Goal: Transaction & Acquisition: Purchase product/service

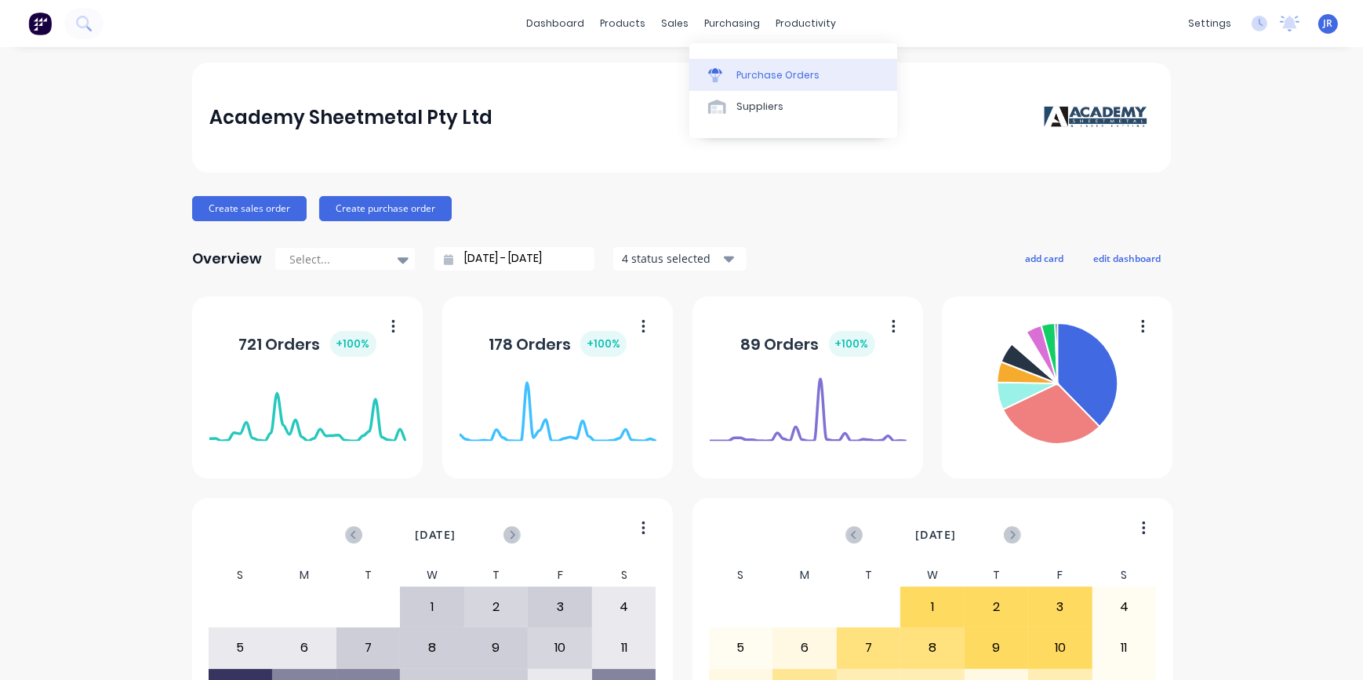
click at [743, 78] on div "Purchase Orders" at bounding box center [777, 75] width 83 height 14
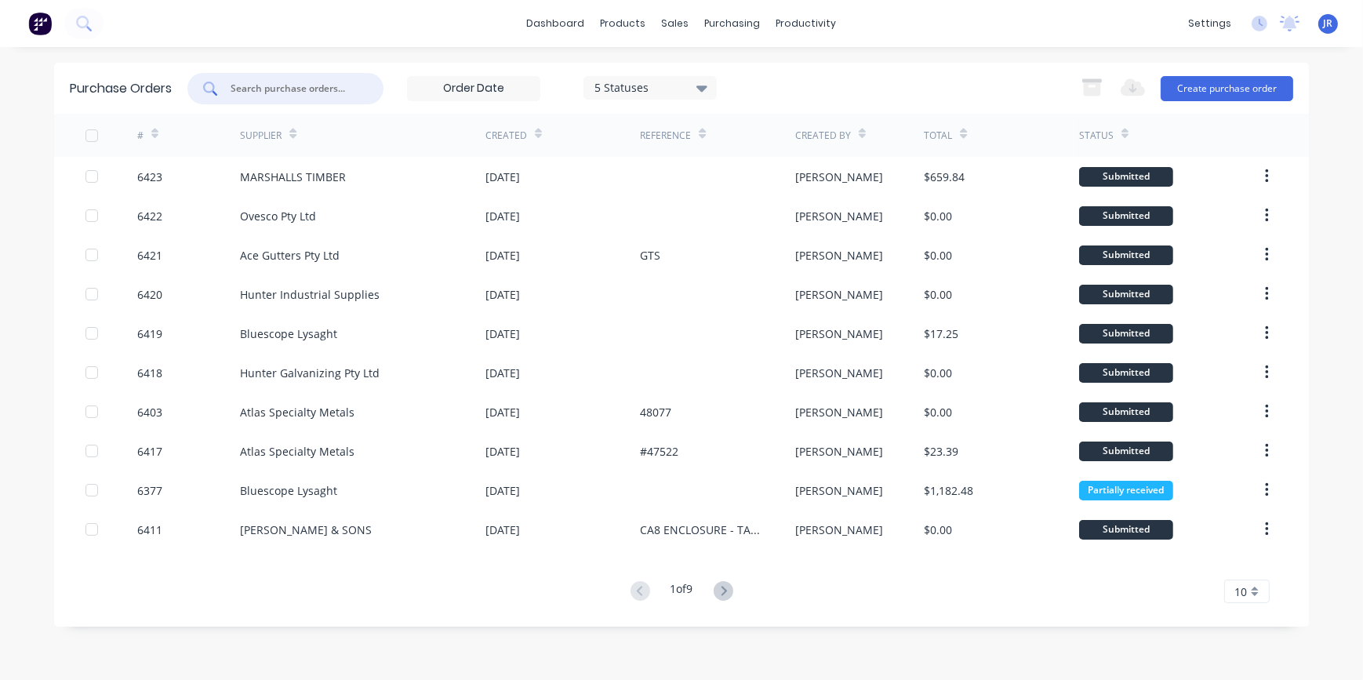
click at [321, 93] on input "text" at bounding box center [294, 89] width 130 height 16
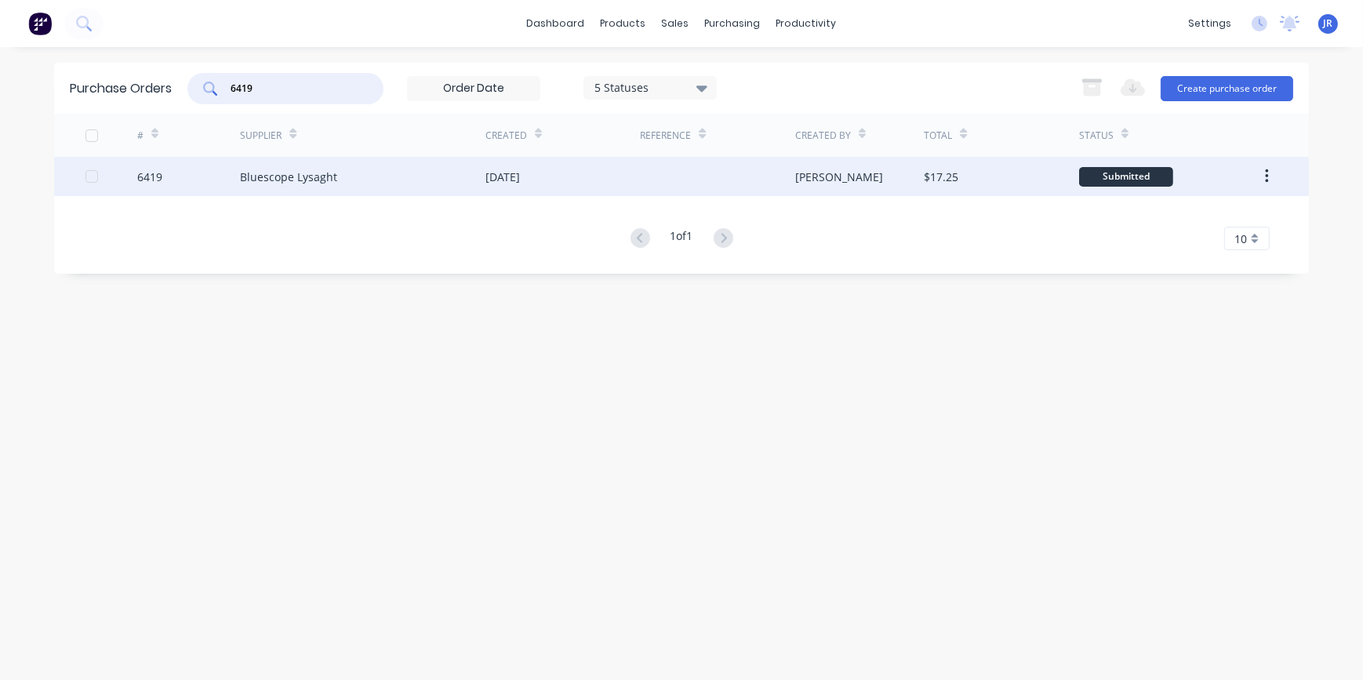
type input "6419"
click at [470, 175] on div "Bluescope Lysaght" at bounding box center [362, 176] width 245 height 39
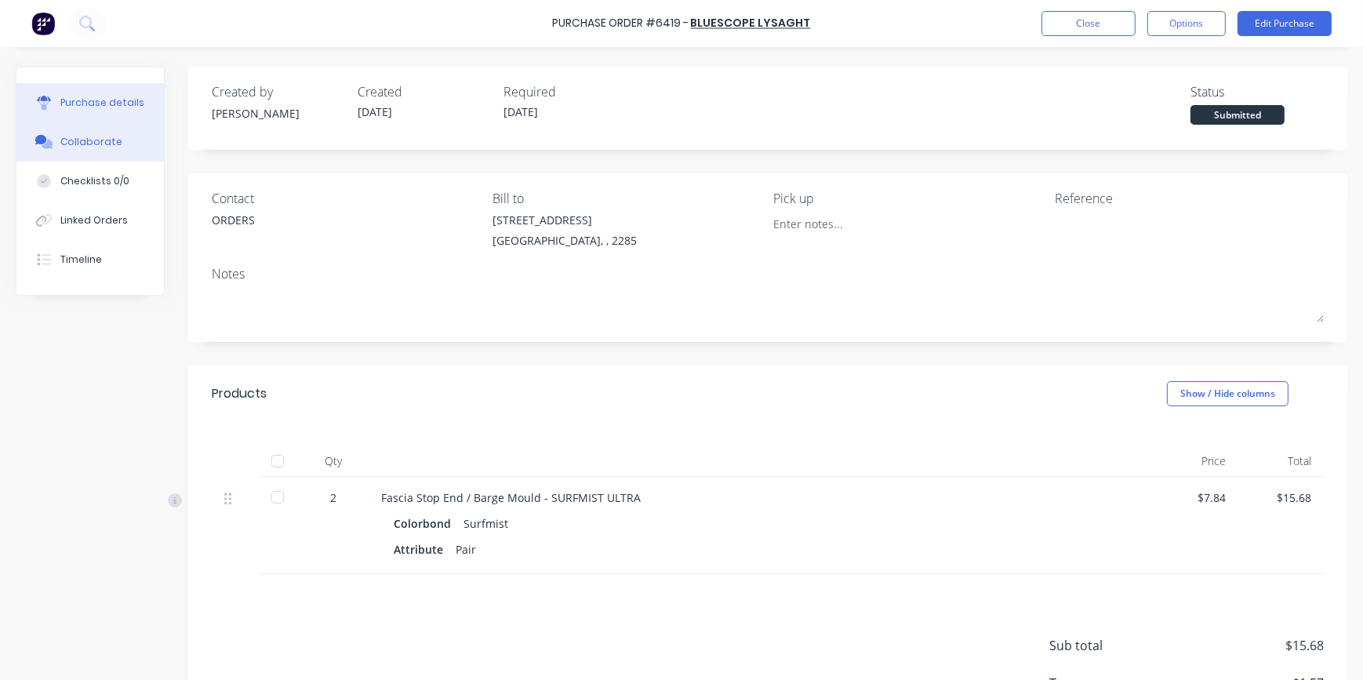
click at [98, 142] on div "Collaborate" at bounding box center [91, 142] width 62 height 14
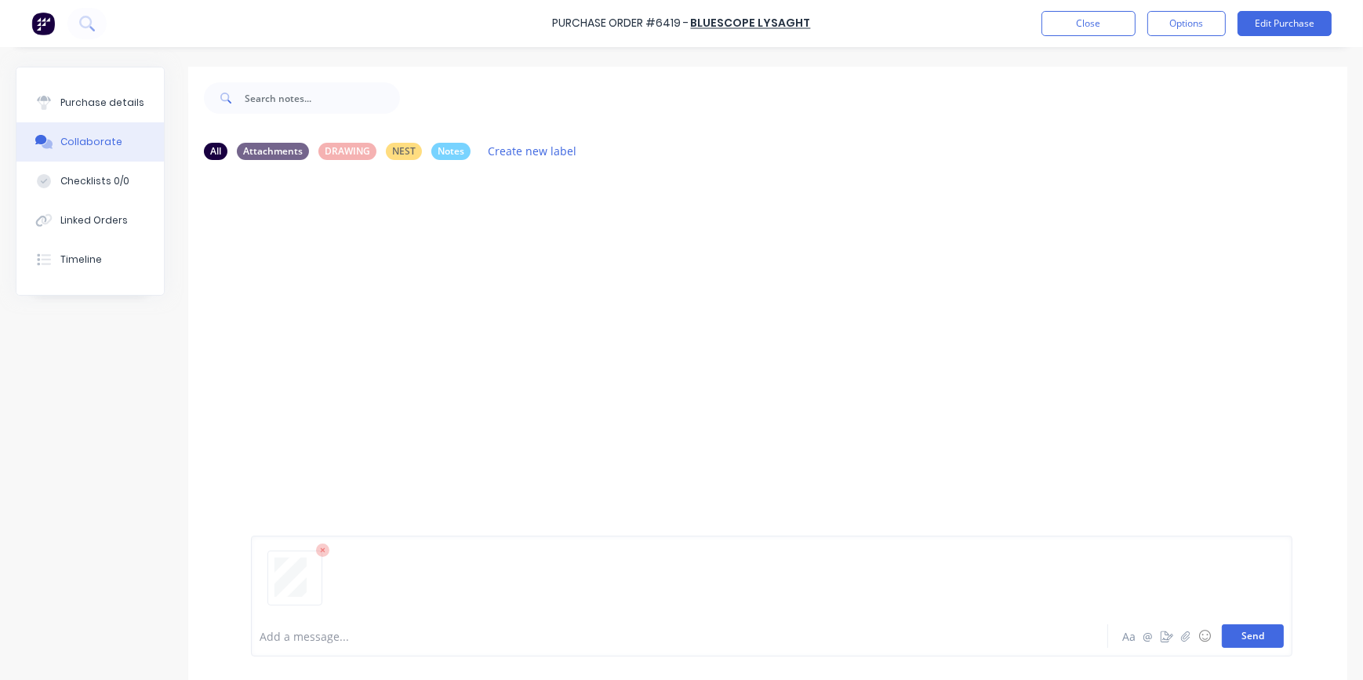
click at [1269, 645] on button "Send" at bounding box center [1252, 636] width 62 height 24
drag, startPoint x: 86, startPoint y: 99, endPoint x: 166, endPoint y: 107, distance: 80.4
click at [91, 99] on div "Purchase details" at bounding box center [102, 103] width 84 height 14
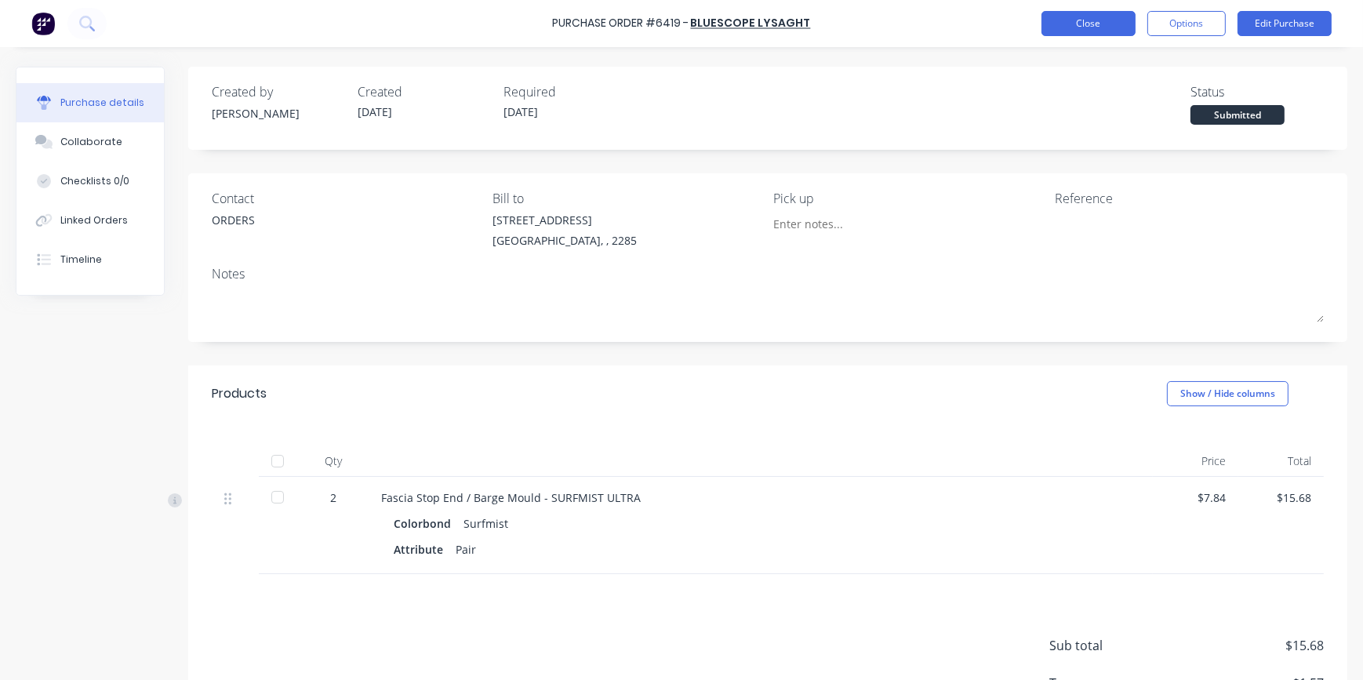
click at [1057, 23] on button "Close" at bounding box center [1088, 23] width 94 height 25
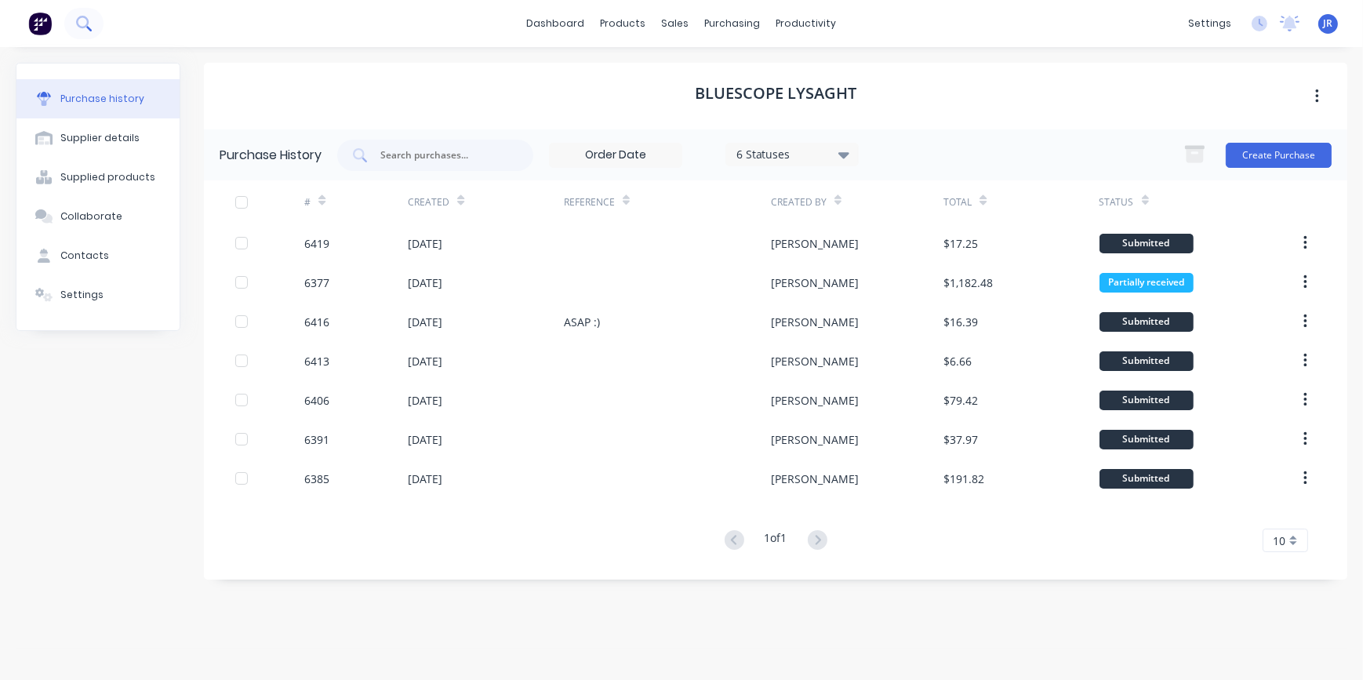
click at [78, 18] on icon at bounding box center [82, 22] width 13 height 13
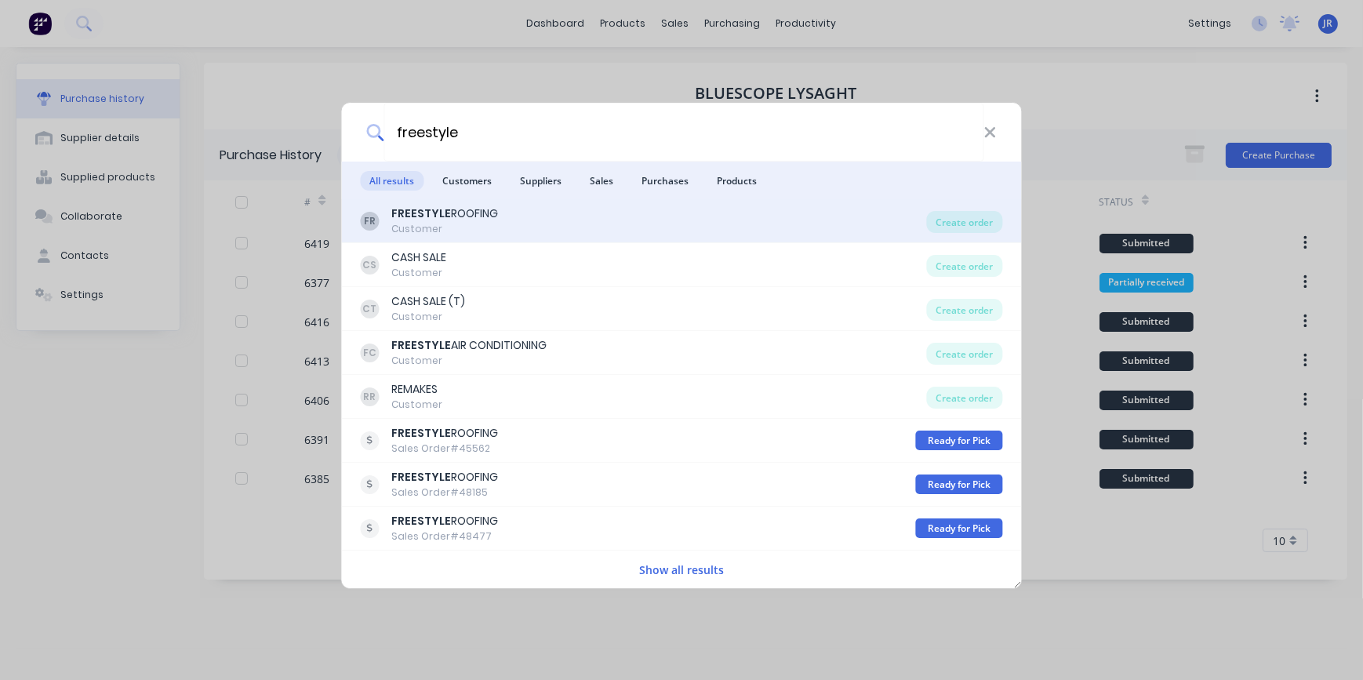
type input "freestyle"
click at [450, 226] on div "Customer" at bounding box center [445, 229] width 107 height 14
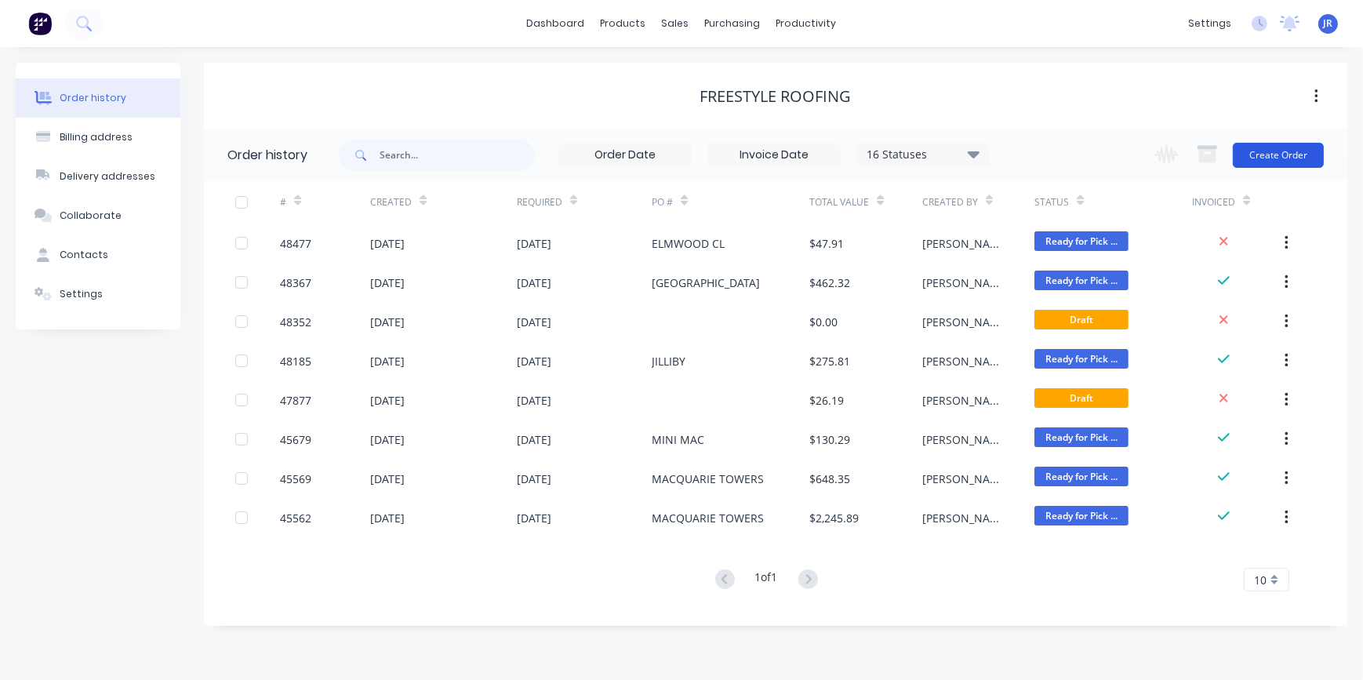
click at [1268, 147] on button "Create Order" at bounding box center [1277, 155] width 91 height 25
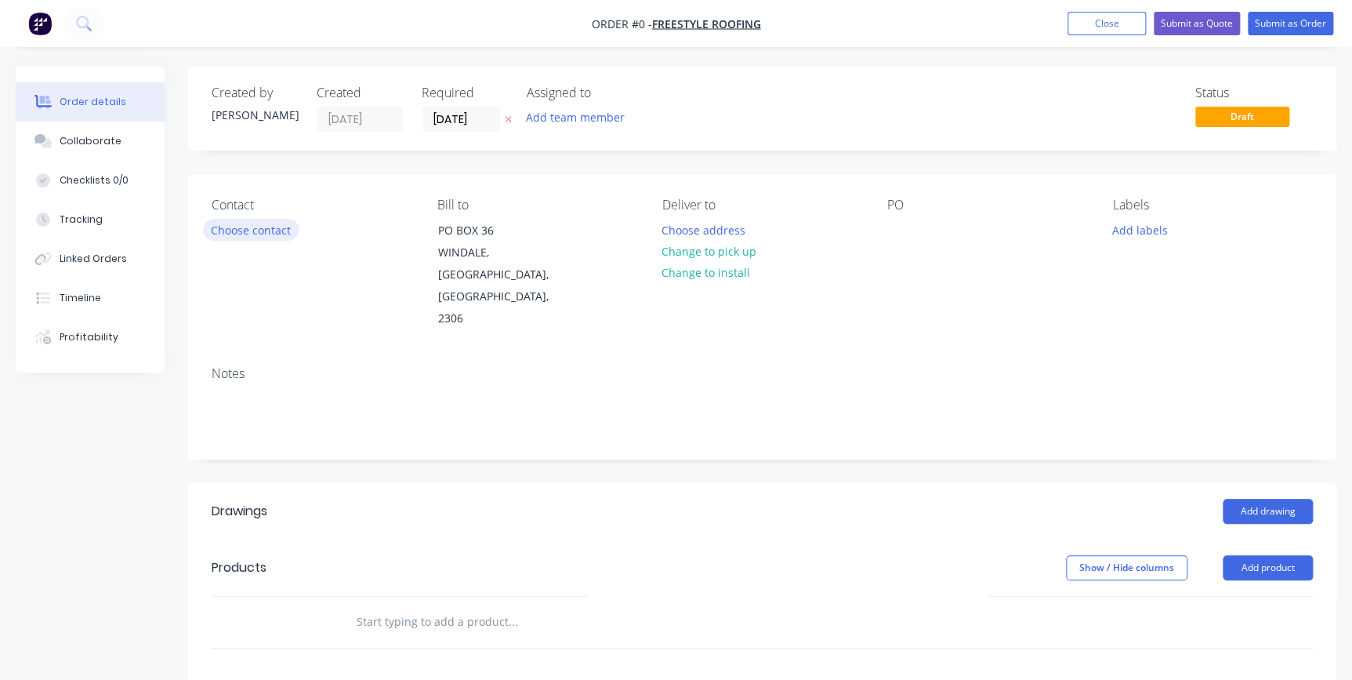
click at [247, 226] on button "Choose contact" at bounding box center [251, 229] width 96 height 21
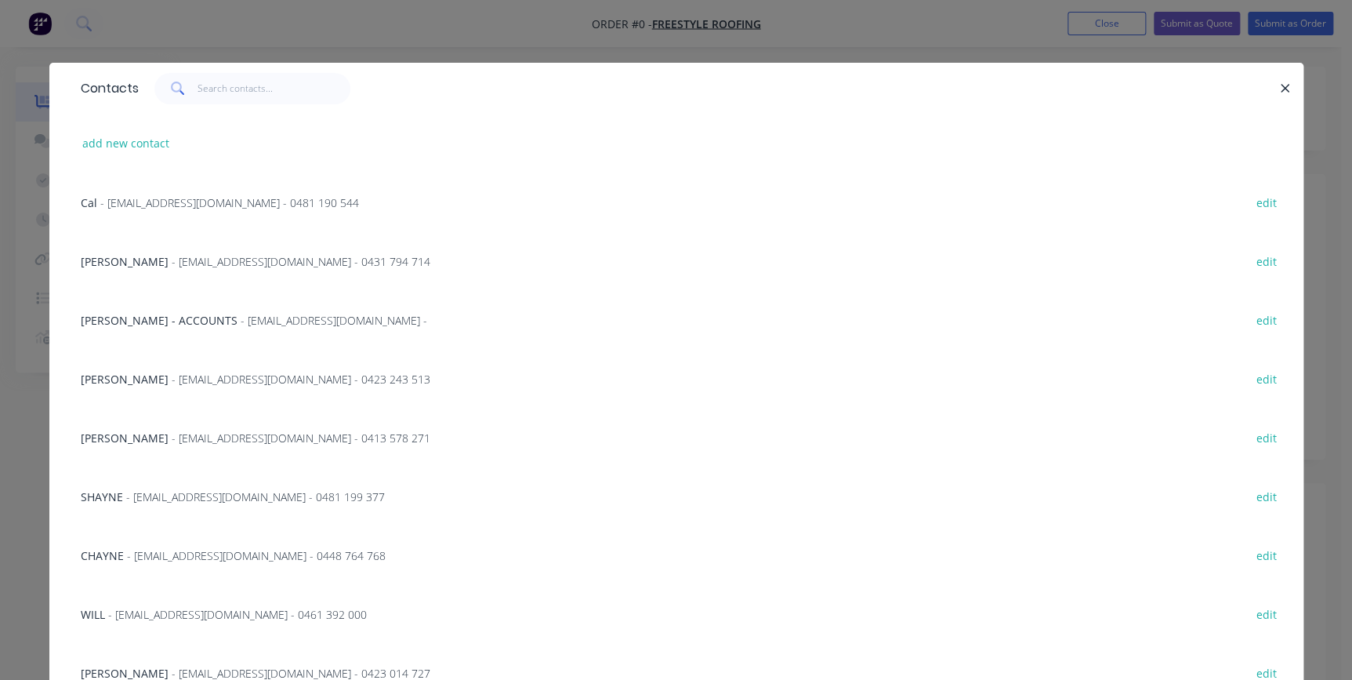
click at [303, 51] on div "Contacts add new contact Cal - [EMAIL_ADDRESS][DOMAIN_NAME] - 0481 190 544 edit…" at bounding box center [676, 340] width 1352 height 680
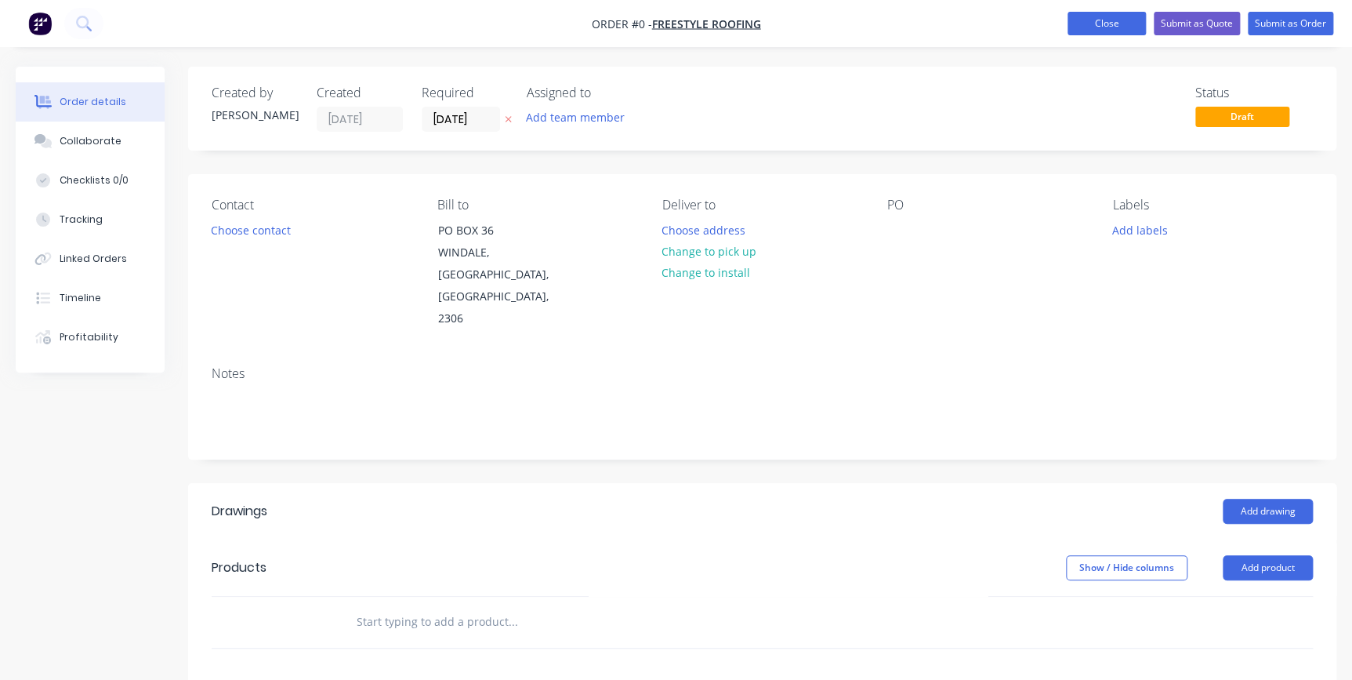
click at [1094, 14] on button "Close" at bounding box center [1107, 24] width 78 height 24
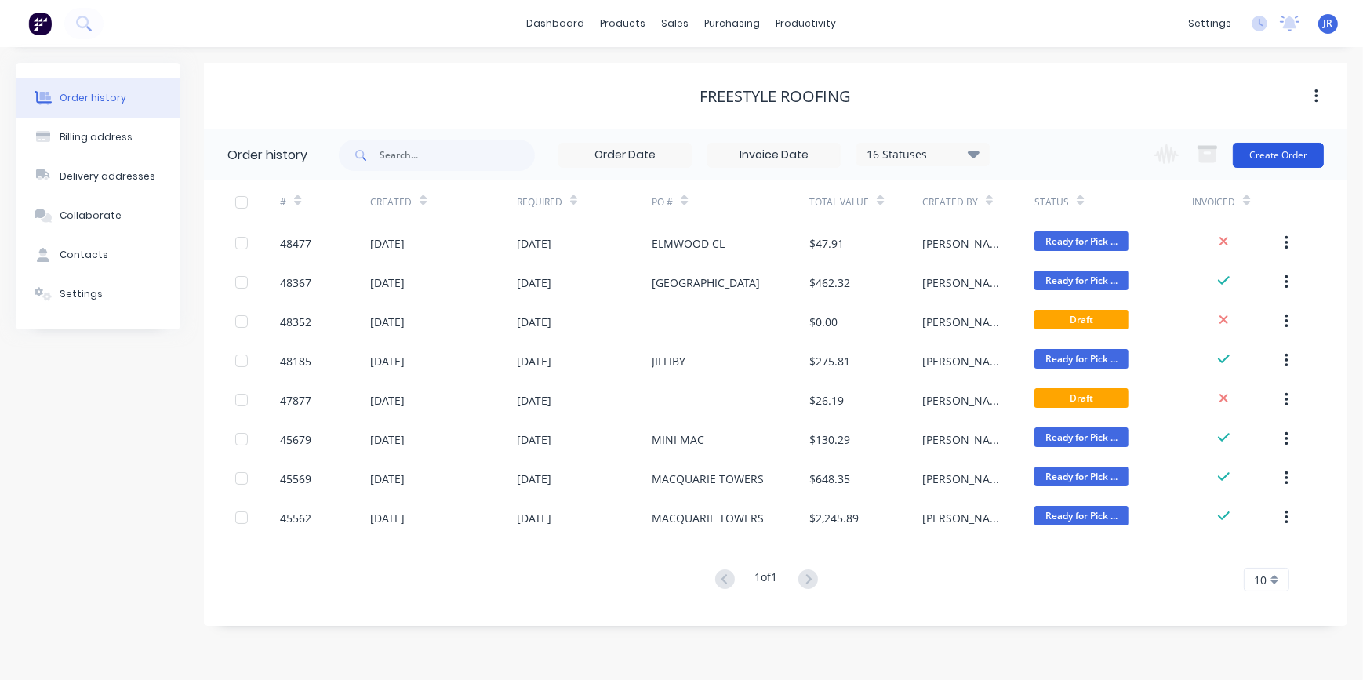
click at [1258, 145] on button "Create Order" at bounding box center [1277, 155] width 91 height 25
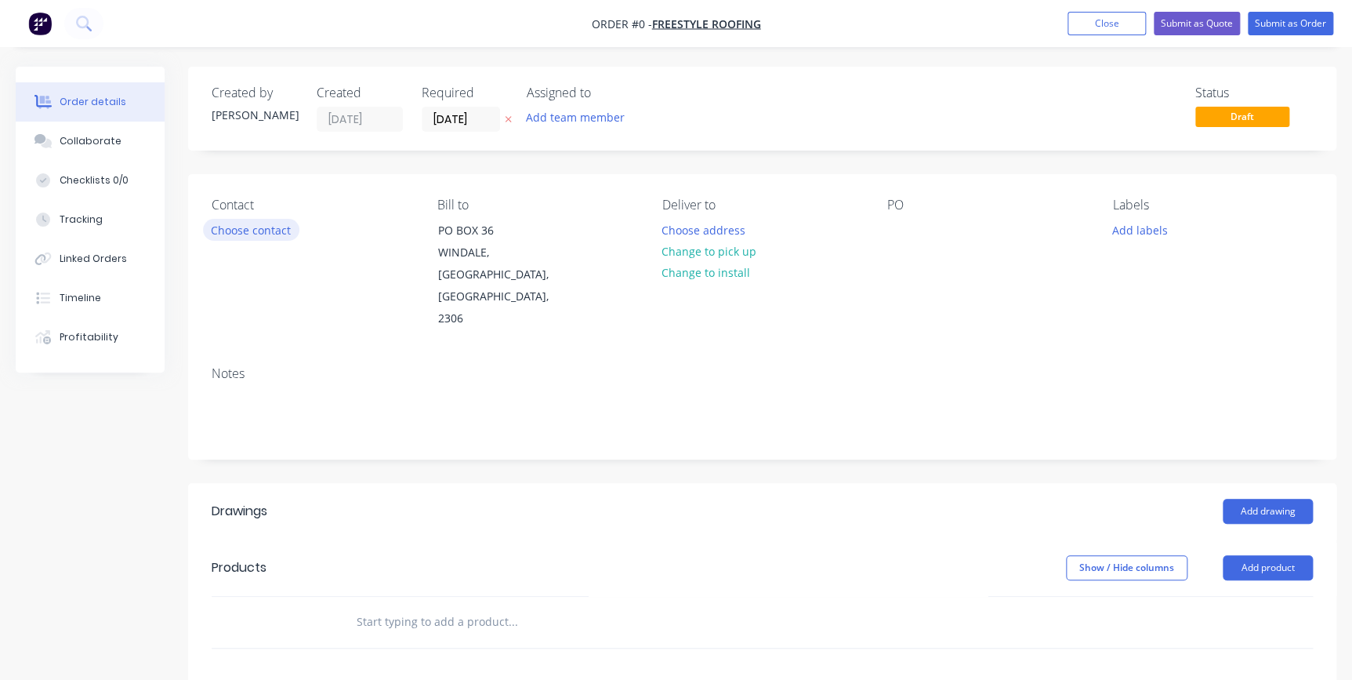
click at [236, 235] on button "Choose contact" at bounding box center [251, 229] width 96 height 21
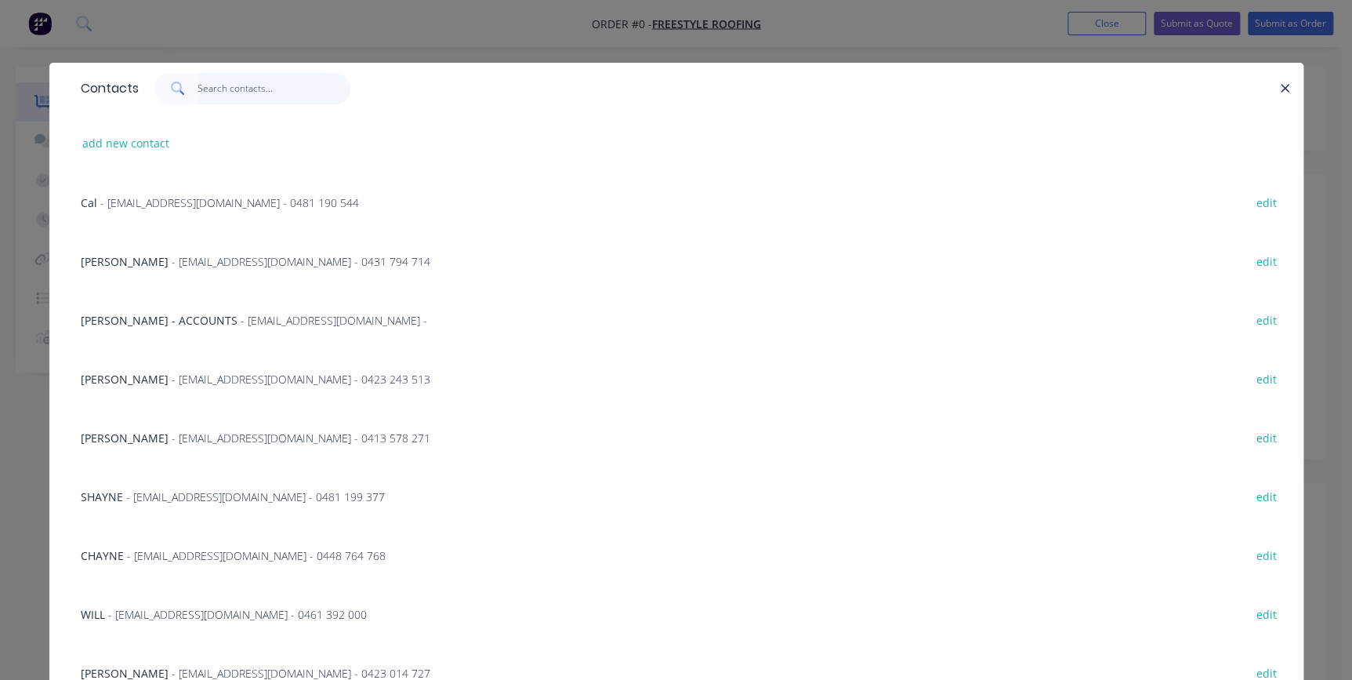
click at [235, 93] on input "text" at bounding box center [274, 88] width 153 height 31
type input "freest"
drag, startPoint x: 263, startPoint y: 93, endPoint x: 149, endPoint y: 70, distance: 115.9
click at [149, 70] on div "Contacts freest" at bounding box center [676, 88] width 1254 height 51
click at [241, 315] on span "- [EMAIL_ADDRESS][DOMAIN_NAME] -" at bounding box center [334, 320] width 187 height 15
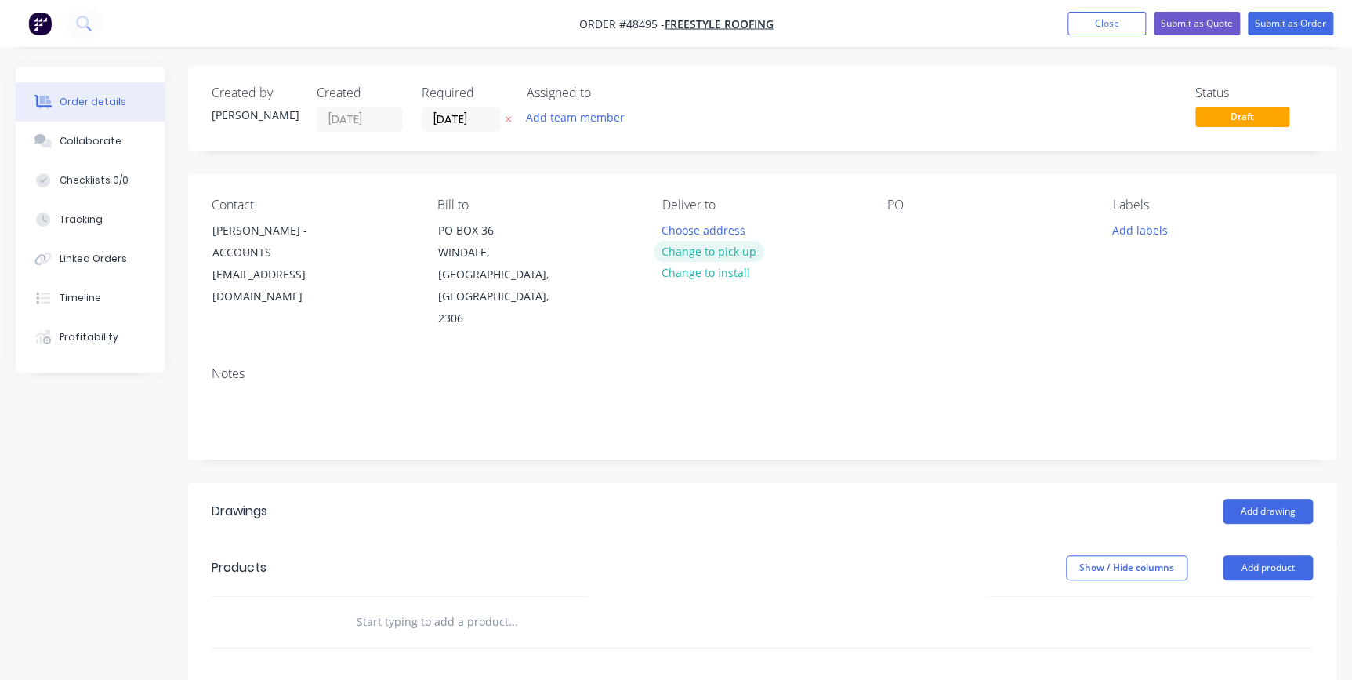
click at [739, 252] on button "Change to pick up" at bounding box center [709, 251] width 111 height 21
click at [898, 234] on div at bounding box center [899, 230] width 25 height 23
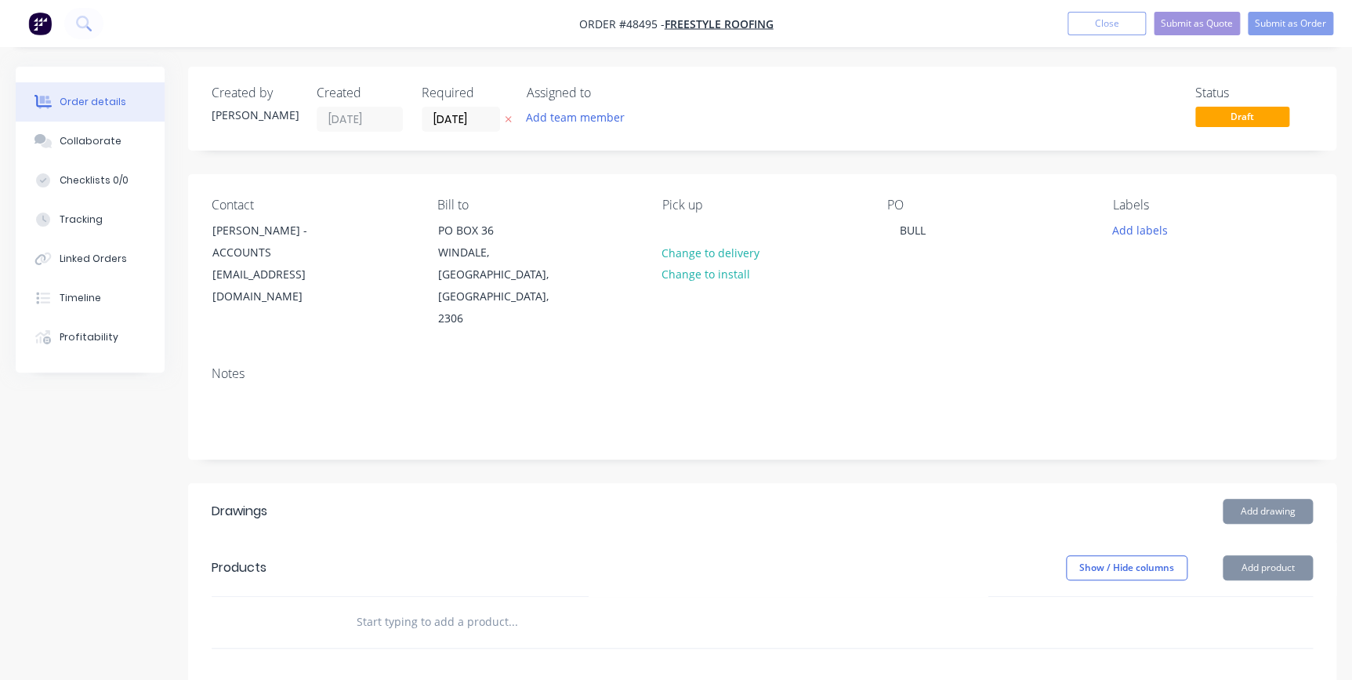
click at [1280, 555] on button "Add product" at bounding box center [1268, 567] width 90 height 25
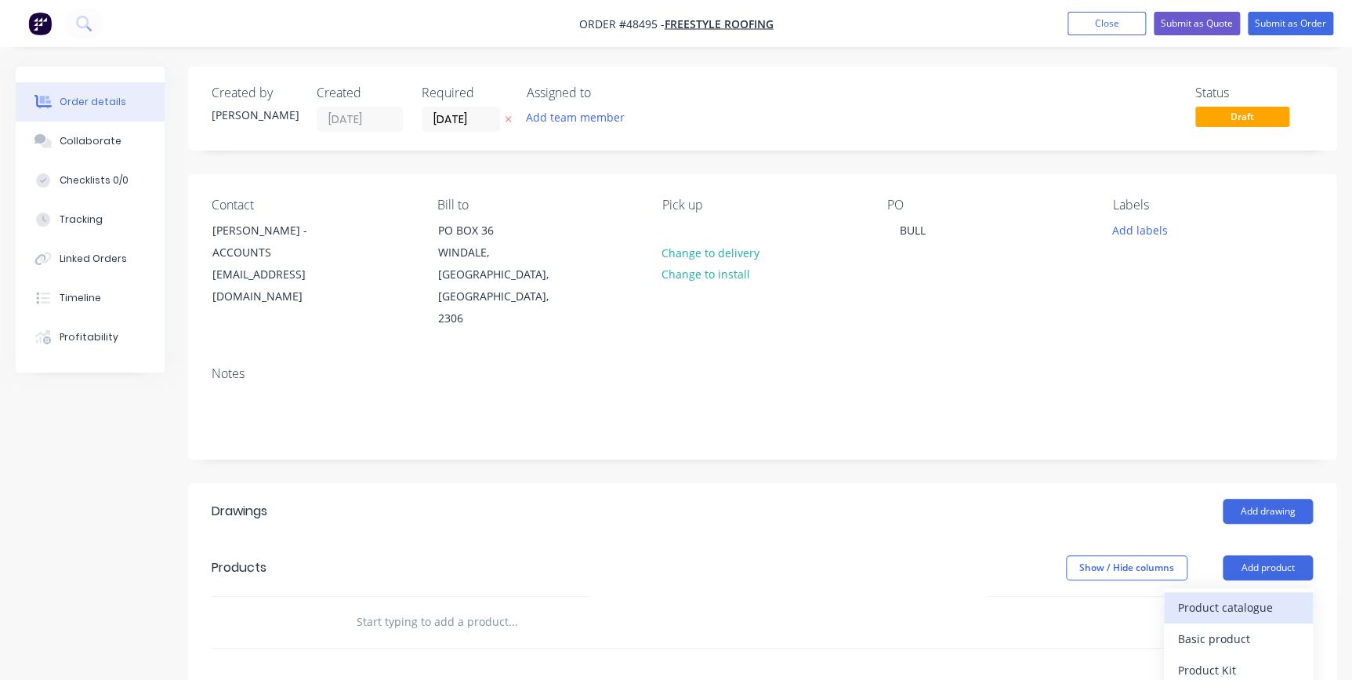
click at [1216, 596] on div "Product catalogue" at bounding box center [1238, 607] width 121 height 23
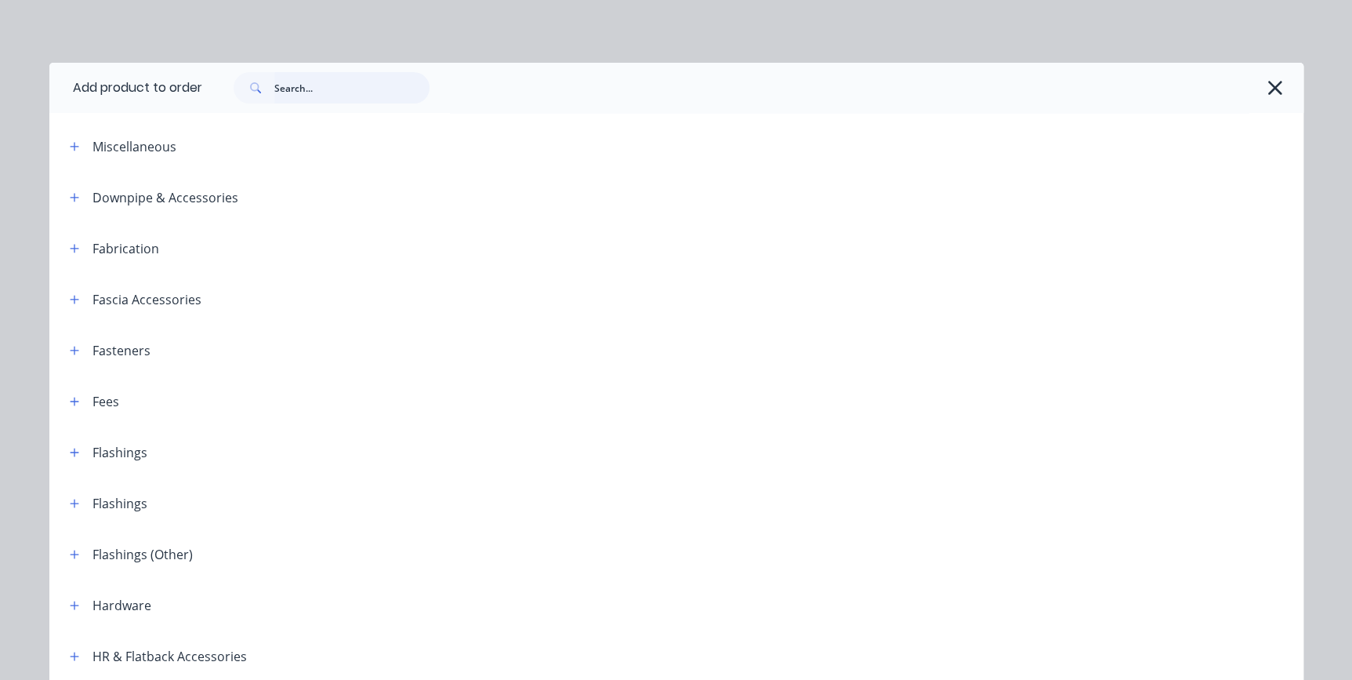
click at [321, 90] on input "text" at bounding box center [351, 87] width 155 height 31
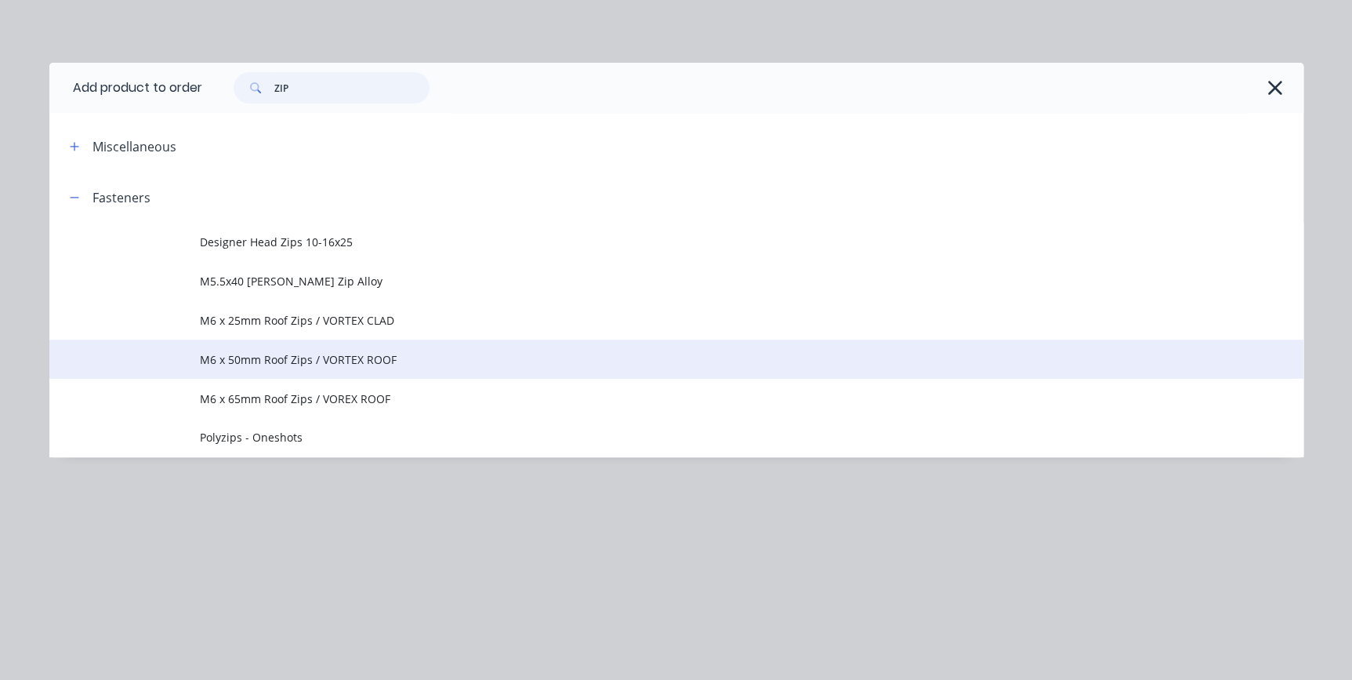
type input "ZIP"
click at [290, 346] on td "M6 x 50mm Roof Zips / VORTEX ROOF" at bounding box center [752, 358] width 1104 height 39
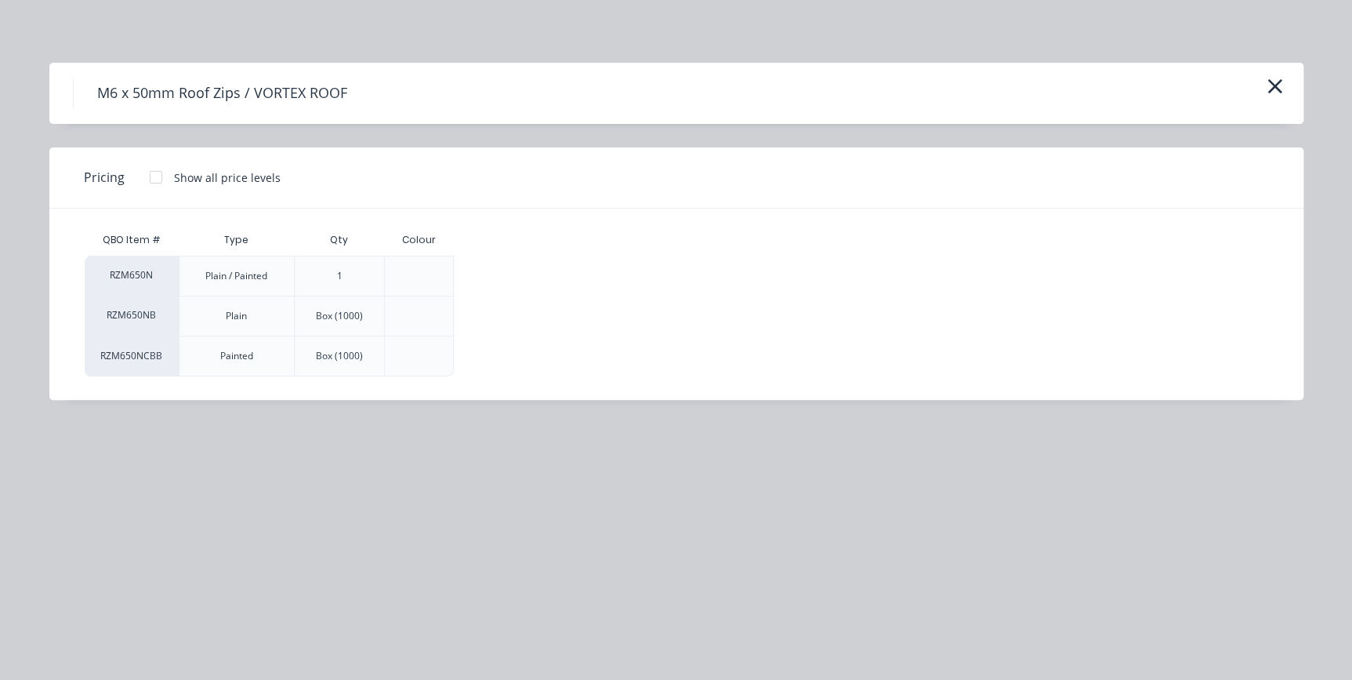
click at [156, 178] on div at bounding box center [155, 176] width 31 height 31
click at [514, 361] on div "$205.00" at bounding box center [507, 355] width 104 height 39
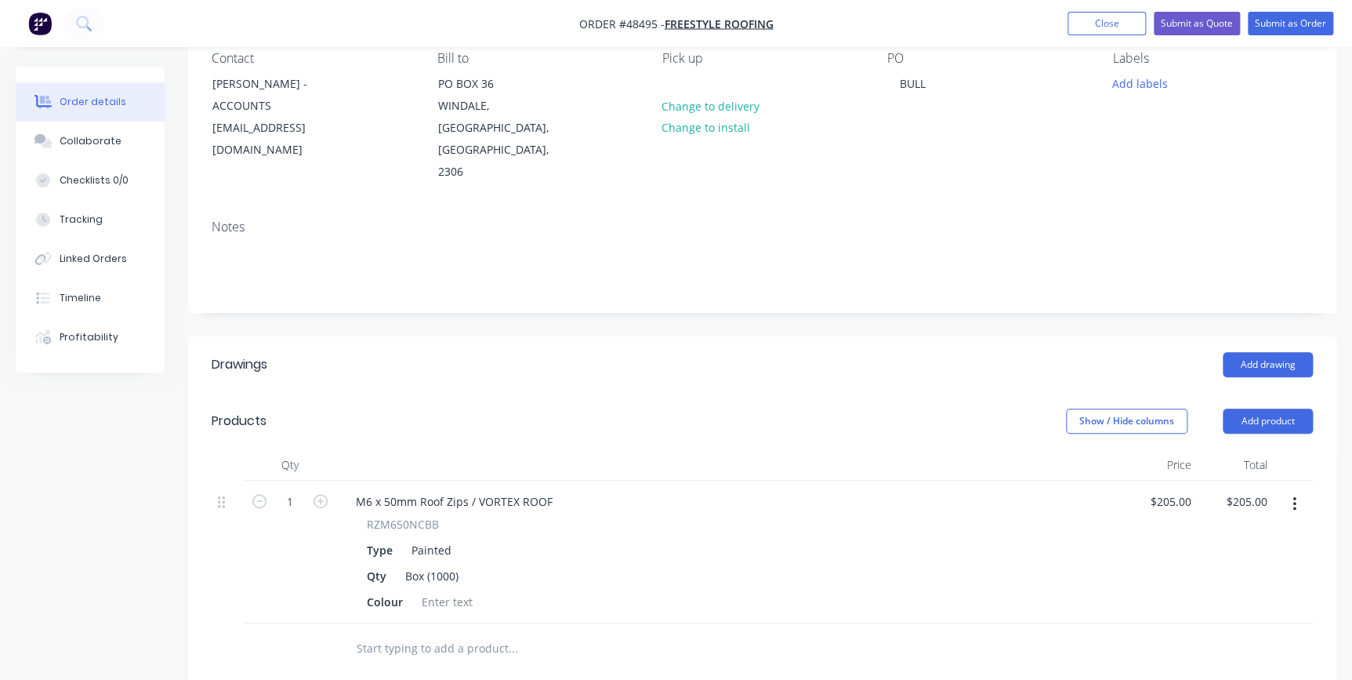
scroll to position [285, 0]
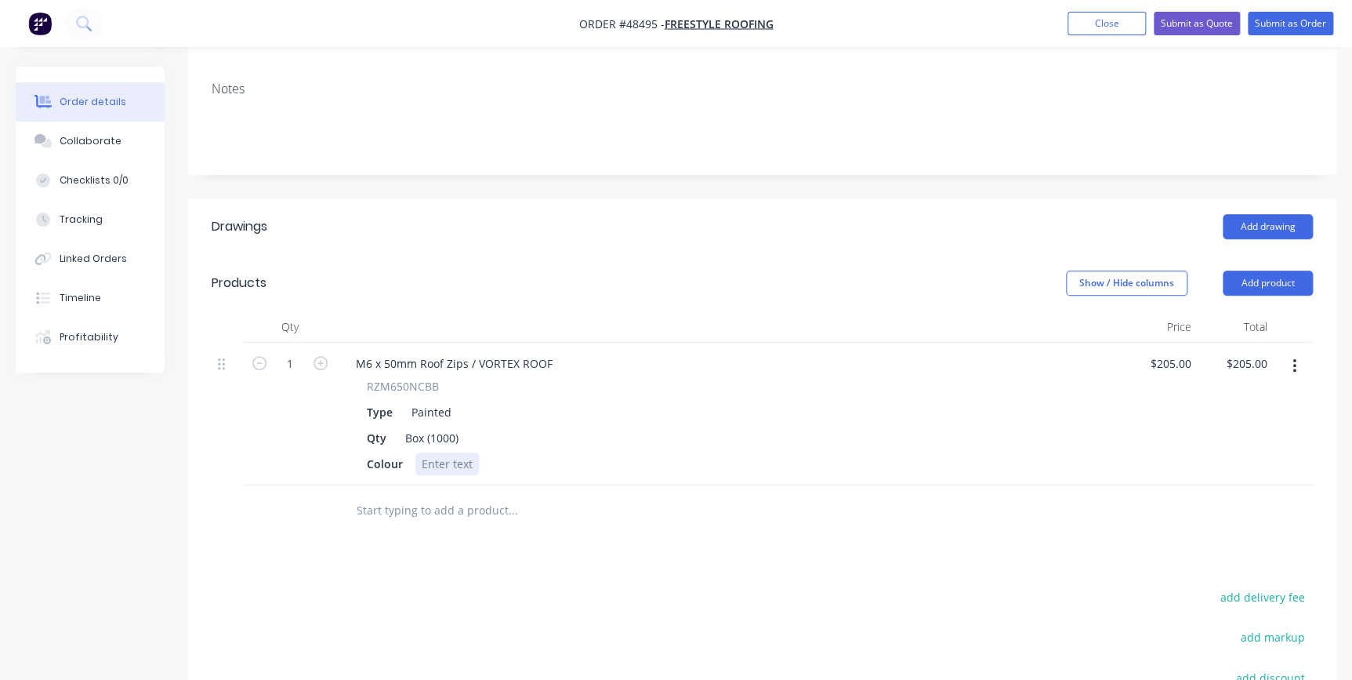
click at [448, 452] on div at bounding box center [448, 463] width 64 height 23
click at [1254, 270] on button "Add product" at bounding box center [1268, 282] width 90 height 25
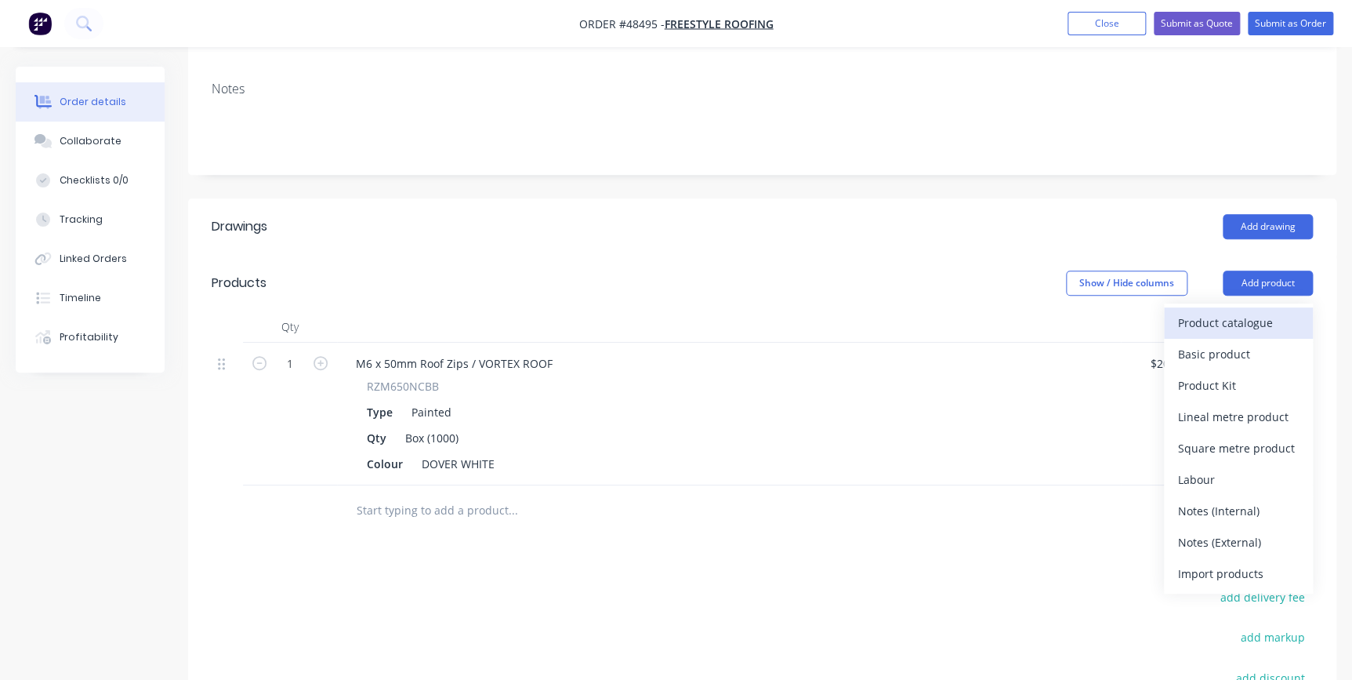
click at [1241, 311] on div "Product catalogue" at bounding box center [1238, 322] width 121 height 23
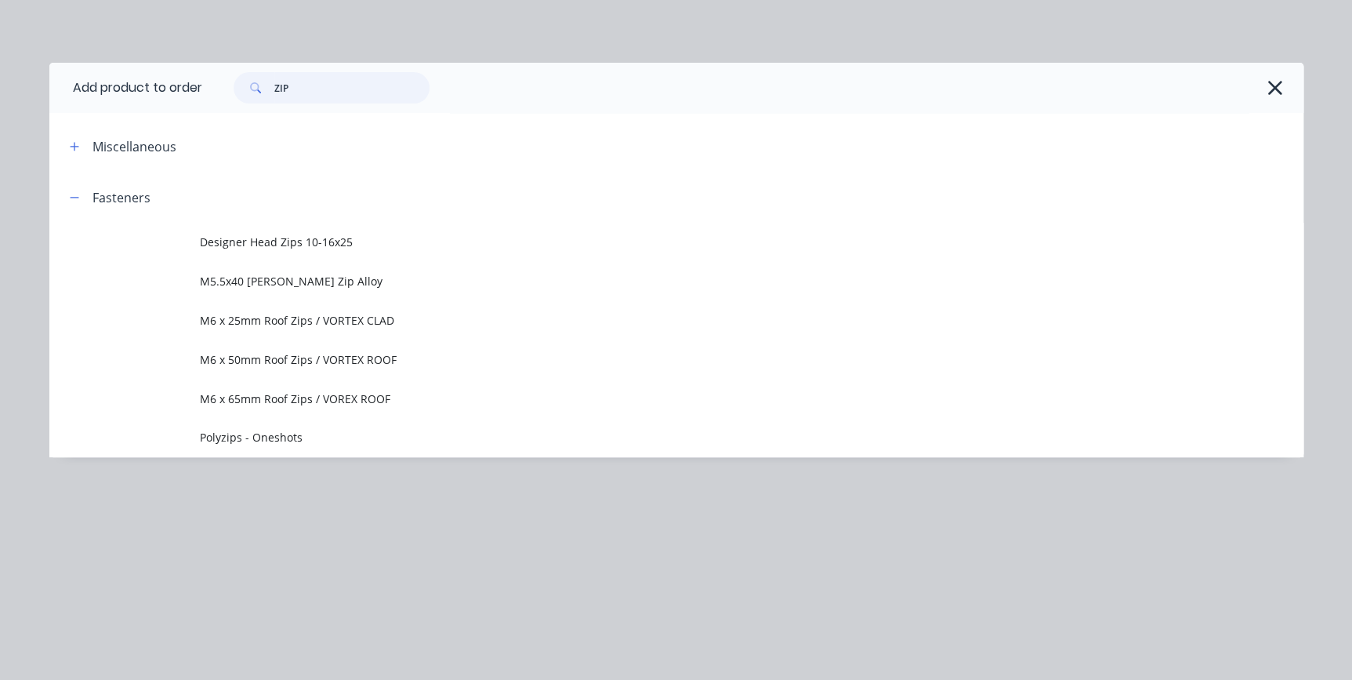
drag, startPoint x: 313, startPoint y: 80, endPoint x: 212, endPoint y: 63, distance: 101.8
click at [209, 77] on div "ZIP" at bounding box center [745, 87] width 1086 height 31
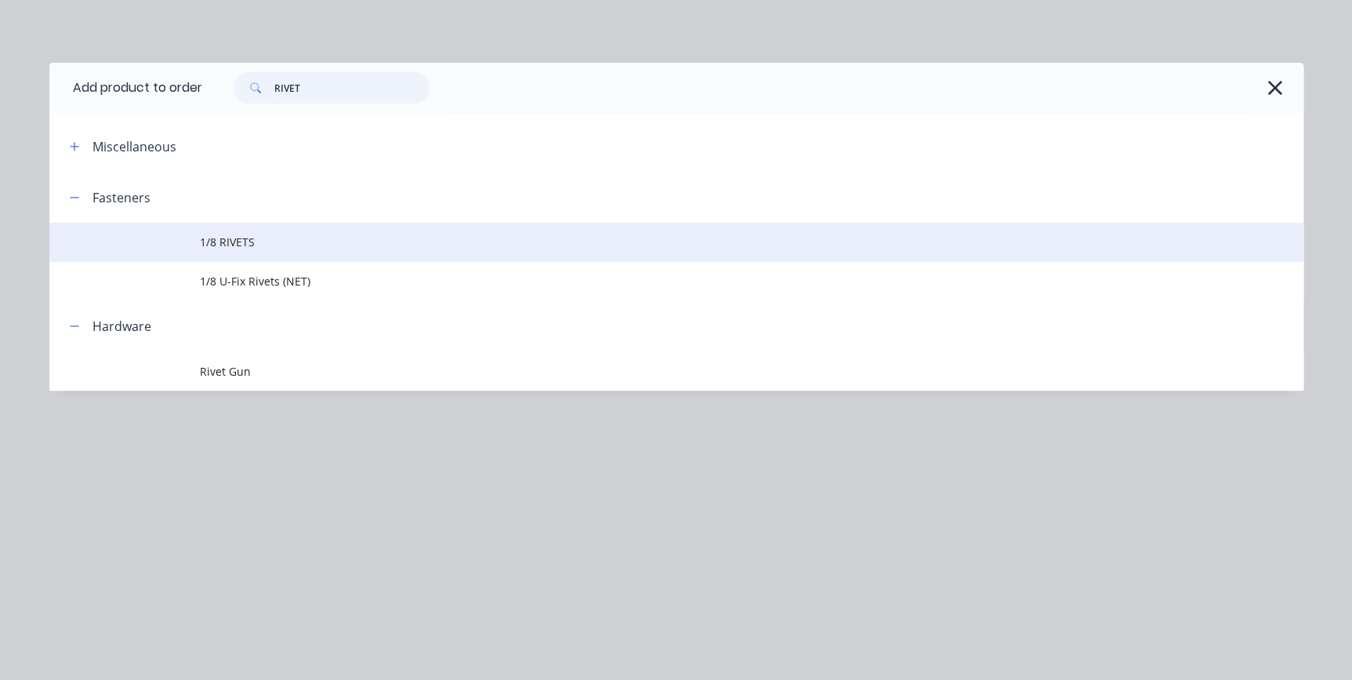
type input "RIVET"
click at [243, 241] on span "1/8 RIVETS" at bounding box center [641, 242] width 883 height 16
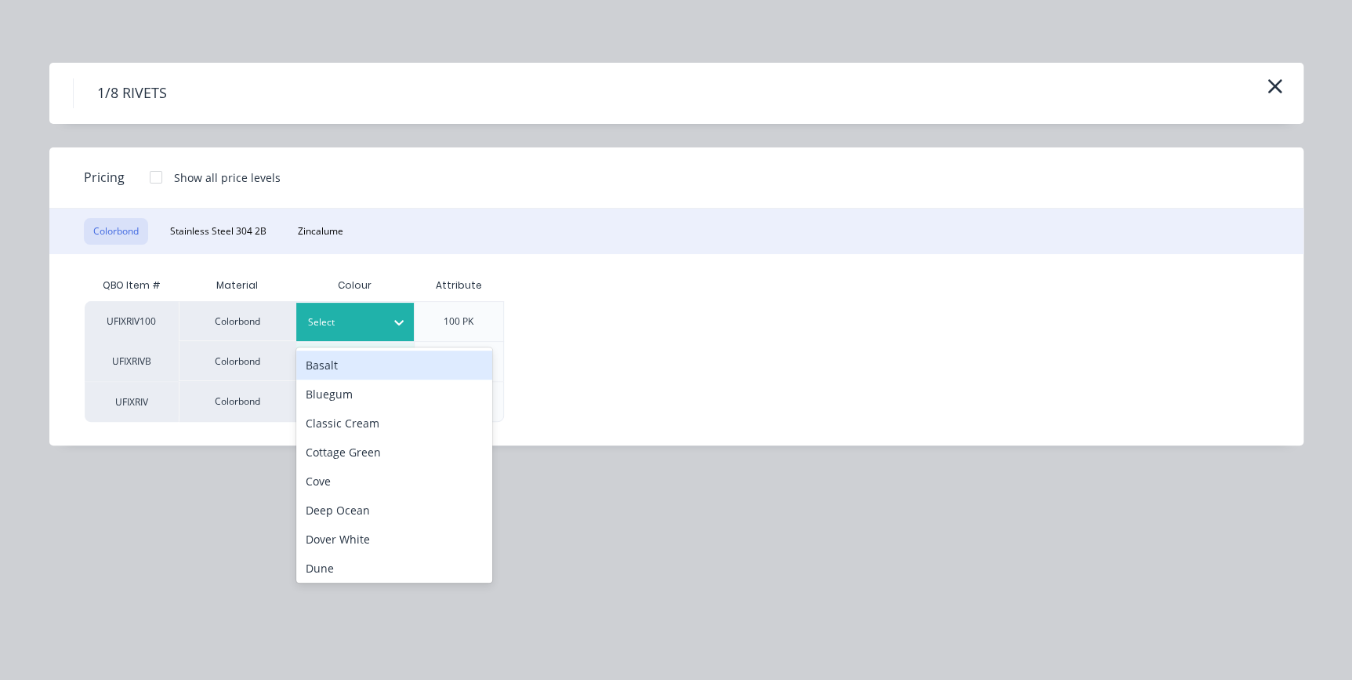
click at [407, 318] on div at bounding box center [399, 322] width 28 height 25
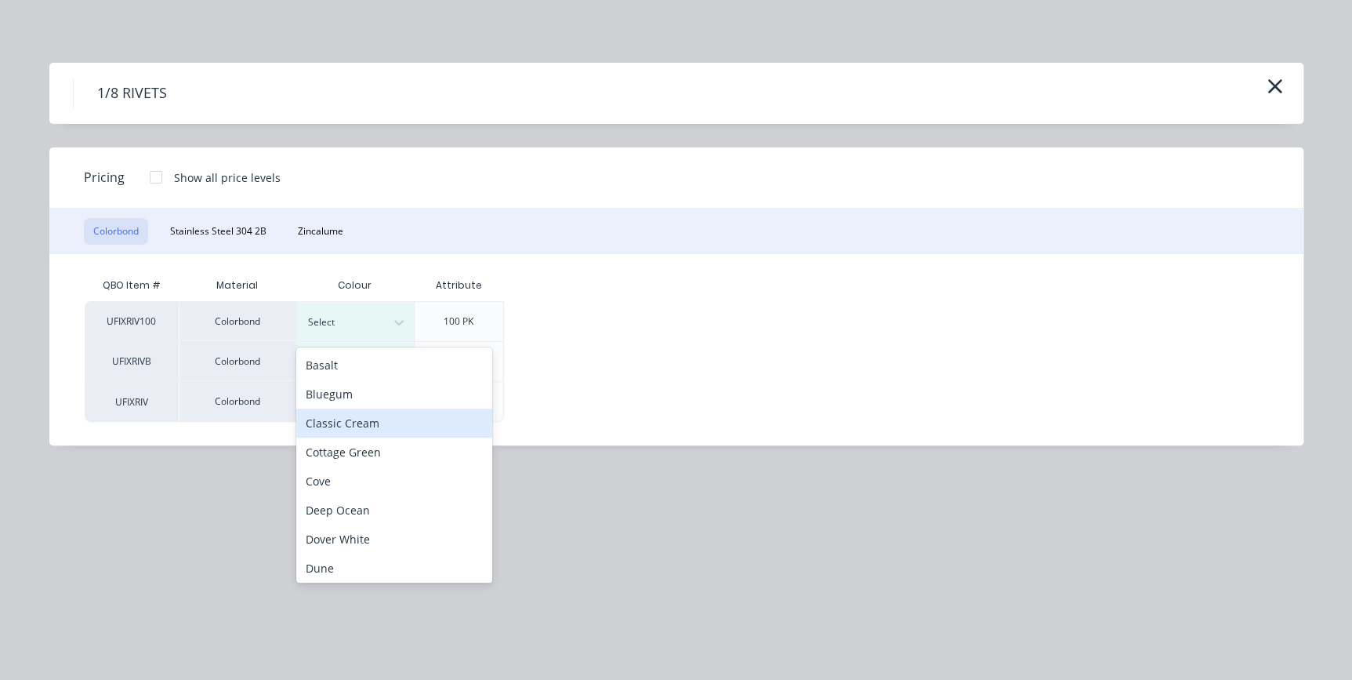
scroll to position [71, 0]
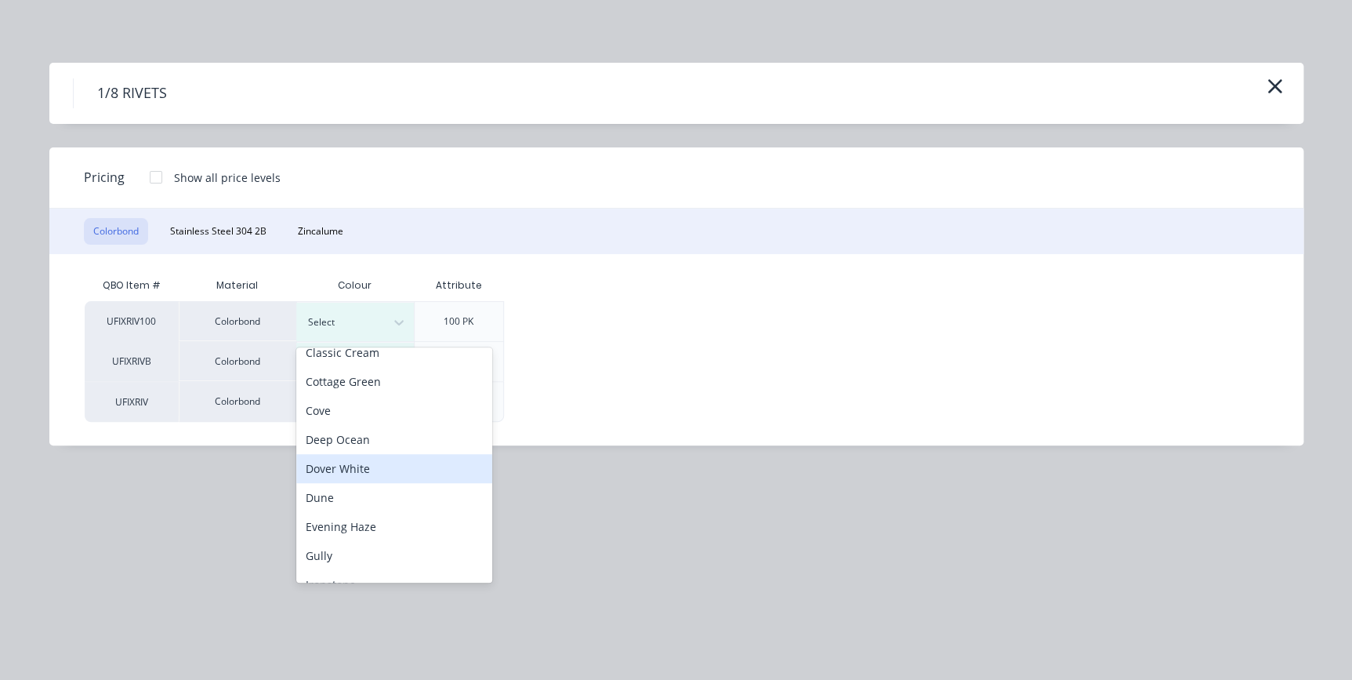
click at [357, 467] on div "Dover White" at bounding box center [394, 468] width 196 height 29
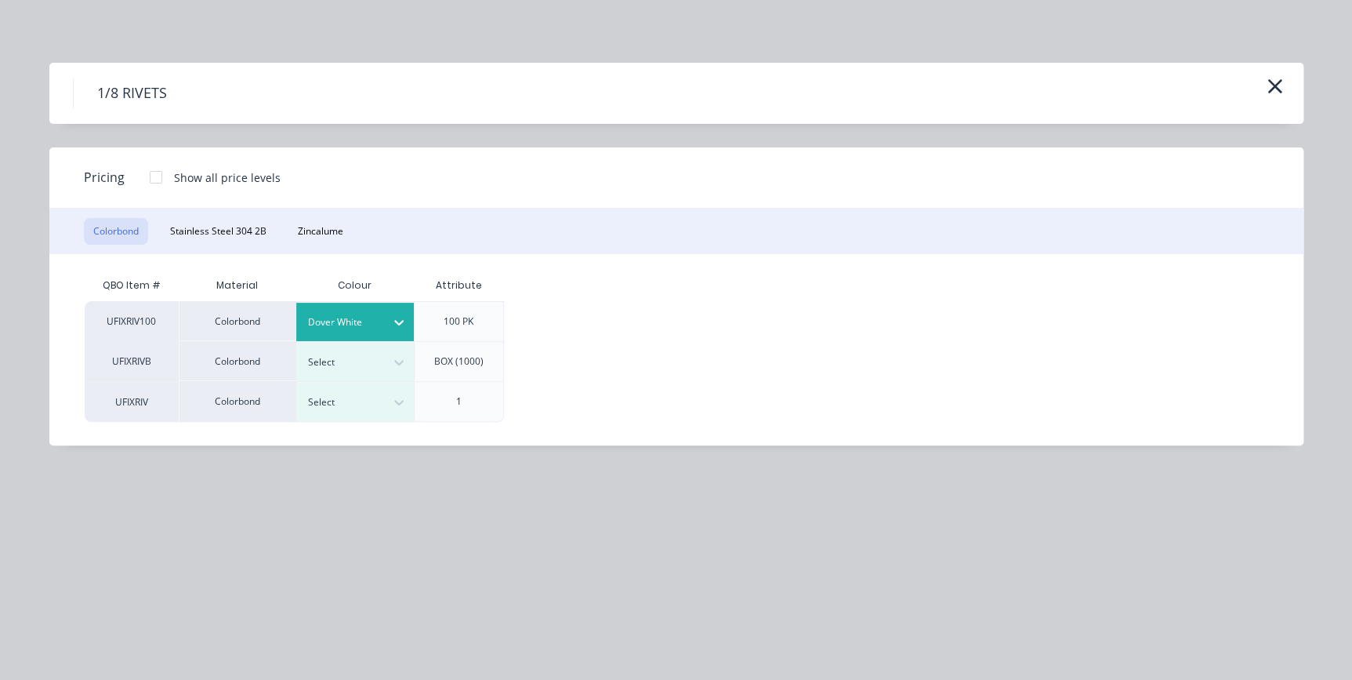
click at [162, 176] on div at bounding box center [155, 176] width 31 height 31
click at [575, 317] on div "$5.95" at bounding box center [557, 321] width 104 height 39
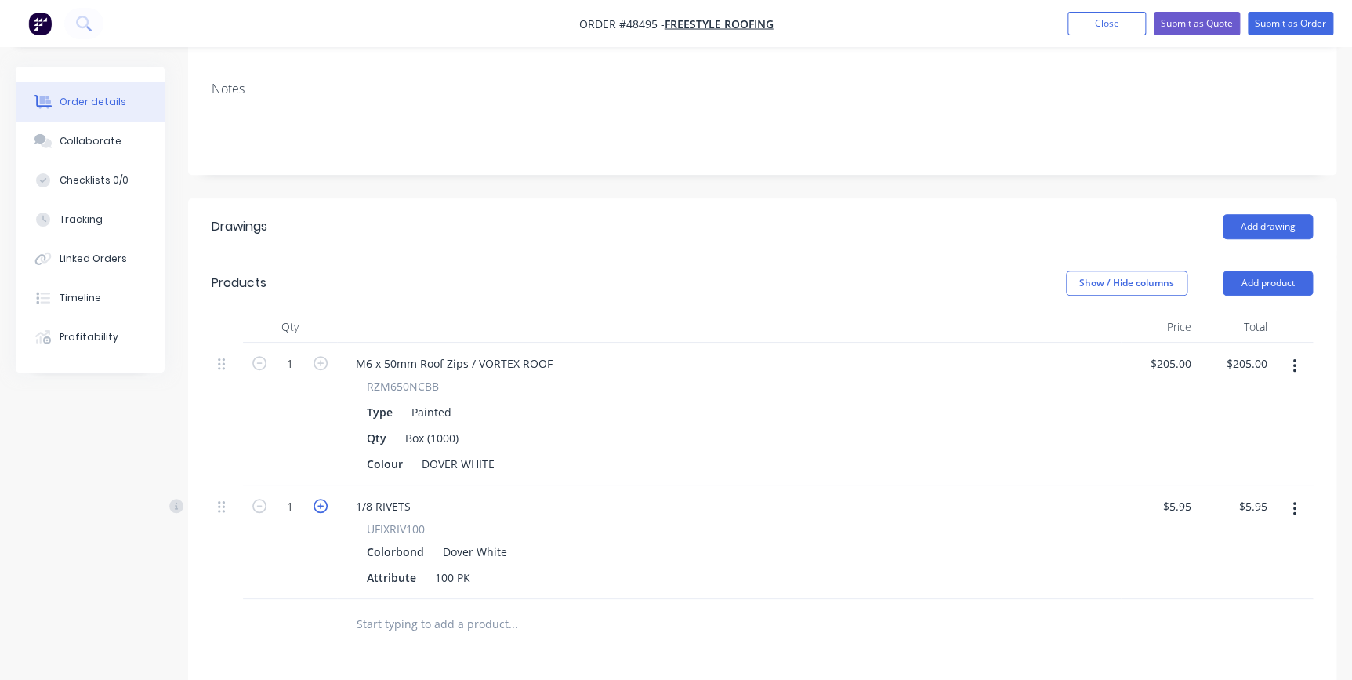
click at [323, 499] on icon "button" at bounding box center [321, 506] width 14 height 14
type input "2"
type input "$11.90"
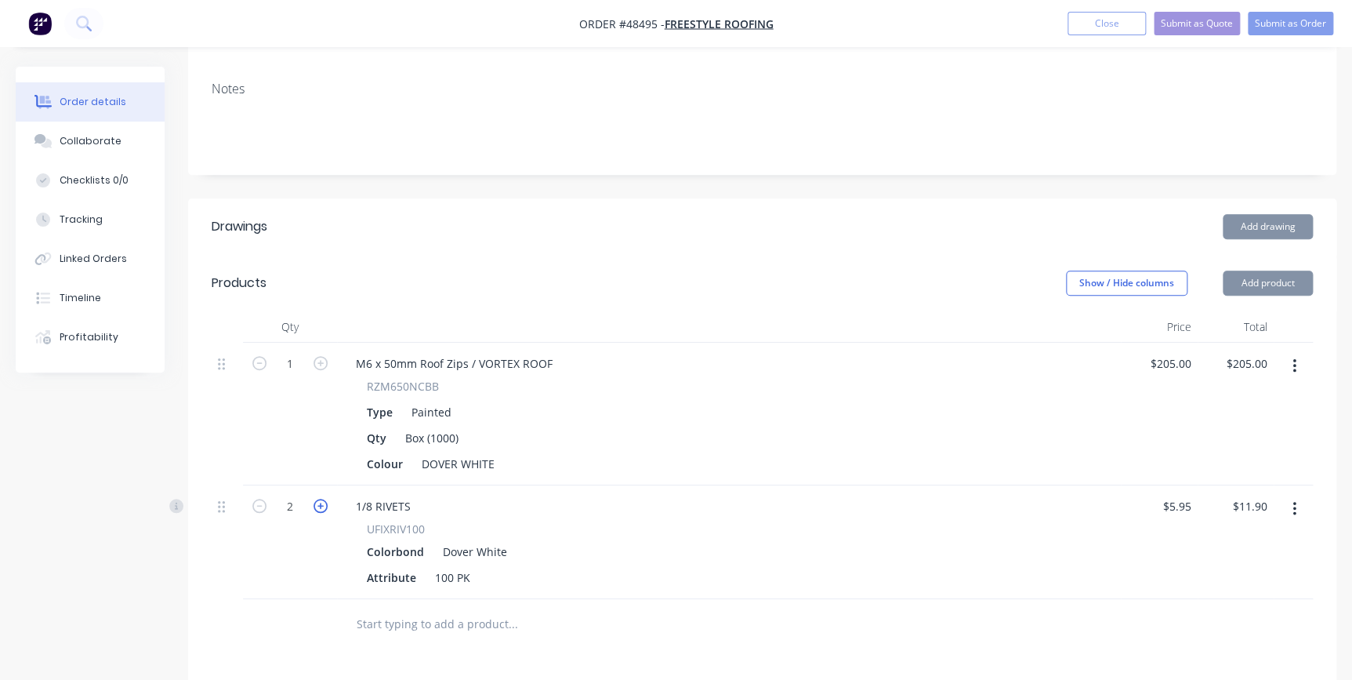
click at [323, 499] on icon "button" at bounding box center [321, 506] width 14 height 14
type input "3"
type input "$17.85"
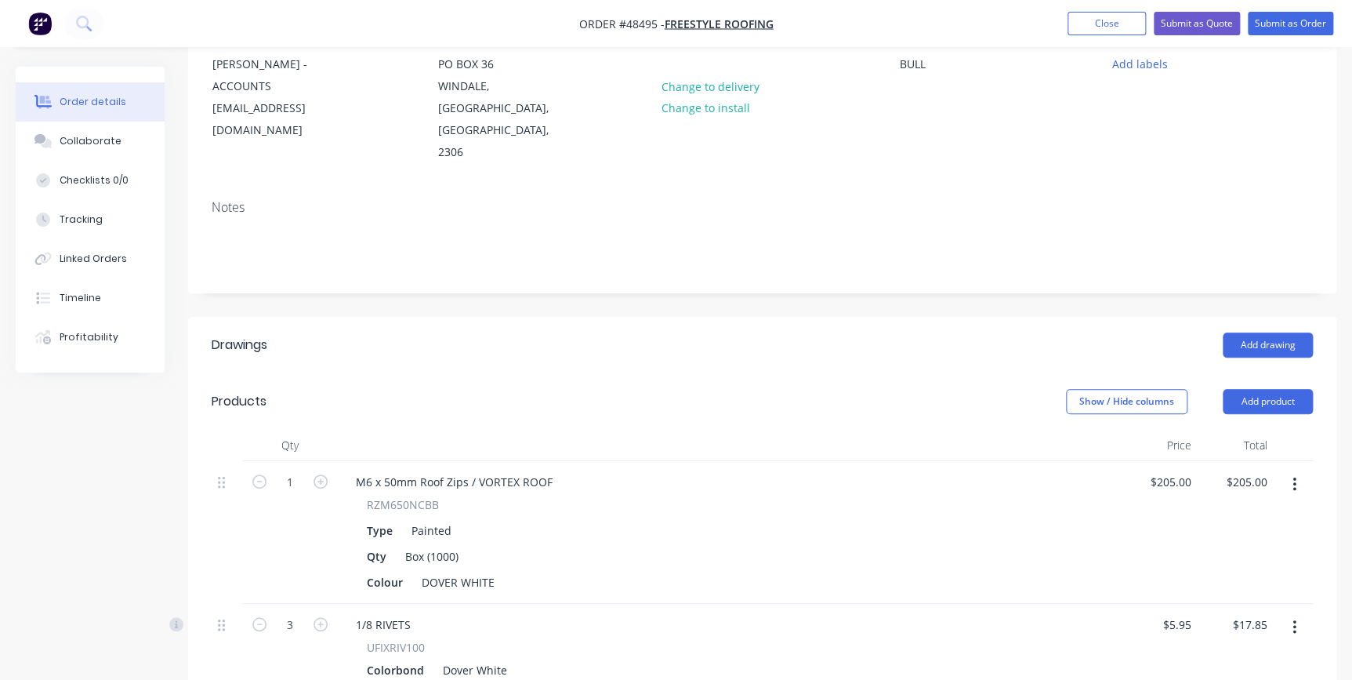
scroll to position [0, 0]
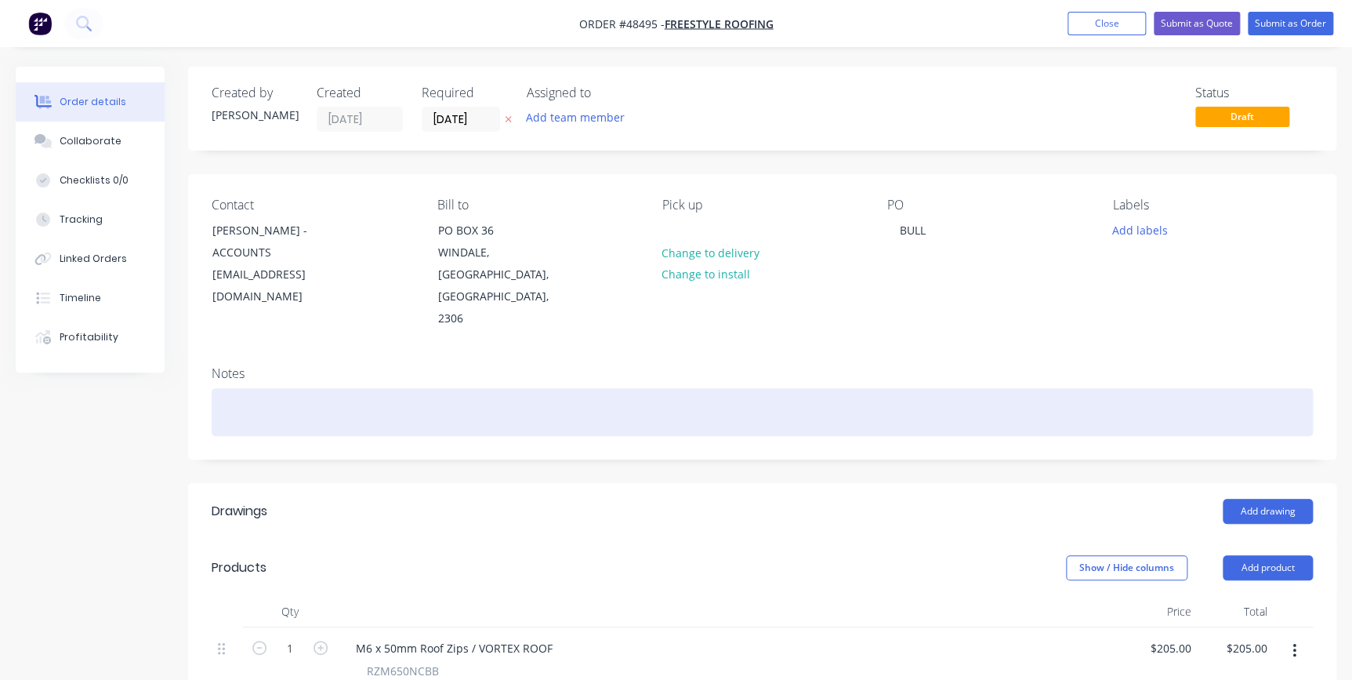
click at [251, 388] on div at bounding box center [762, 412] width 1101 height 48
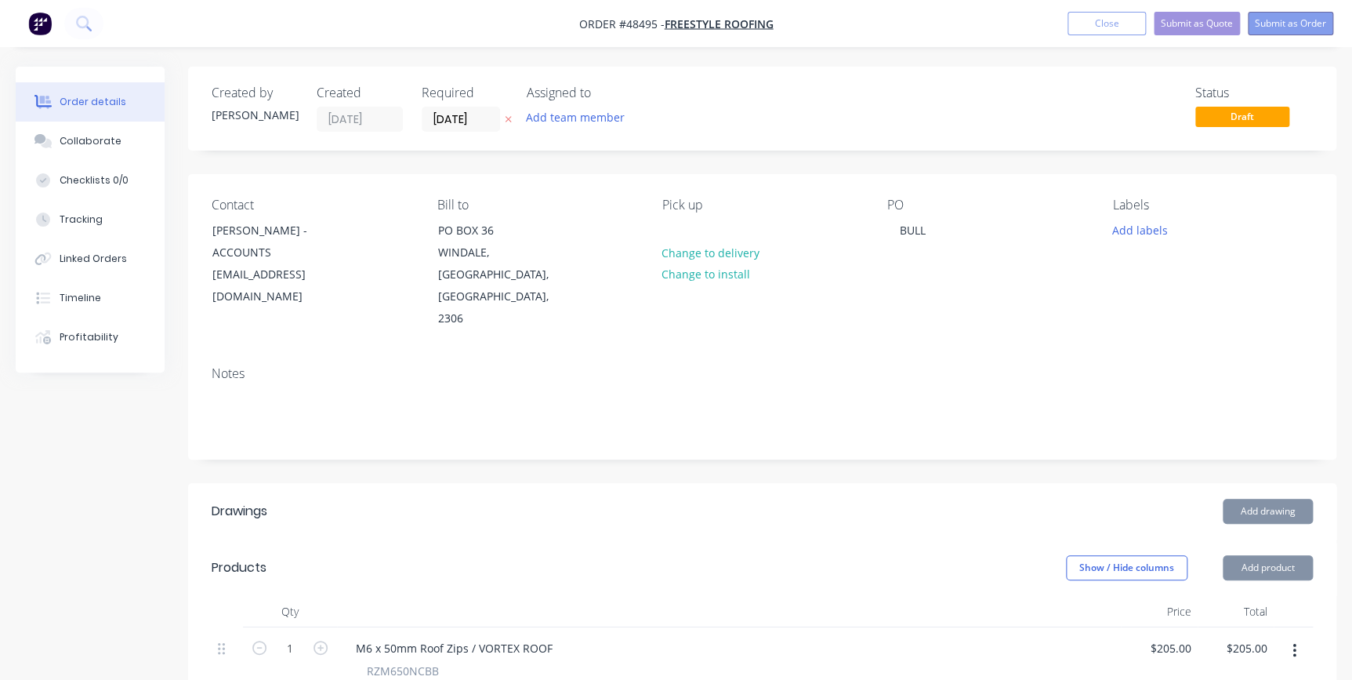
click at [1293, 26] on button "Submit as Order" at bounding box center [1290, 24] width 85 height 24
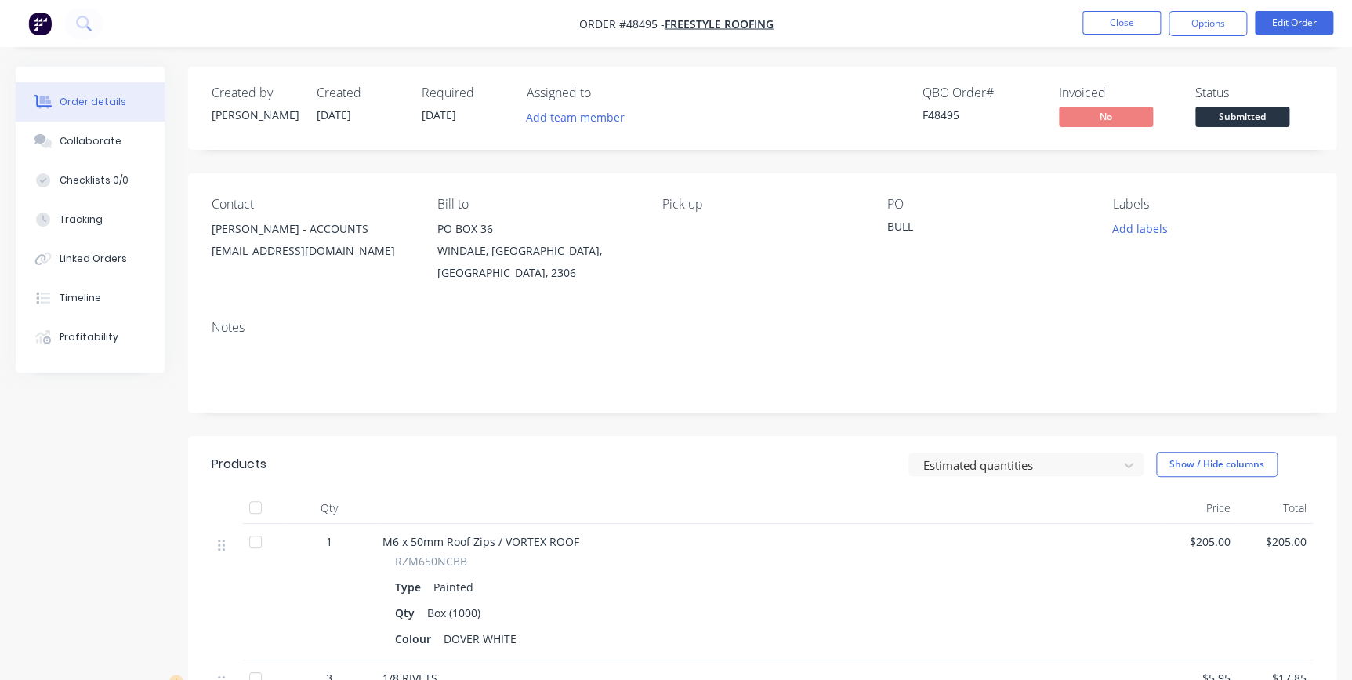
click at [1245, 126] on button "Submitted" at bounding box center [1243, 119] width 94 height 24
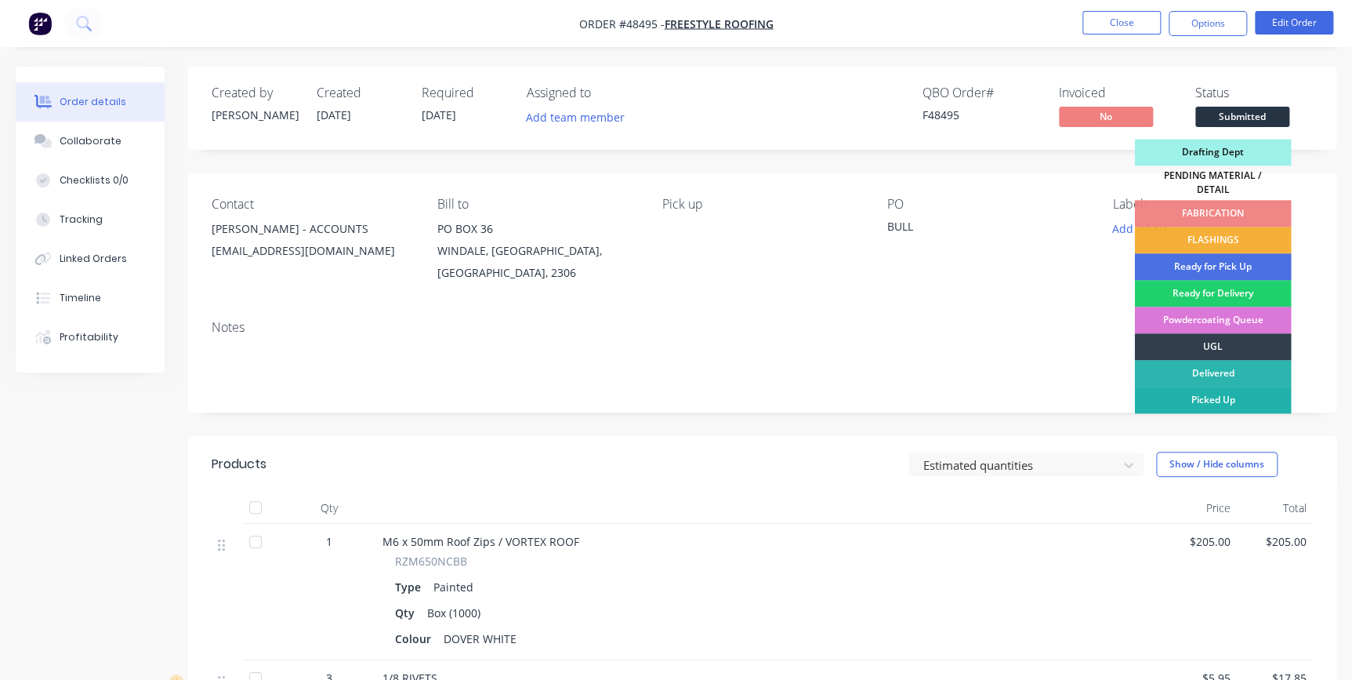
click at [1180, 391] on div "Picked Up" at bounding box center [1212, 399] width 157 height 27
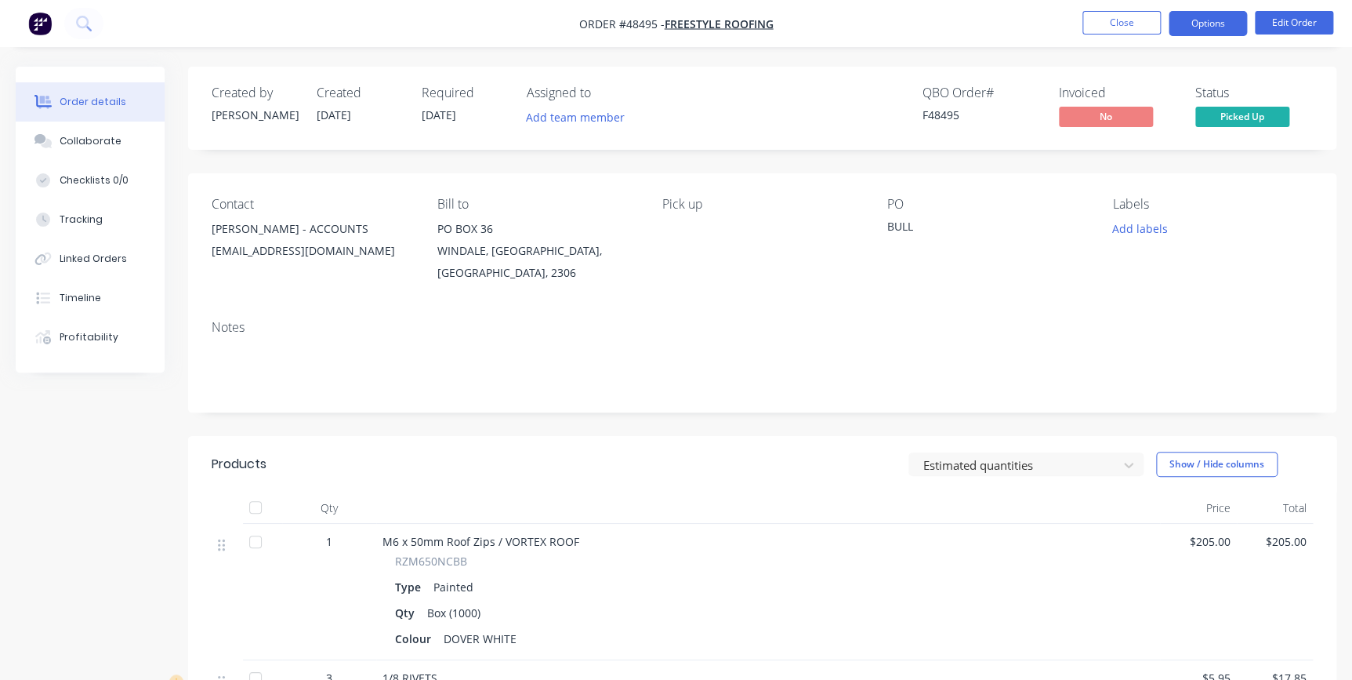
click at [1187, 27] on button "Options" at bounding box center [1208, 23] width 78 height 25
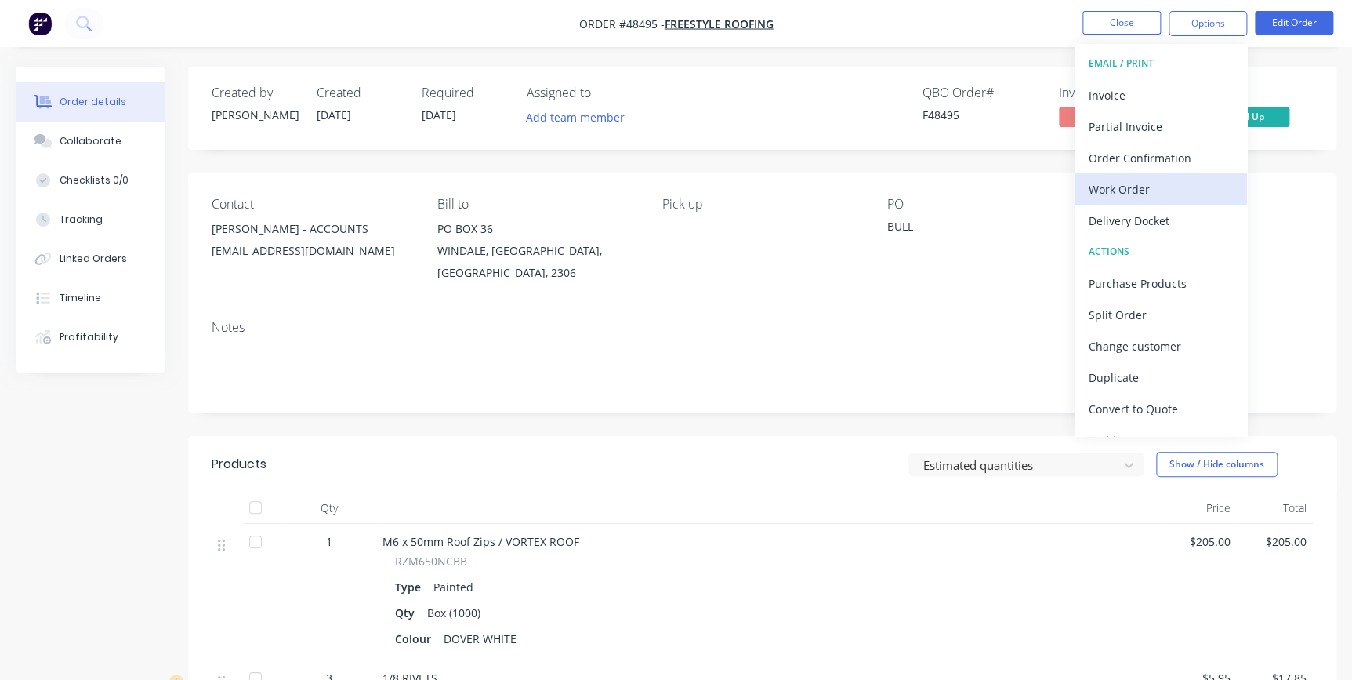
click at [1133, 187] on div "Work Order" at bounding box center [1161, 189] width 144 height 23
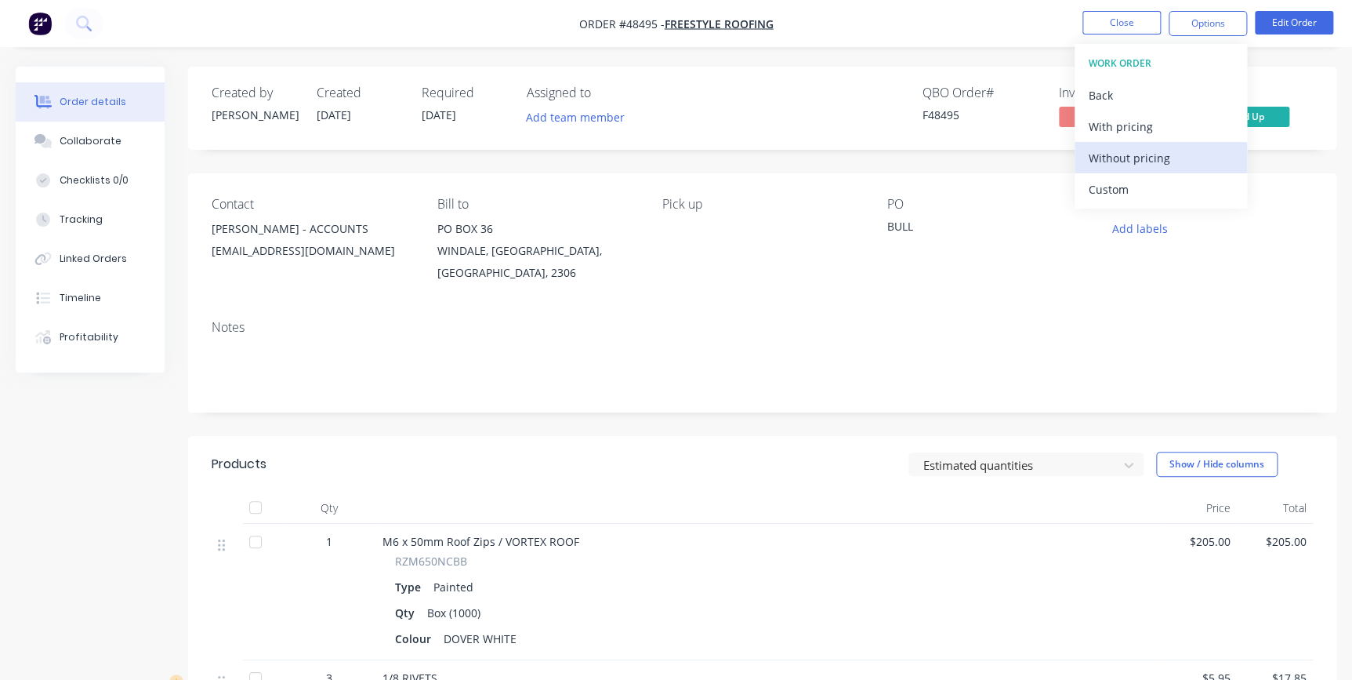
click at [1137, 153] on div "Without pricing" at bounding box center [1161, 158] width 144 height 23
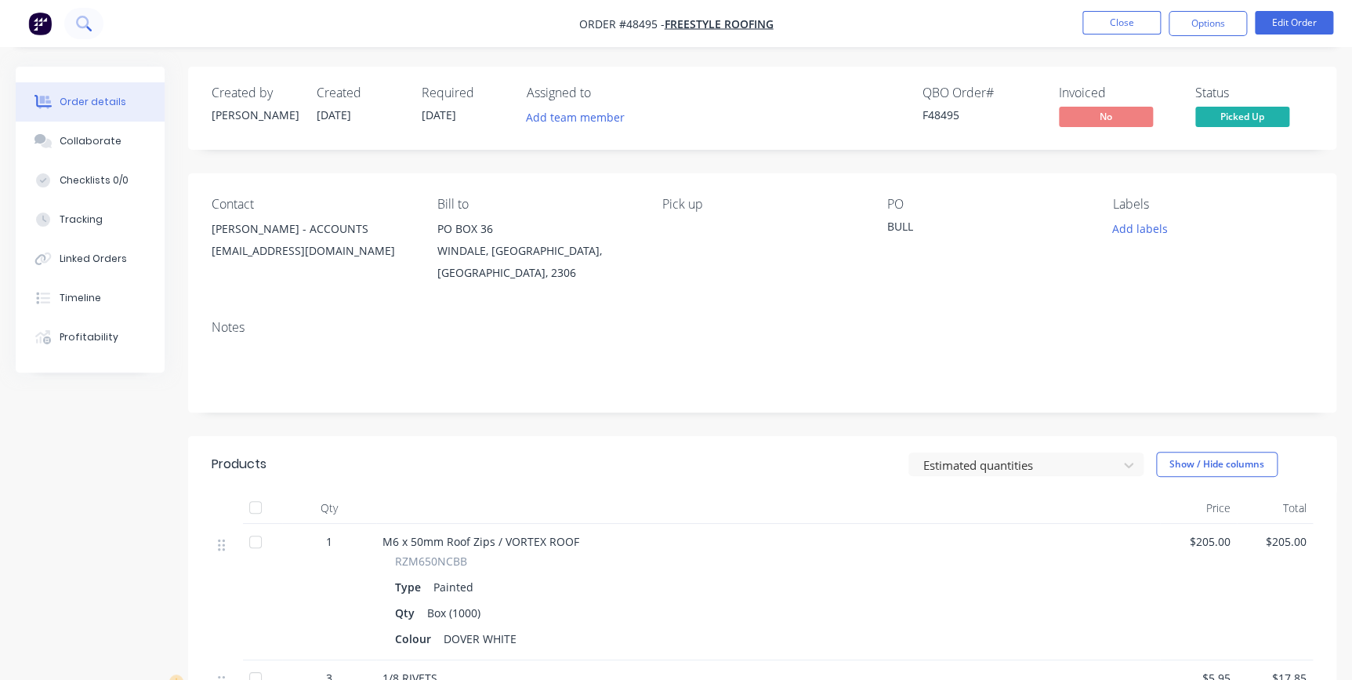
click at [92, 27] on button at bounding box center [83, 23] width 39 height 31
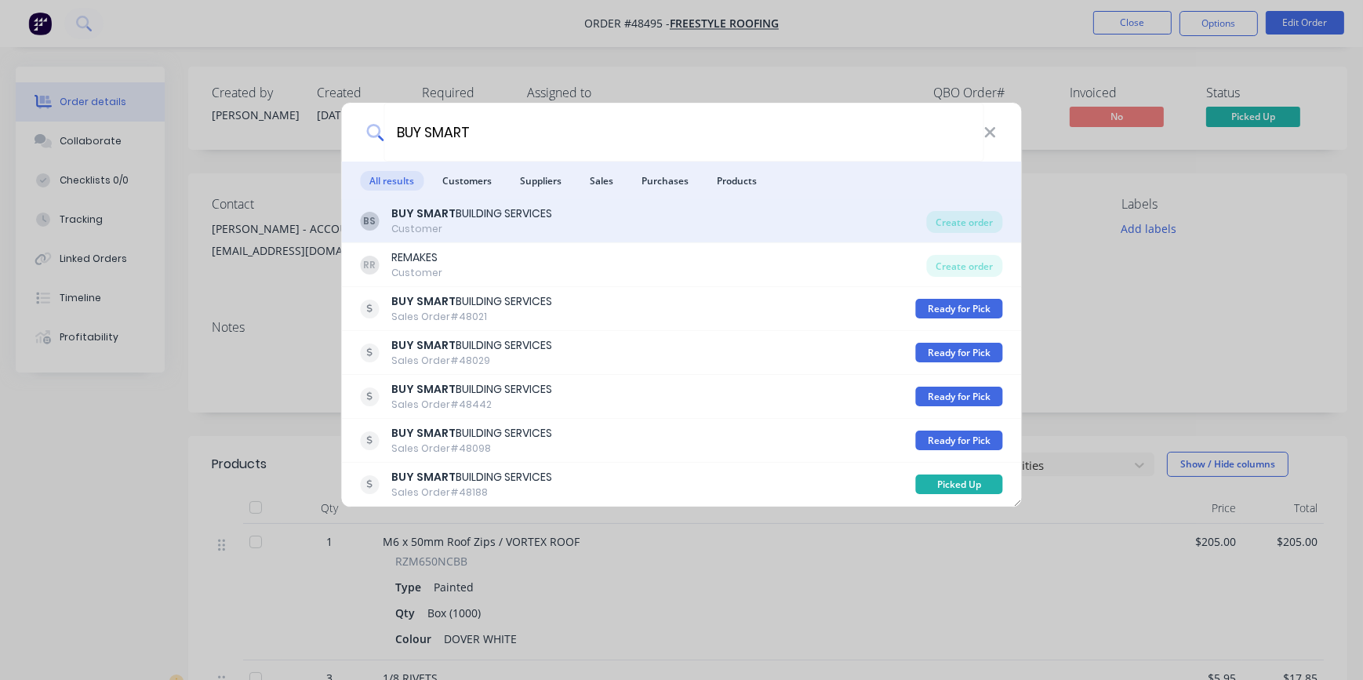
type input "BUY SMART"
click at [455, 227] on div "Customer" at bounding box center [472, 229] width 161 height 14
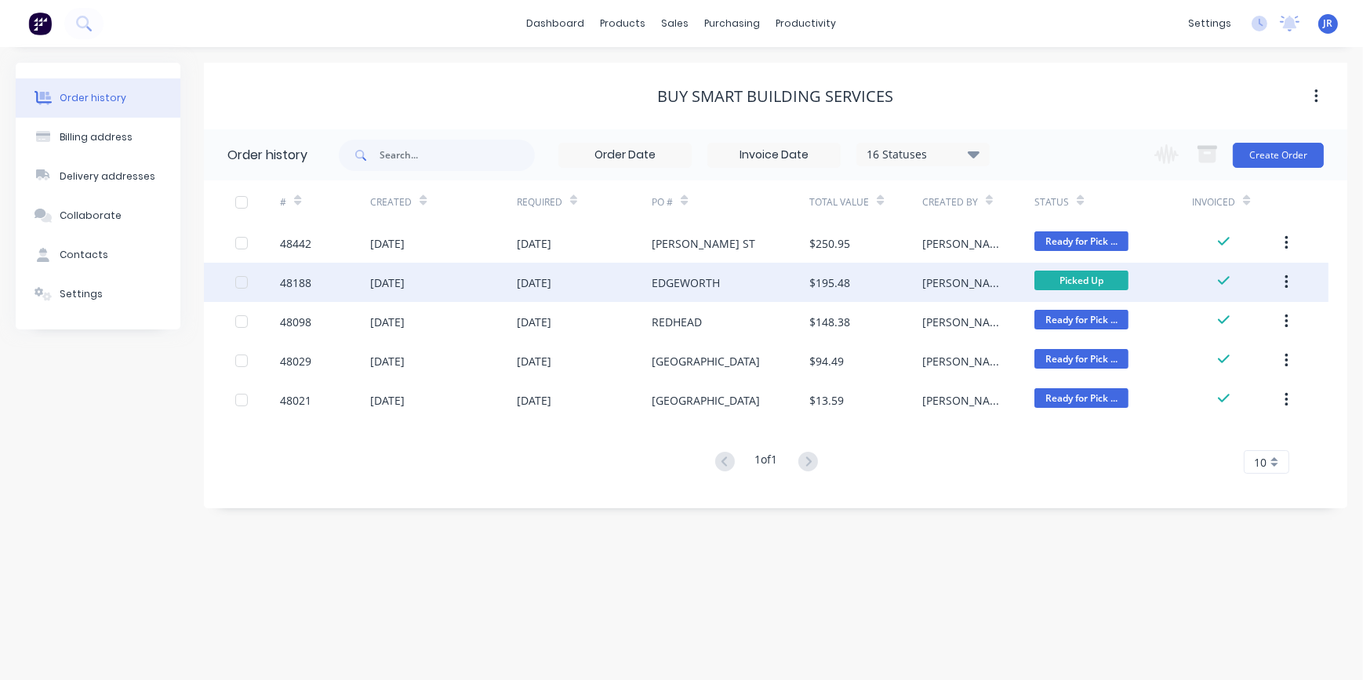
click at [627, 296] on div "[DATE]" at bounding box center [584, 282] width 135 height 39
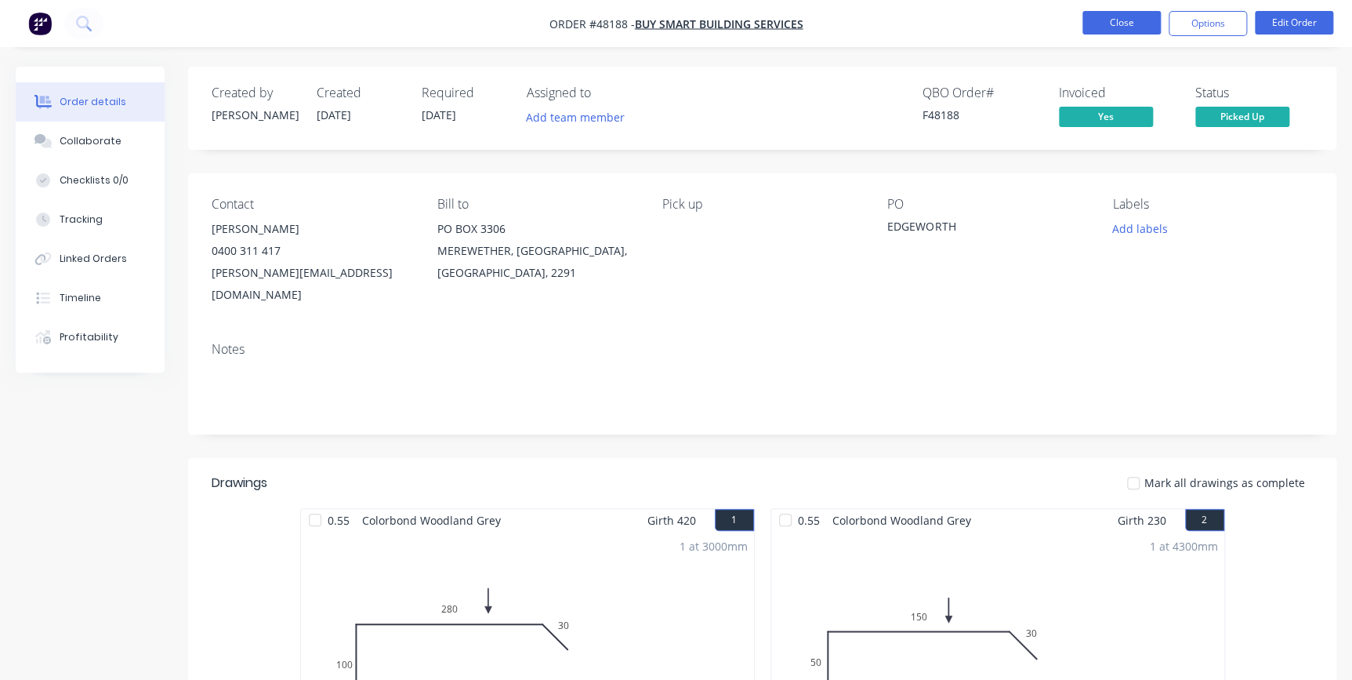
click at [1105, 27] on button "Close" at bounding box center [1122, 23] width 78 height 24
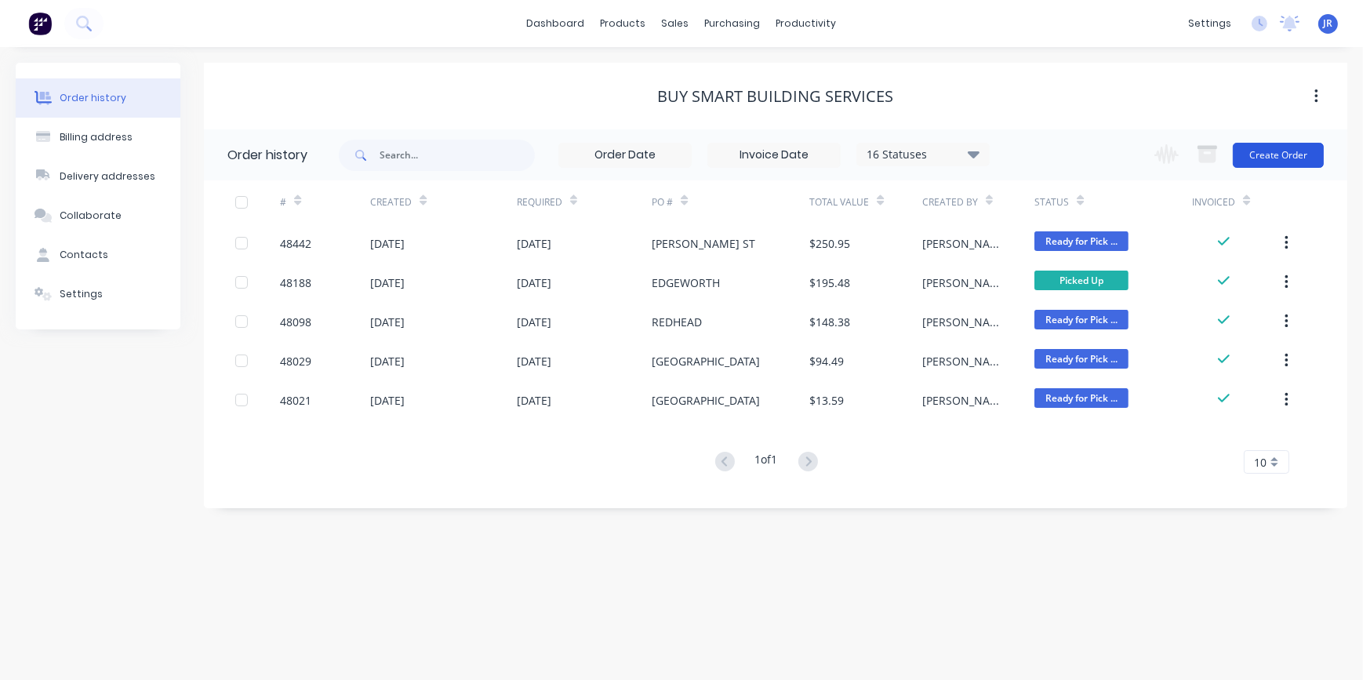
click at [1272, 165] on button "Create Order" at bounding box center [1277, 155] width 91 height 25
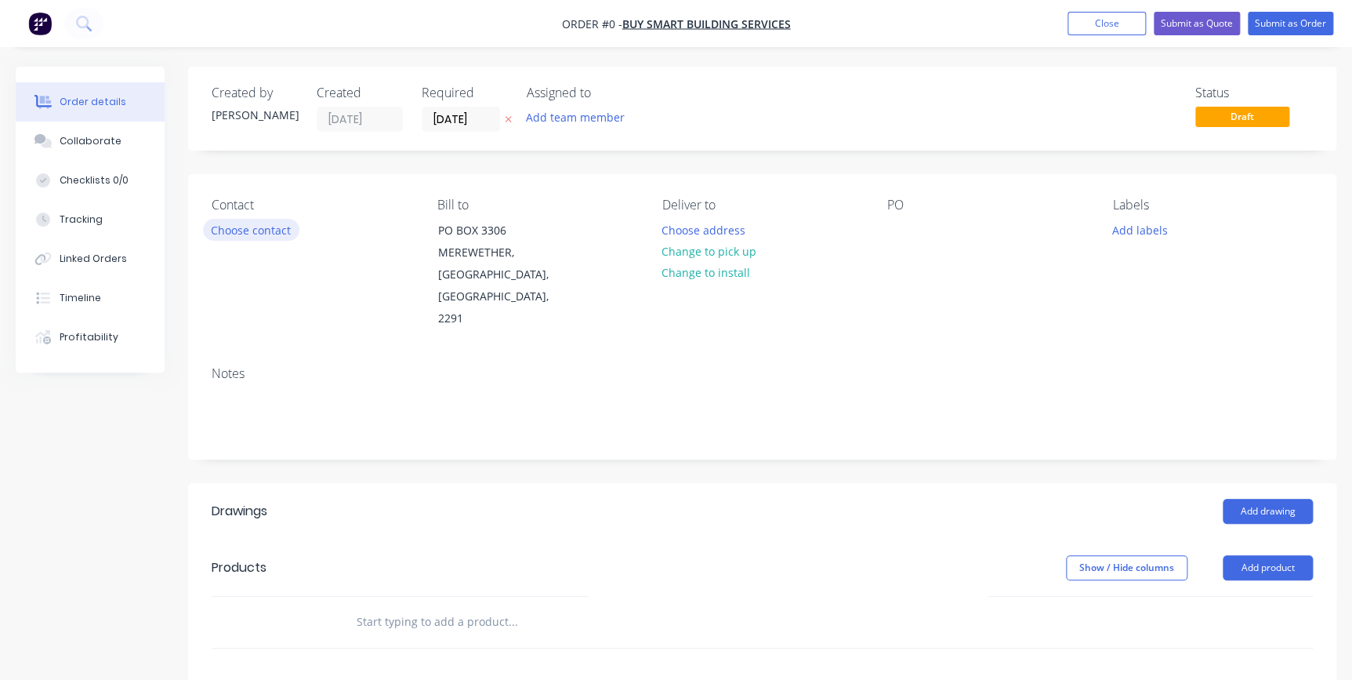
click at [278, 222] on button "Choose contact" at bounding box center [251, 229] width 96 height 21
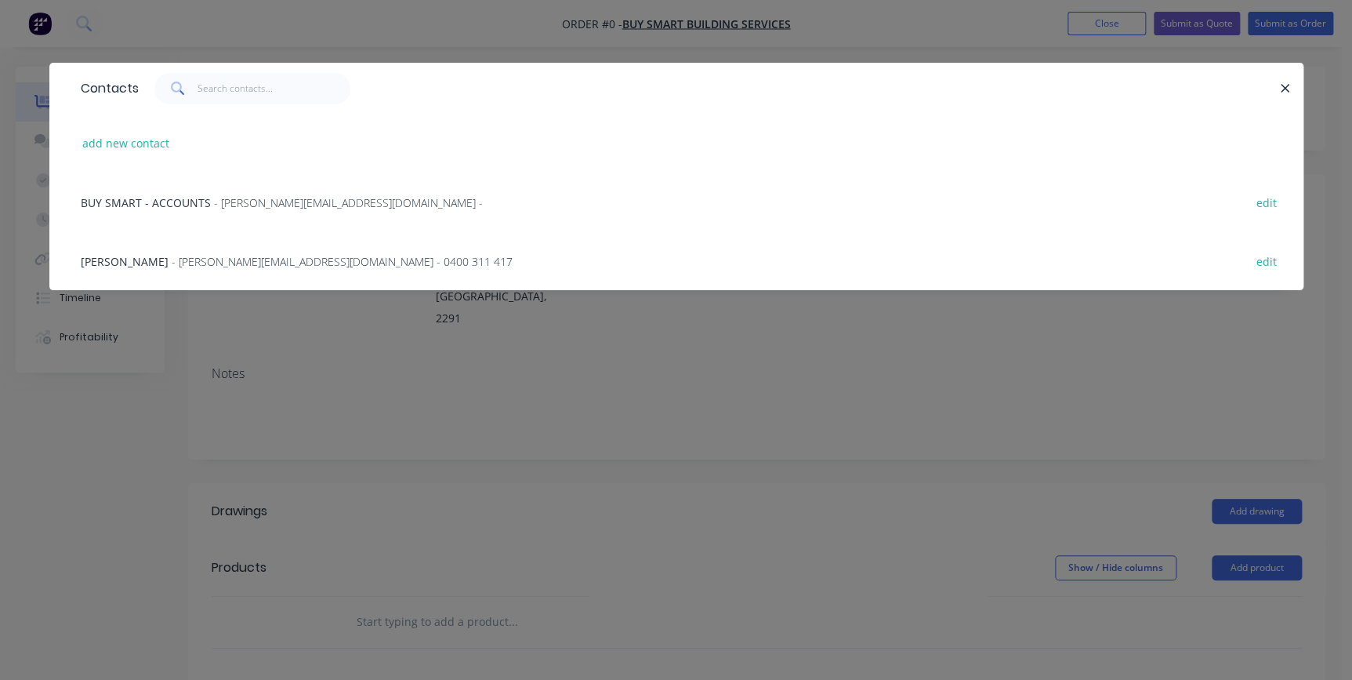
click at [217, 266] on span "- [PERSON_NAME][EMAIL_ADDRESS][DOMAIN_NAME] - 0400 311 417" at bounding box center [342, 261] width 341 height 15
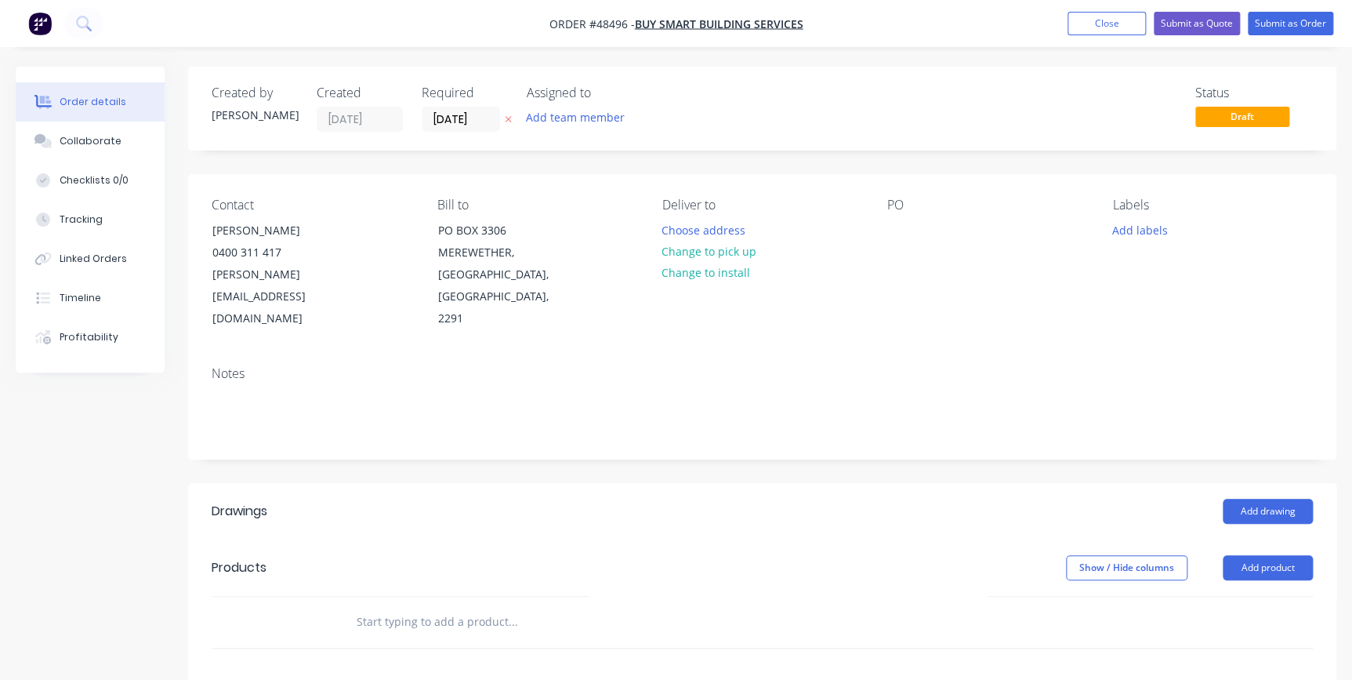
drag, startPoint x: 670, startPoint y: 252, endPoint x: 499, endPoint y: 133, distance: 208.5
click at [668, 247] on button "Change to pick up" at bounding box center [709, 251] width 111 height 21
click at [495, 118] on input "[DATE]" at bounding box center [461, 119] width 77 height 24
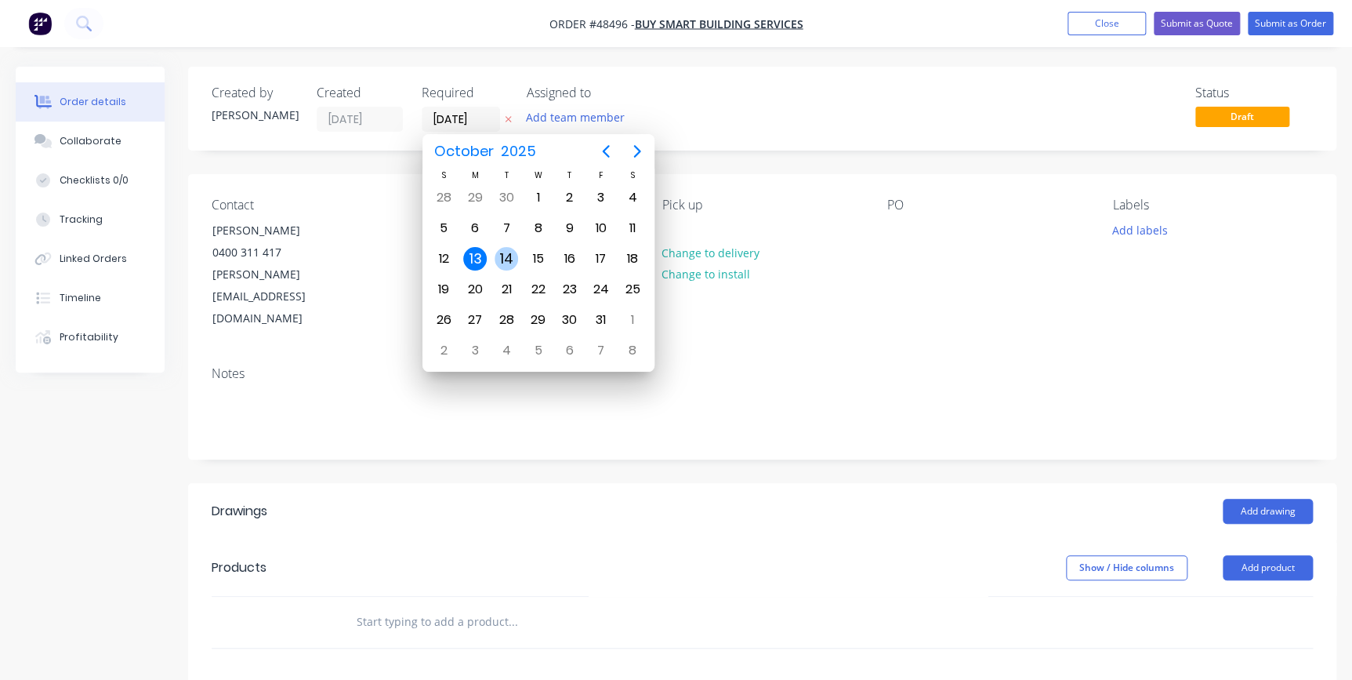
click at [503, 259] on div "14" at bounding box center [507, 259] width 24 height 24
type input "[DATE]"
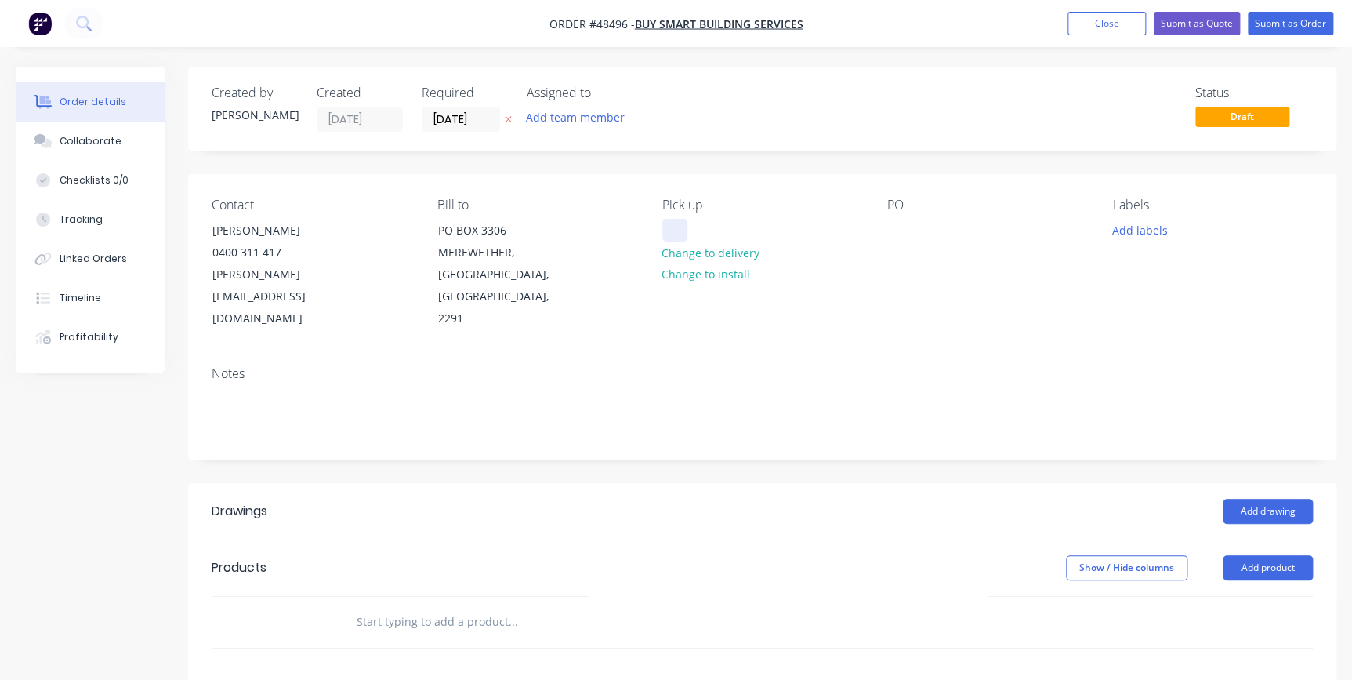
click at [664, 230] on div at bounding box center [674, 230] width 25 height 23
click at [906, 239] on div at bounding box center [899, 230] width 25 height 23
click at [1262, 499] on button "Add drawing" at bounding box center [1268, 511] width 90 height 25
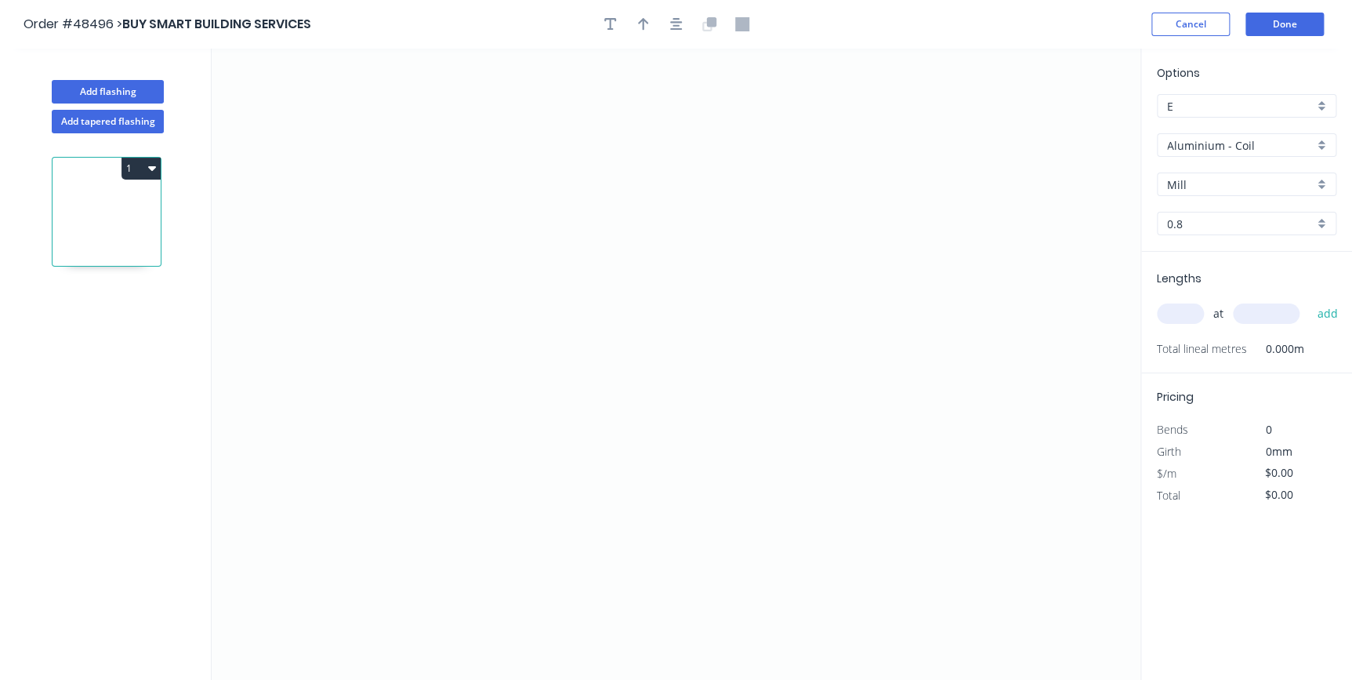
drag, startPoint x: 1220, startPoint y: 122, endPoint x: 1218, endPoint y: 131, distance: 8.8
click at [1220, 124] on div "Options E E Aluminium - Coil Aluminium - Coil Mill Mill 0.8 0.8" at bounding box center [1246, 157] width 211 height 187
click at [1218, 134] on div "Aluminium - Coil" at bounding box center [1247, 145] width 180 height 24
click at [1198, 240] on div "Colorbond (Ultra)" at bounding box center [1247, 241] width 178 height 27
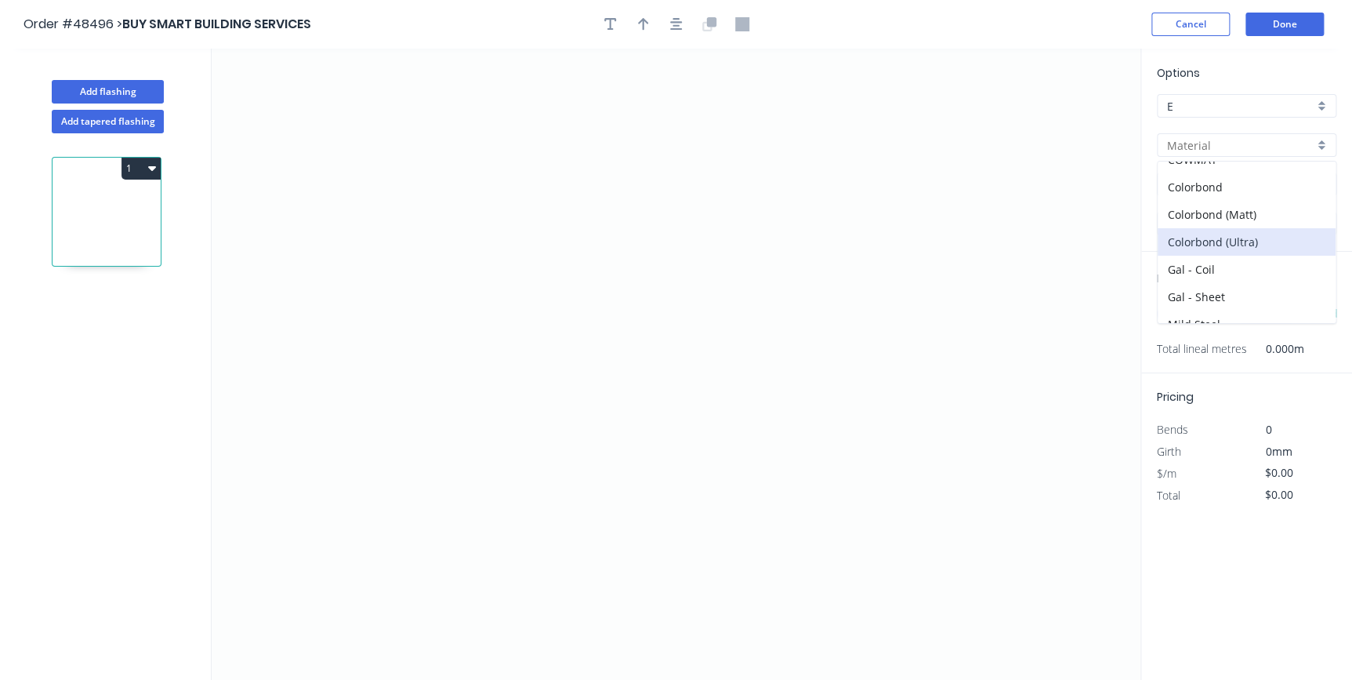
type input "Colorbond (Ultra)"
type input "Dune"
type input "0.55"
click at [1204, 186] on input "Dune" at bounding box center [1240, 184] width 147 height 16
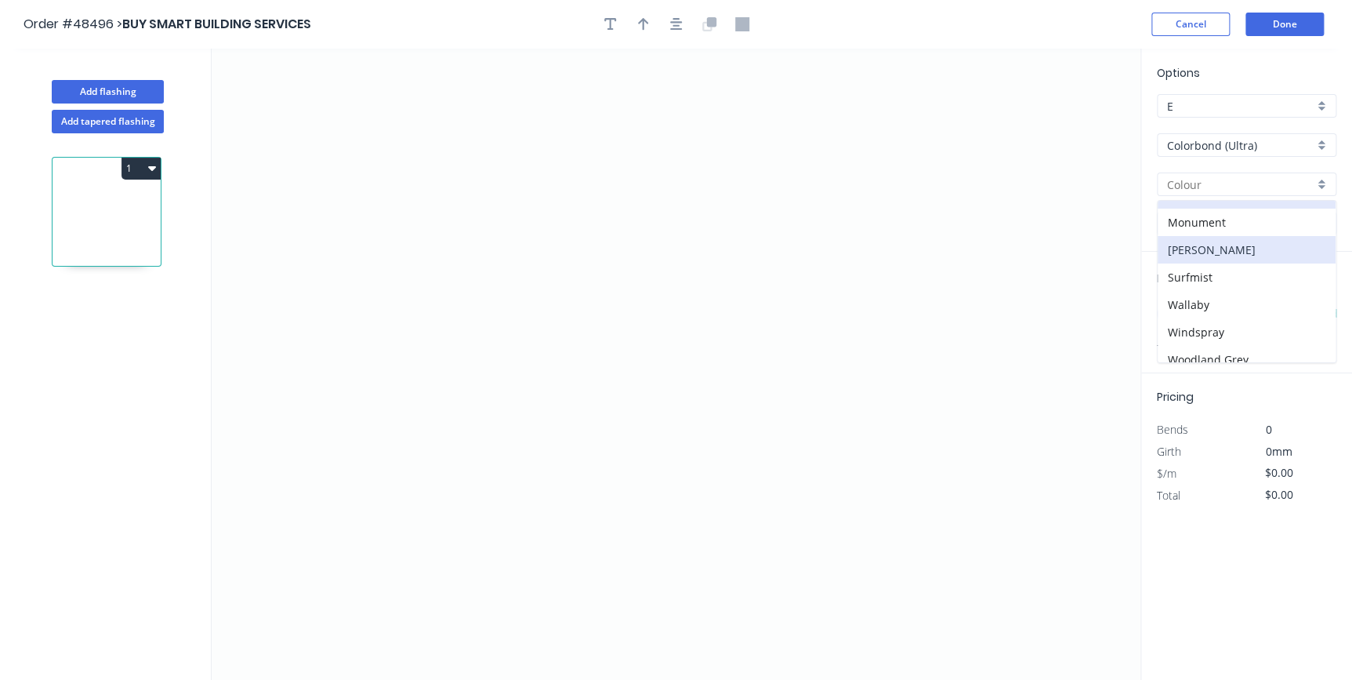
scroll to position [29, 0]
click at [1203, 315] on div "Windspray" at bounding box center [1247, 322] width 178 height 27
type input "Windspray"
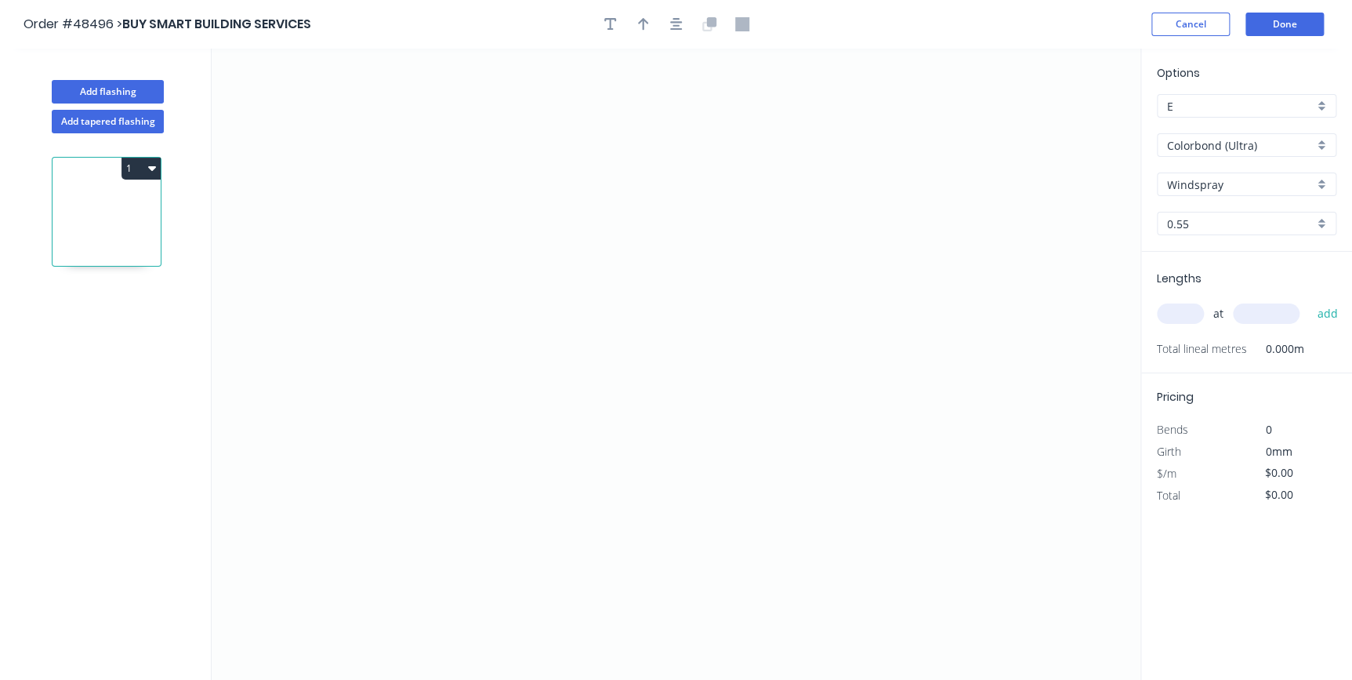
click at [1205, 312] on div "at add" at bounding box center [1248, 313] width 183 height 27
click at [328, 108] on icon "0" at bounding box center [676, 364] width 929 height 631
click at [329, 267] on icon "0" at bounding box center [676, 364] width 929 height 631
click at [655, 281] on icon "0 ?" at bounding box center [676, 364] width 929 height 631
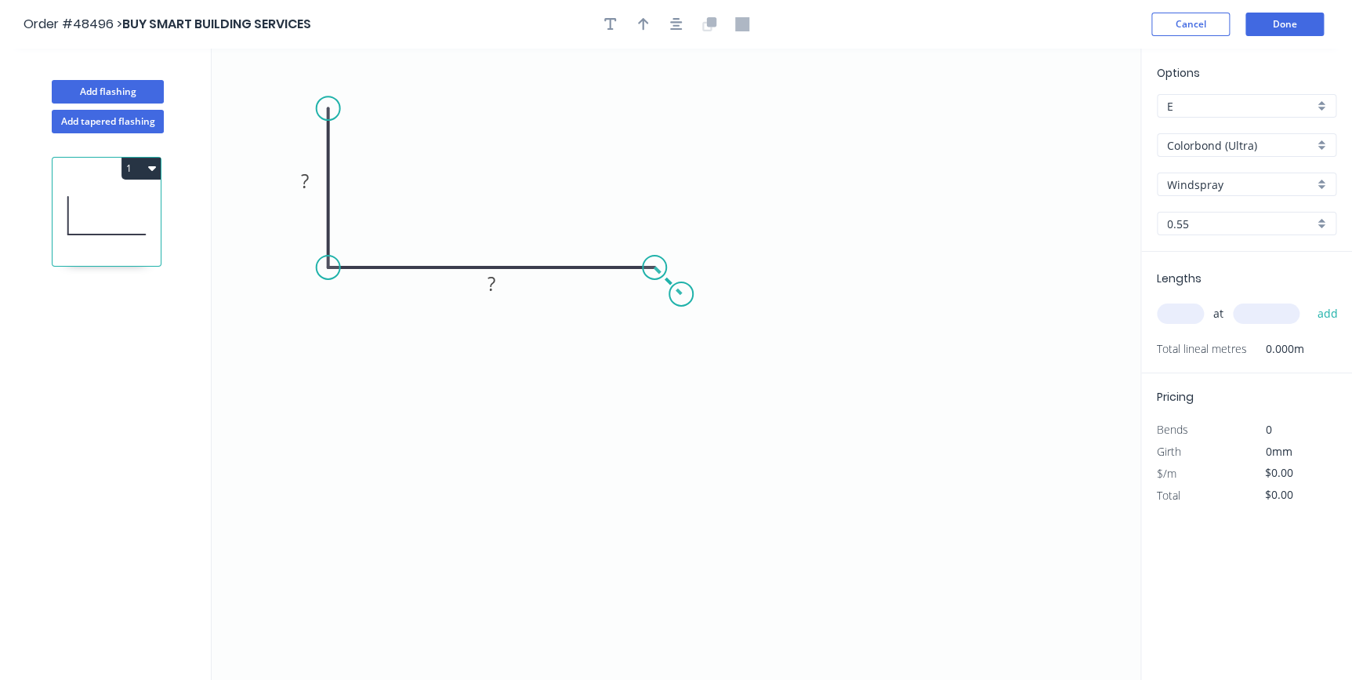
click at [681, 296] on icon "0 ? ?" at bounding box center [676, 364] width 929 height 631
click at [315, 173] on rect at bounding box center [304, 182] width 31 height 22
type input "$19.52"
click at [640, 20] on icon "button" at bounding box center [643, 24] width 11 height 14
drag, startPoint x: 1052, startPoint y: 119, endPoint x: 691, endPoint y: 131, distance: 360.8
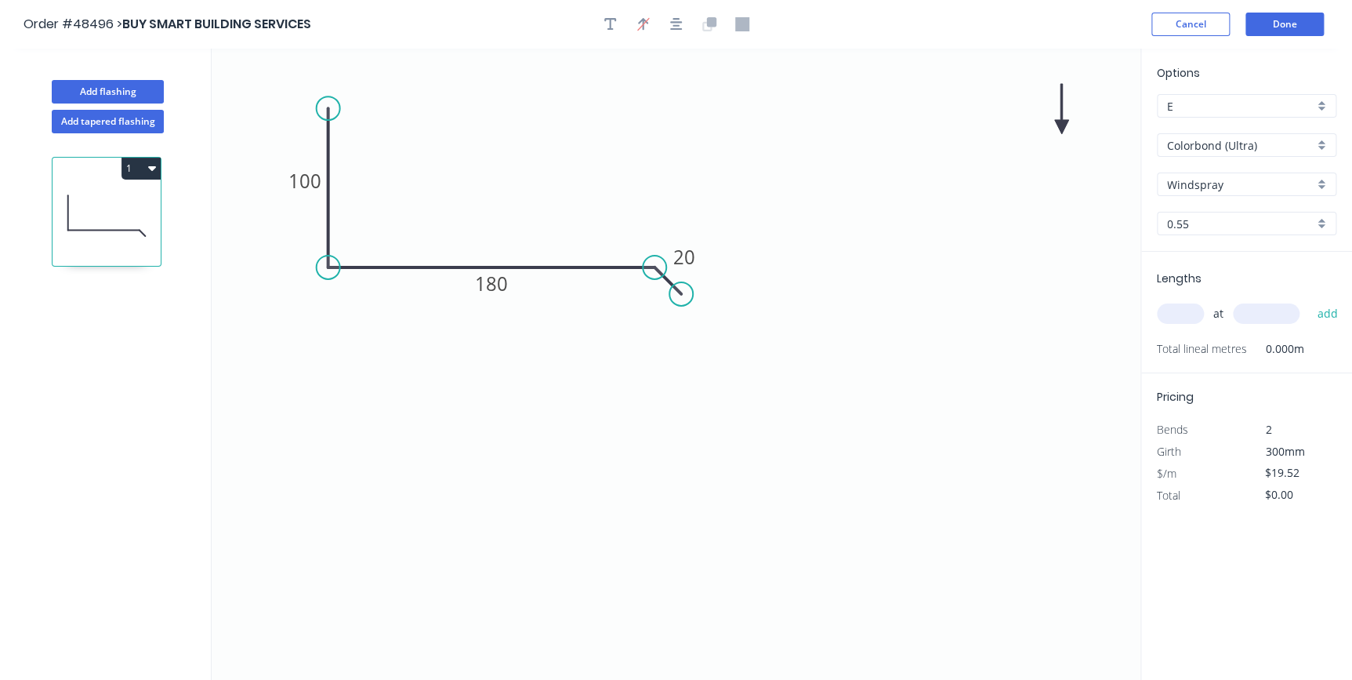
click at [569, 125] on icon "0 100 180 20" at bounding box center [676, 364] width 929 height 631
drag, startPoint x: 1058, startPoint y: 124, endPoint x: 488, endPoint y: 204, distance: 576.3
click at [488, 204] on icon at bounding box center [488, 186] width 14 height 50
click at [1170, 314] on input "text" at bounding box center [1180, 313] width 47 height 20
type input "1"
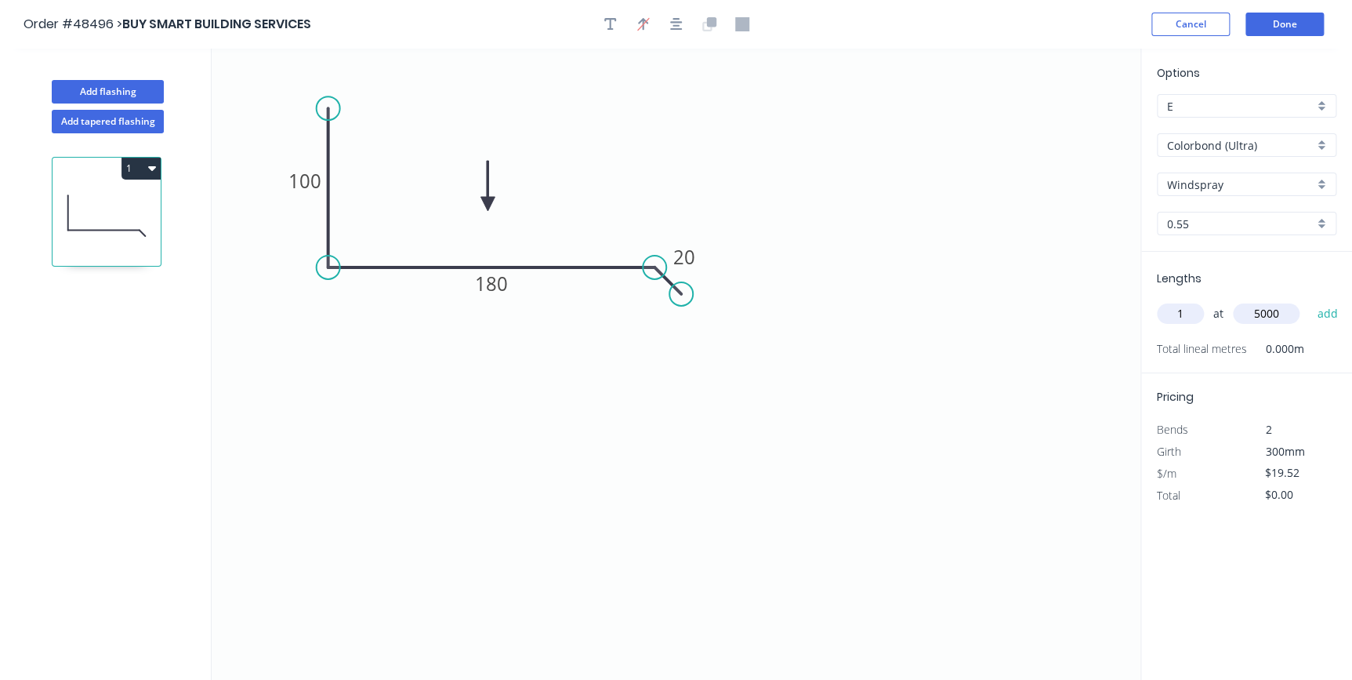
type input "5000"
click at [1309, 300] on button "add" at bounding box center [1327, 313] width 37 height 27
type input "$97.60"
click at [1301, 23] on button "Done" at bounding box center [1285, 25] width 78 height 24
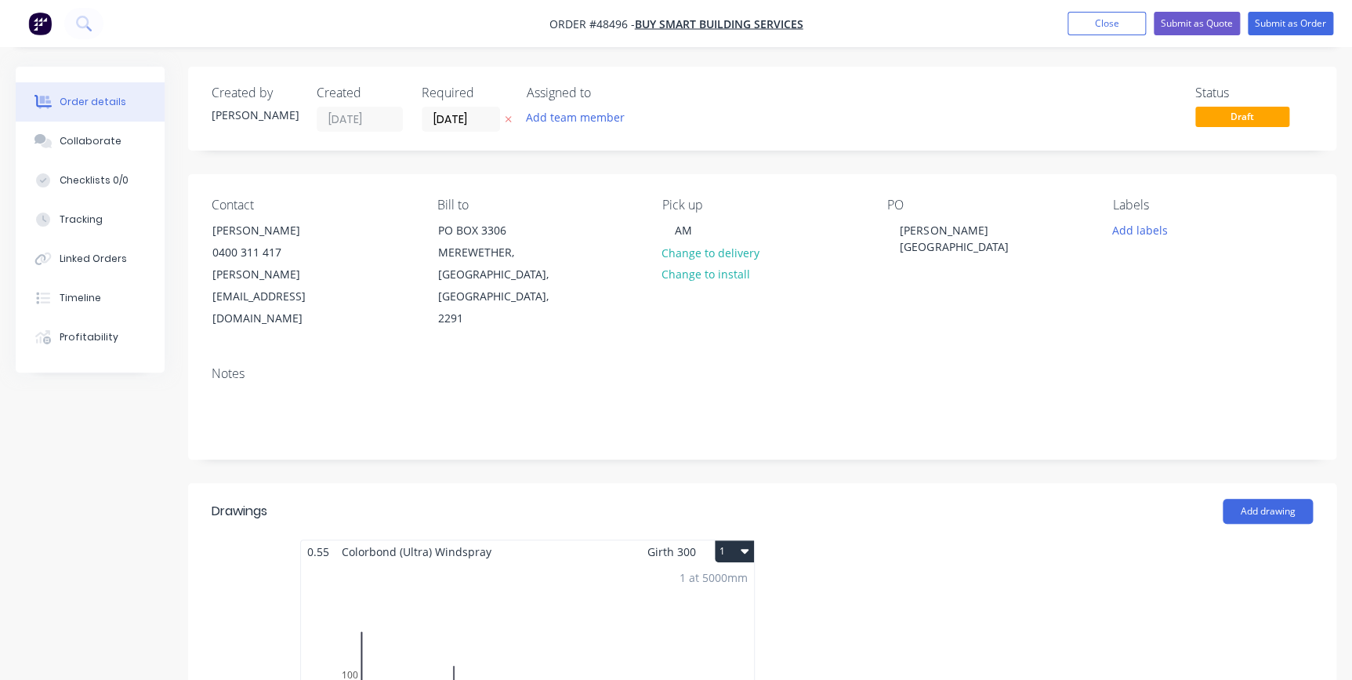
scroll to position [356, 0]
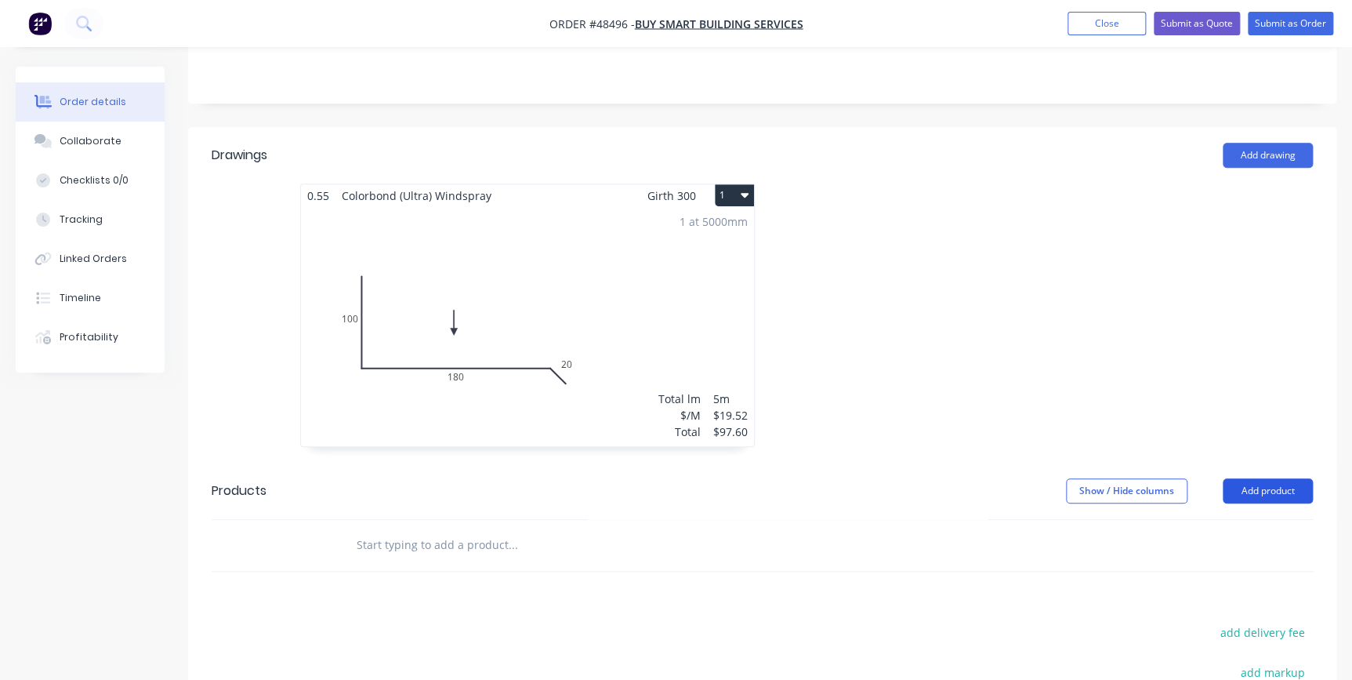
click at [1265, 478] on button "Add product" at bounding box center [1268, 490] width 90 height 25
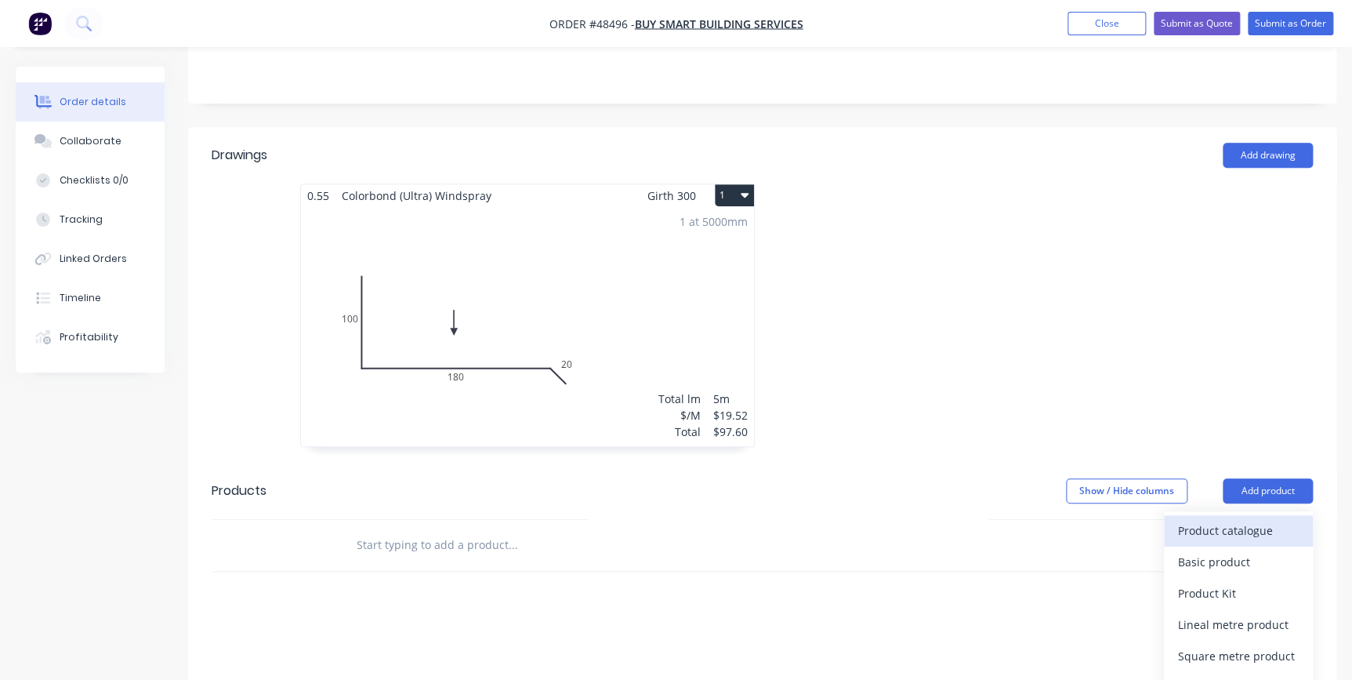
click at [1257, 519] on div "Product catalogue" at bounding box center [1238, 530] width 121 height 23
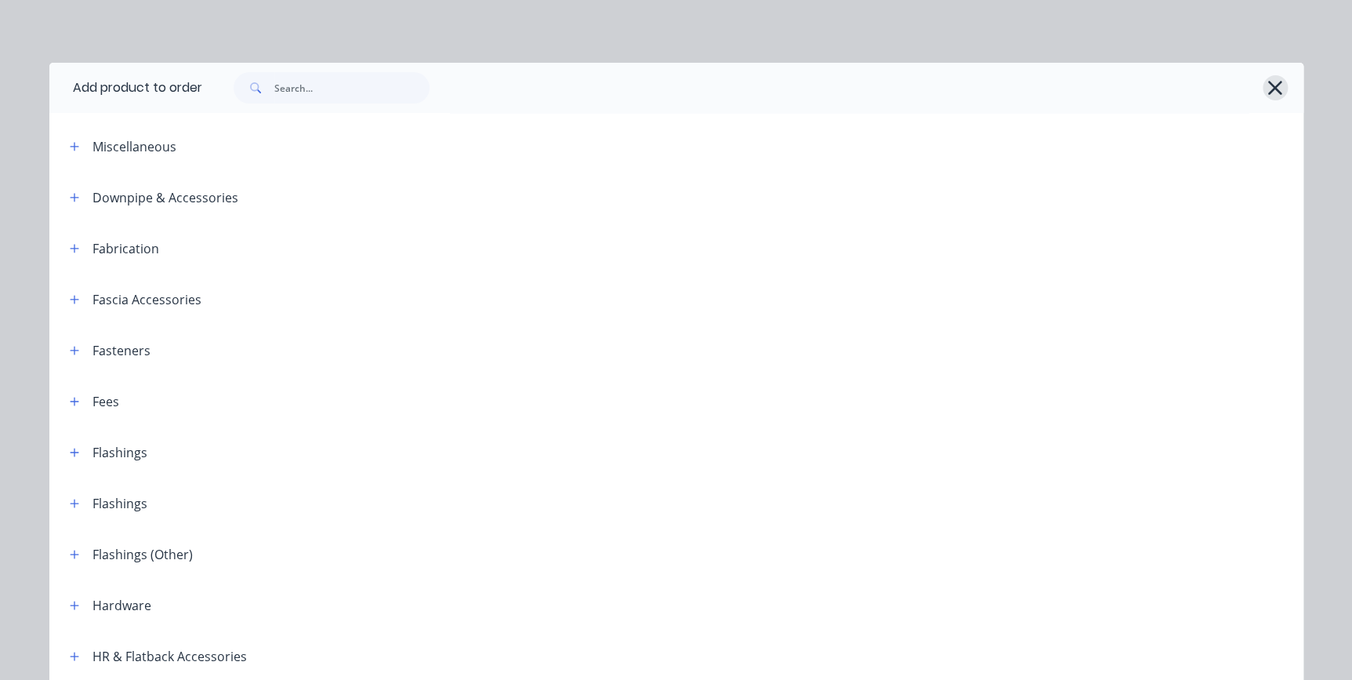
click at [1270, 85] on icon "button" at bounding box center [1275, 88] width 16 height 22
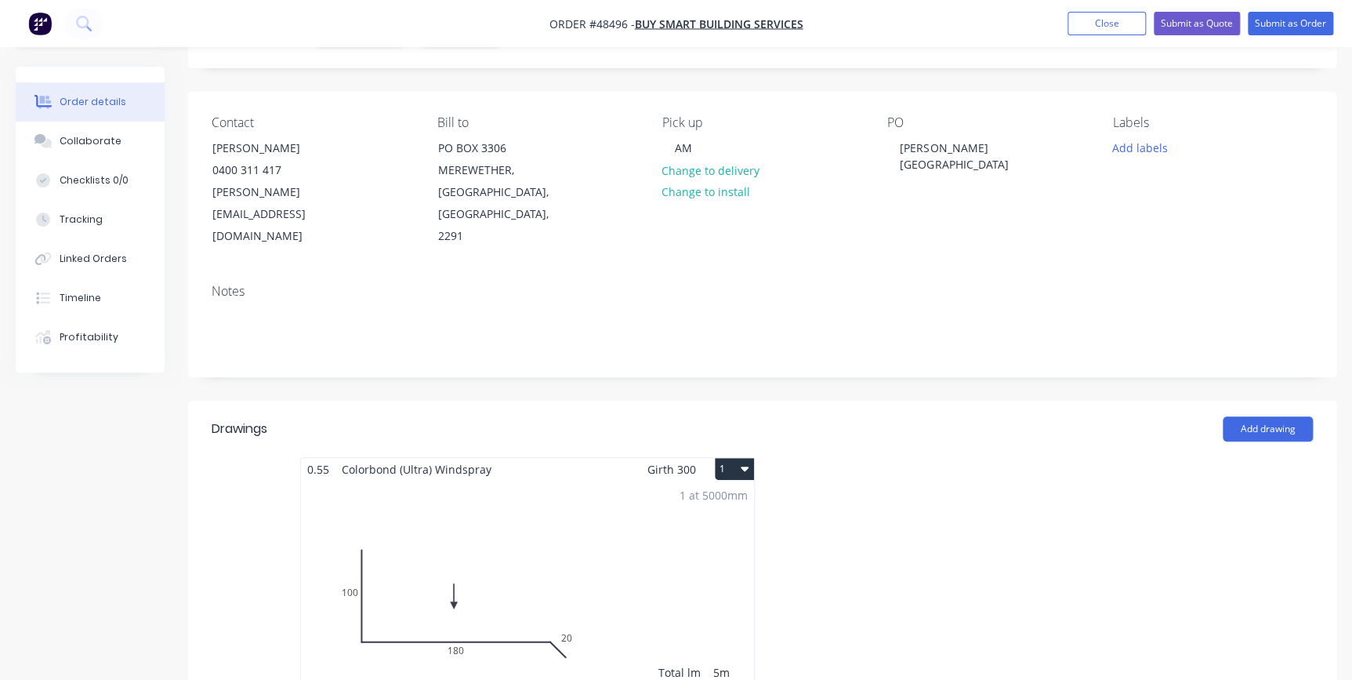
scroll to position [0, 0]
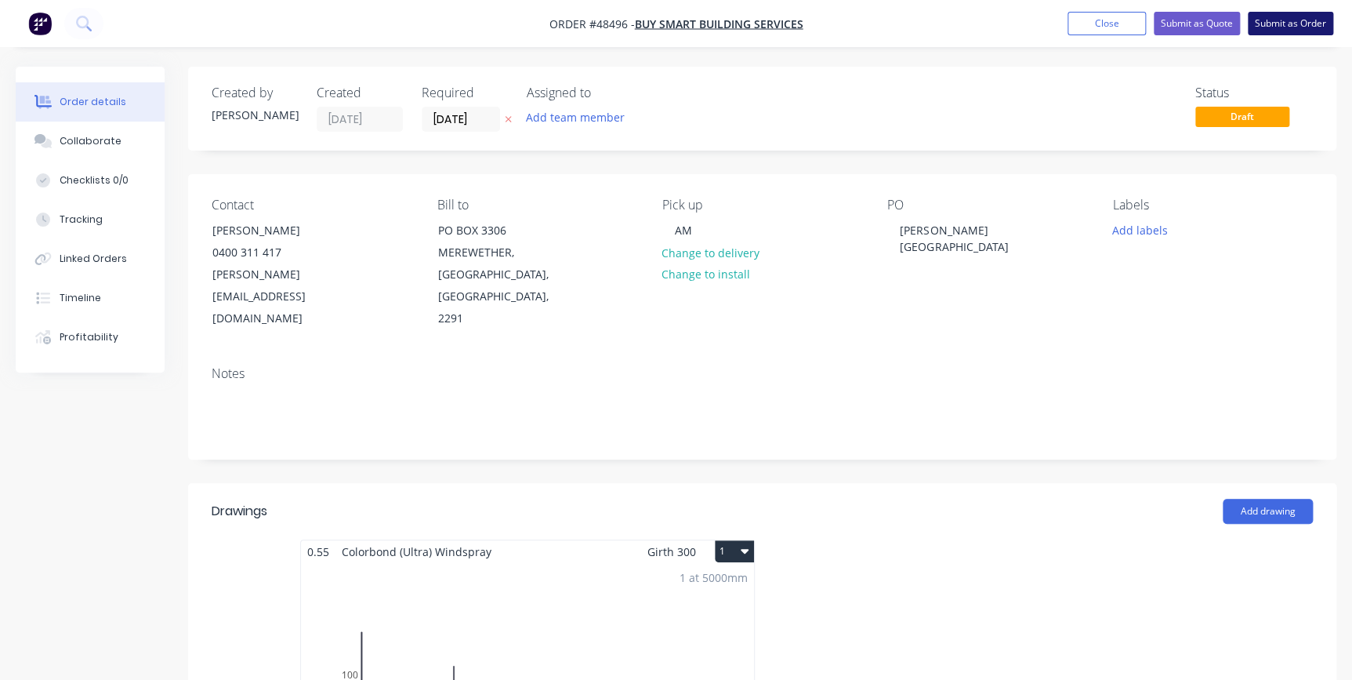
click at [1276, 23] on button "Submit as Order" at bounding box center [1290, 24] width 85 height 24
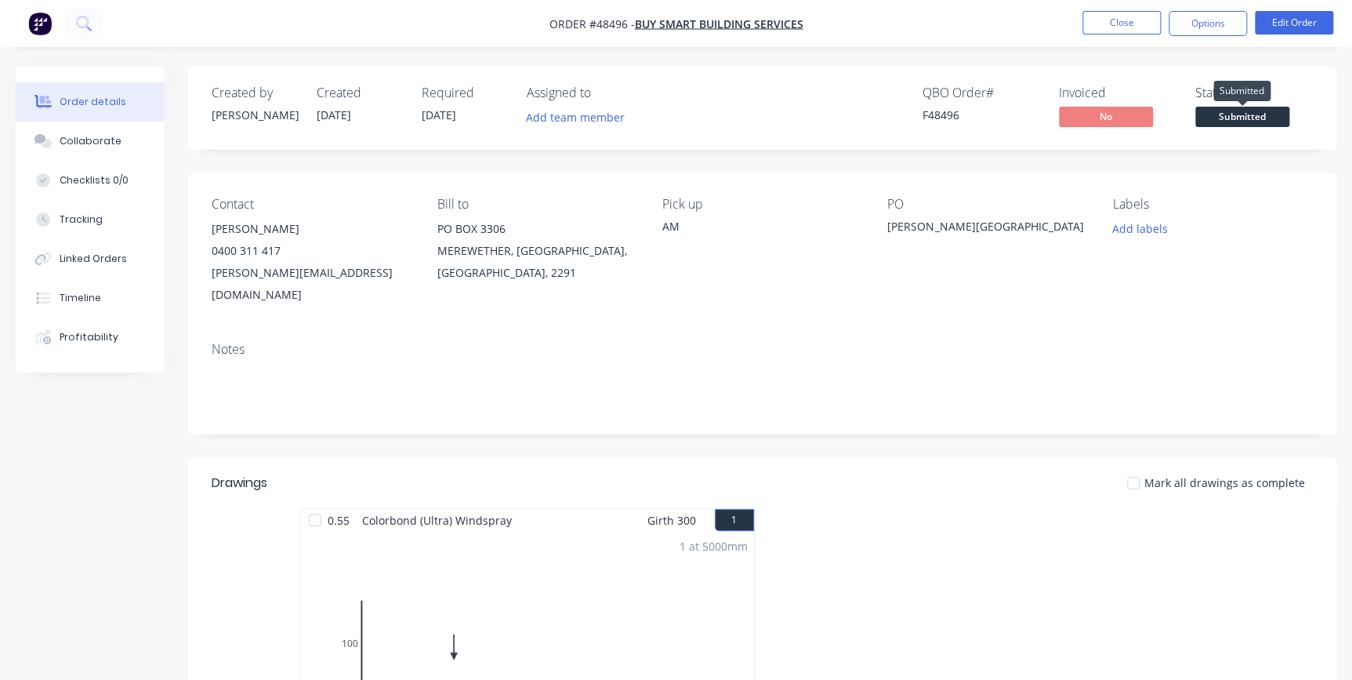
drag, startPoint x: 1232, startPoint y: 118, endPoint x: 1228, endPoint y: 137, distance: 19.1
click at [1232, 118] on span "Submitted" at bounding box center [1243, 117] width 94 height 20
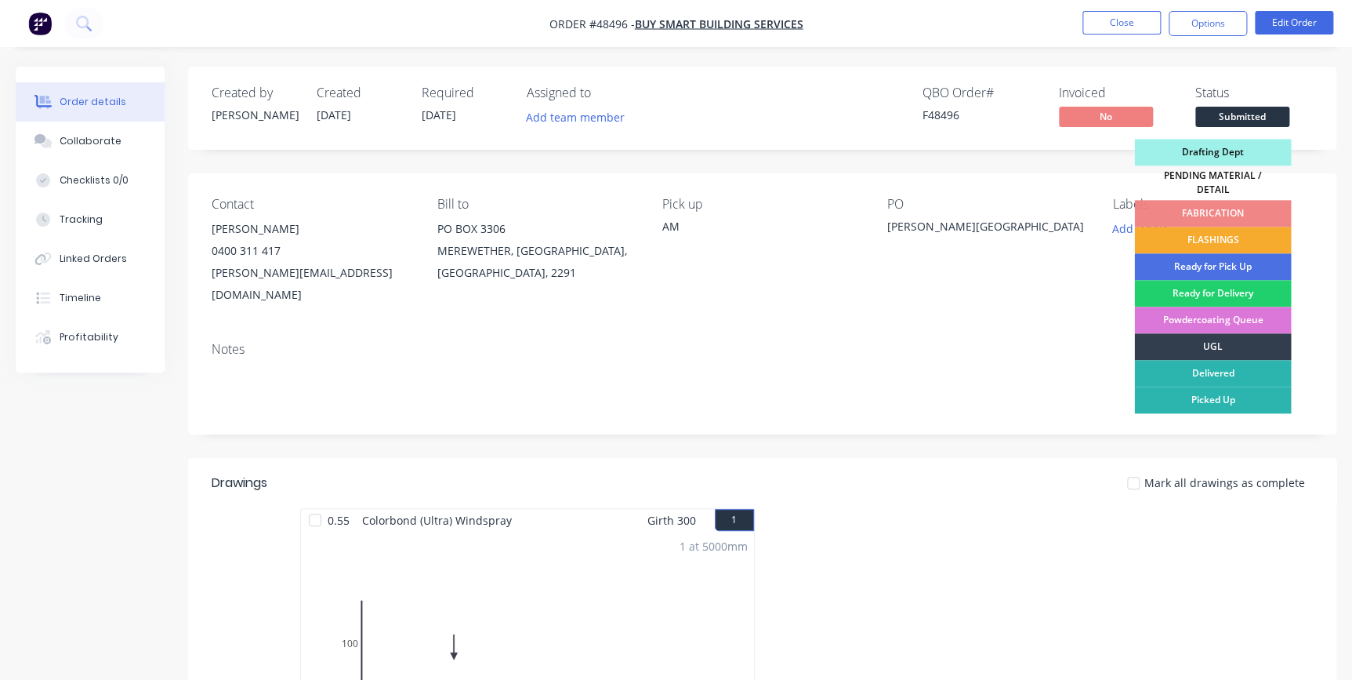
click at [1185, 235] on div "FLASHINGS" at bounding box center [1212, 240] width 157 height 27
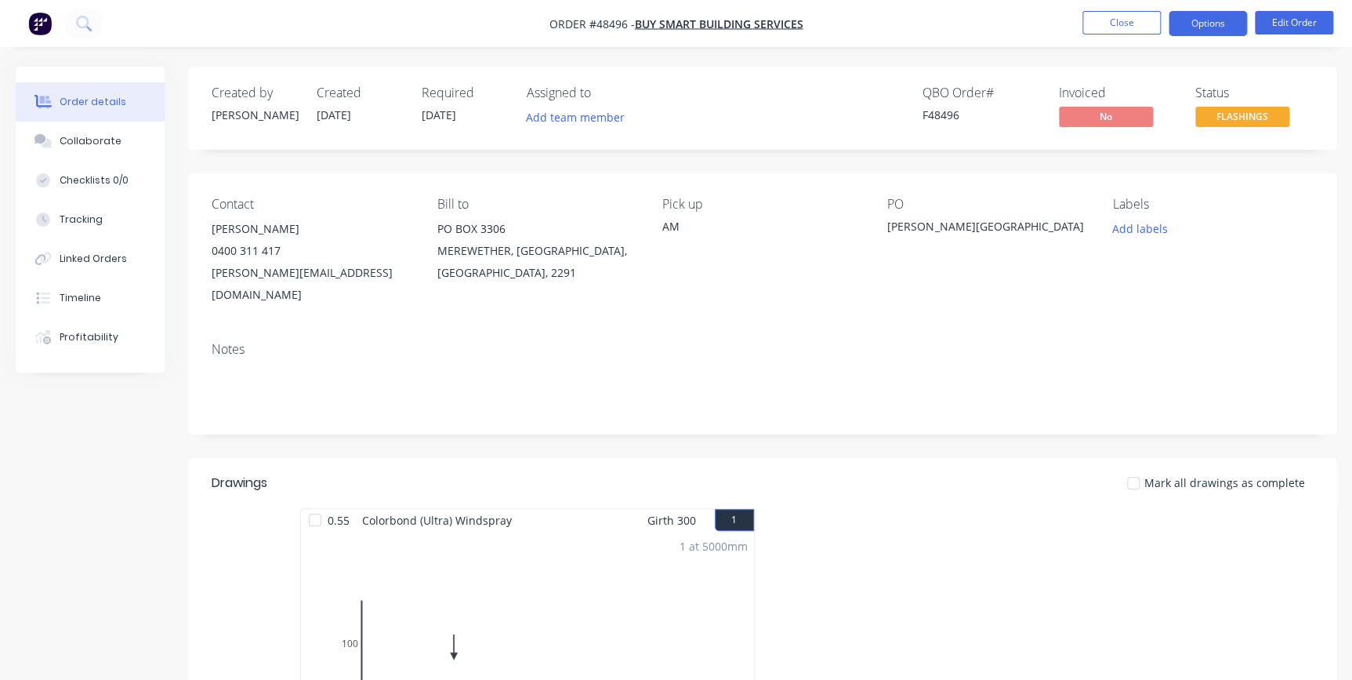
click at [1212, 23] on button "Options" at bounding box center [1208, 23] width 78 height 25
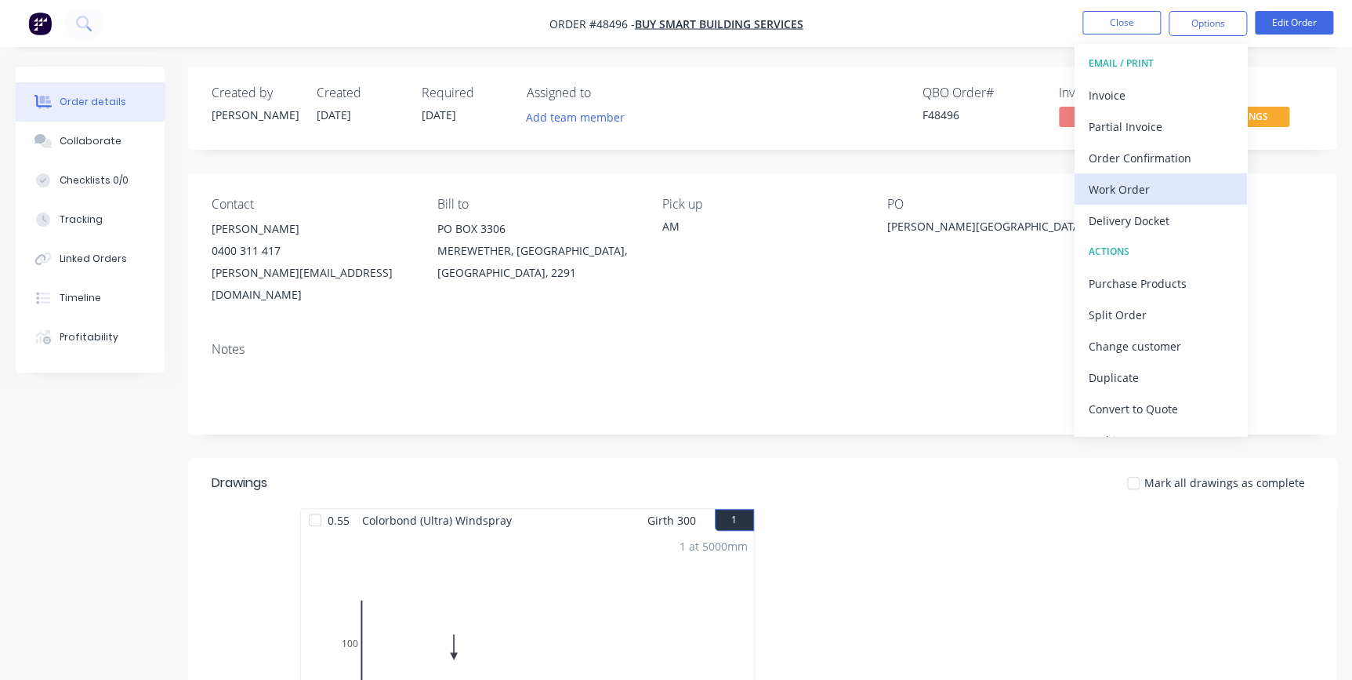
click at [1113, 180] on div "Work Order" at bounding box center [1161, 189] width 144 height 23
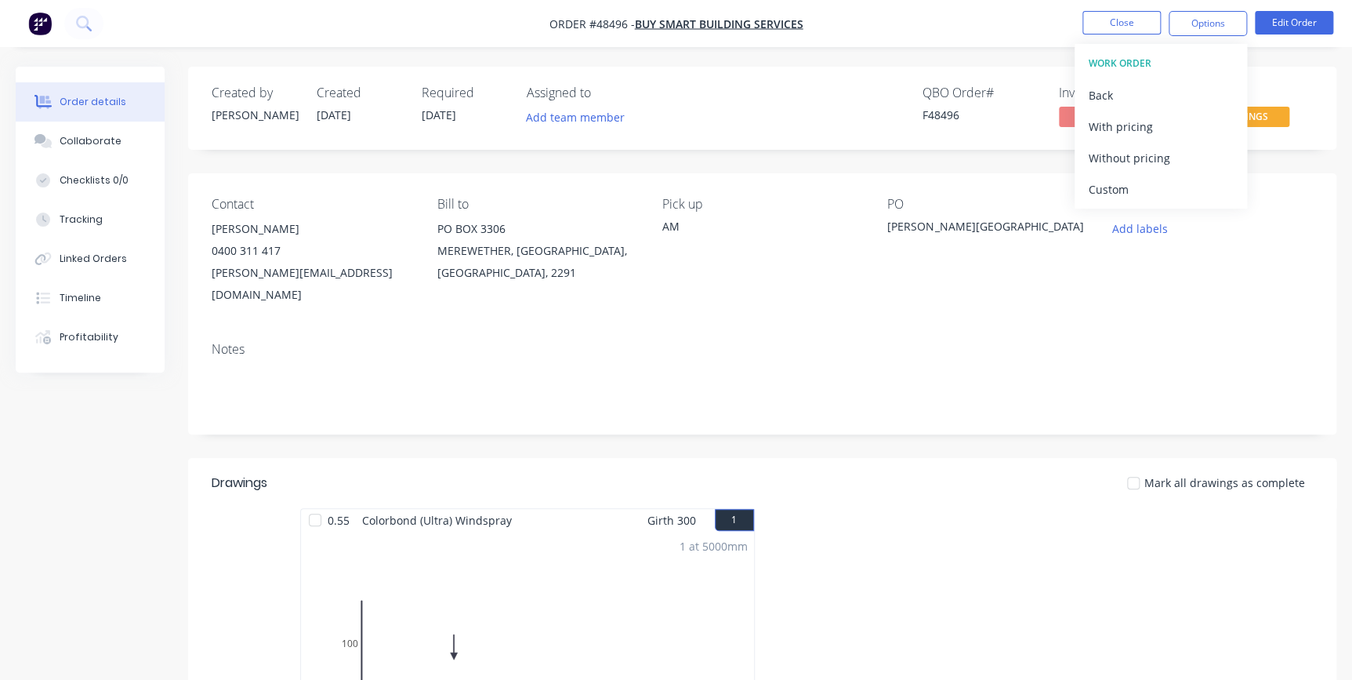
click at [754, 110] on div "QBO Order # F48496 Invoiced No Status FLASHINGS" at bounding box center [999, 107] width 630 height 45
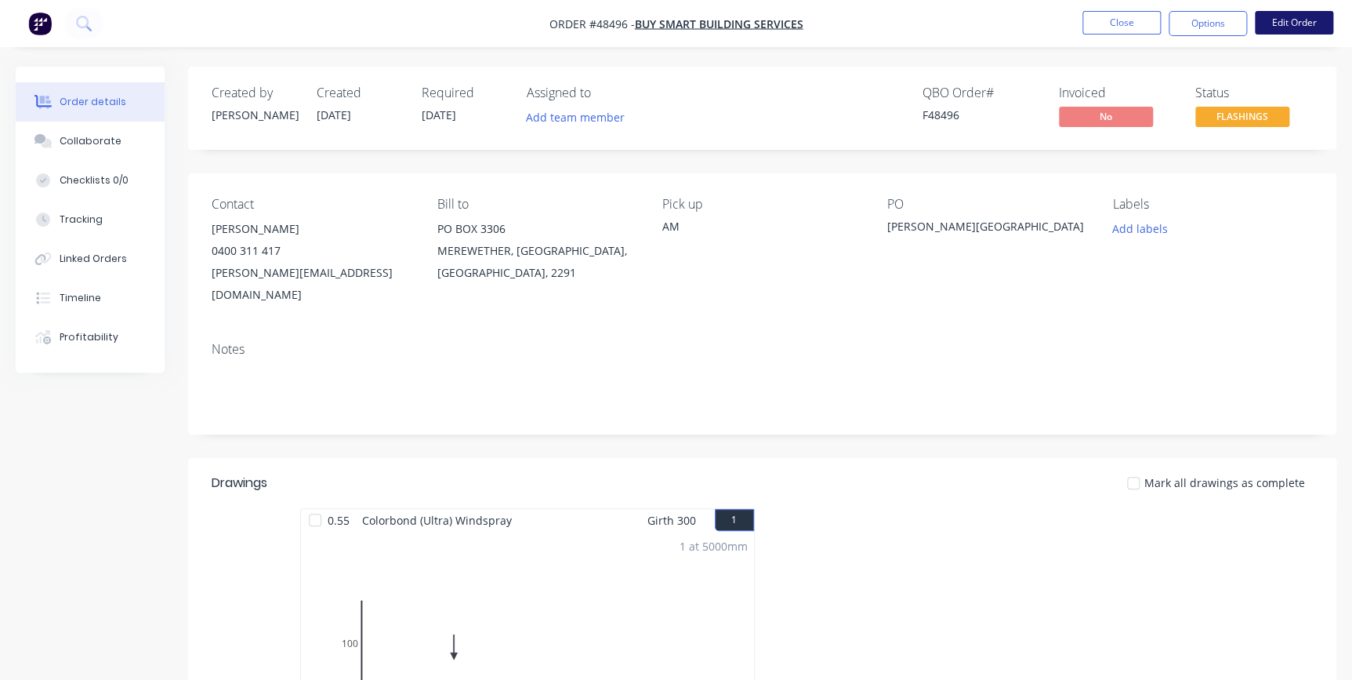
click at [1285, 20] on button "Edit Order" at bounding box center [1294, 23] width 78 height 24
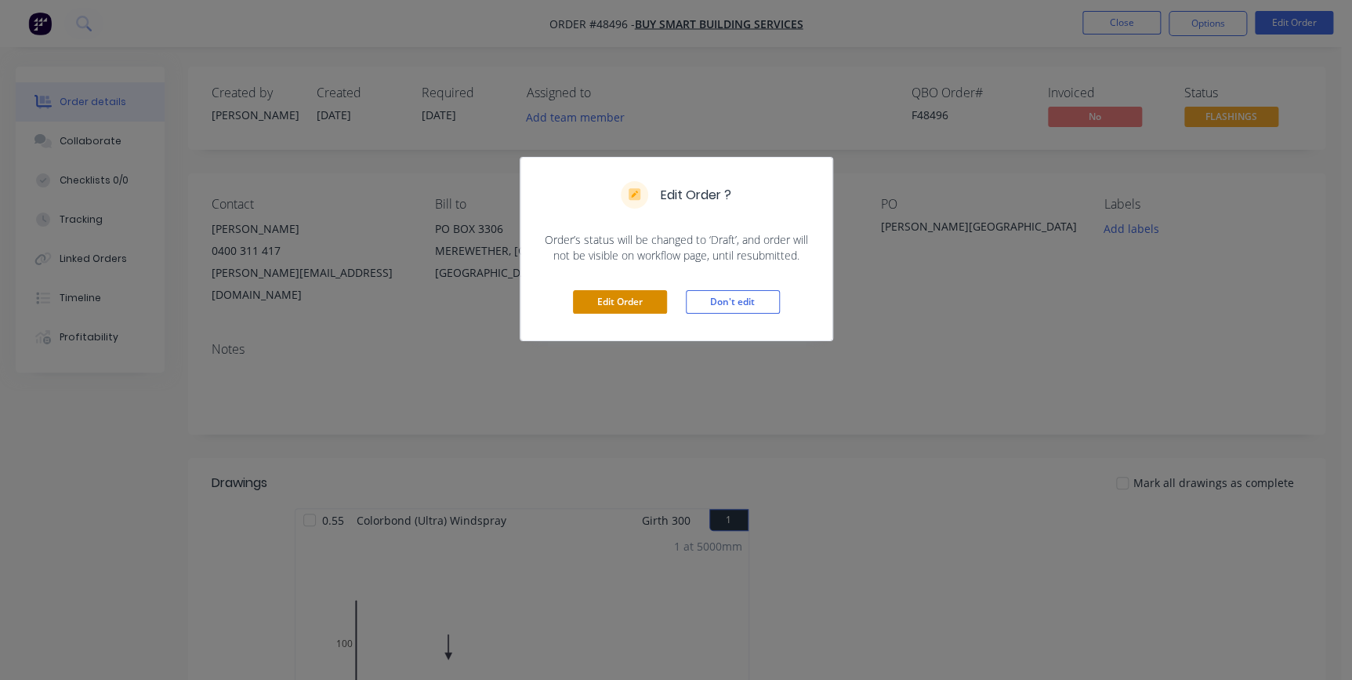
click at [605, 307] on button "Edit Order" at bounding box center [620, 302] width 94 height 24
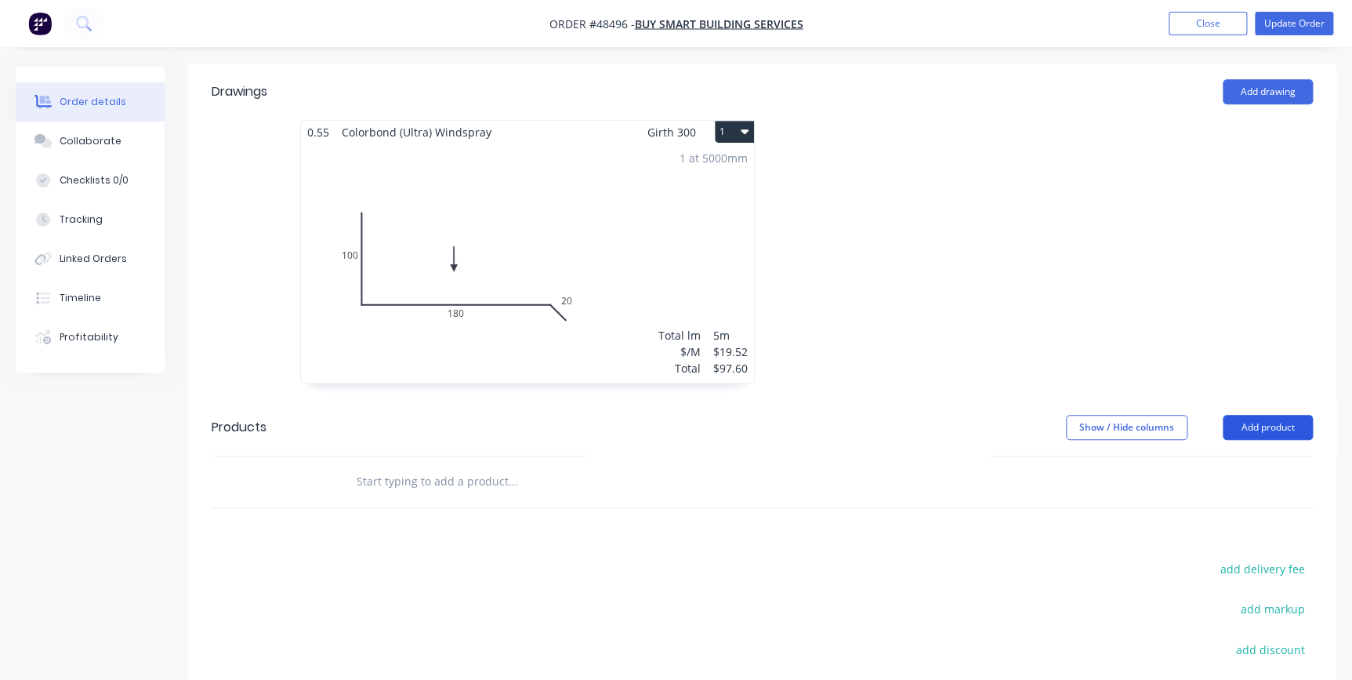
scroll to position [427, 0]
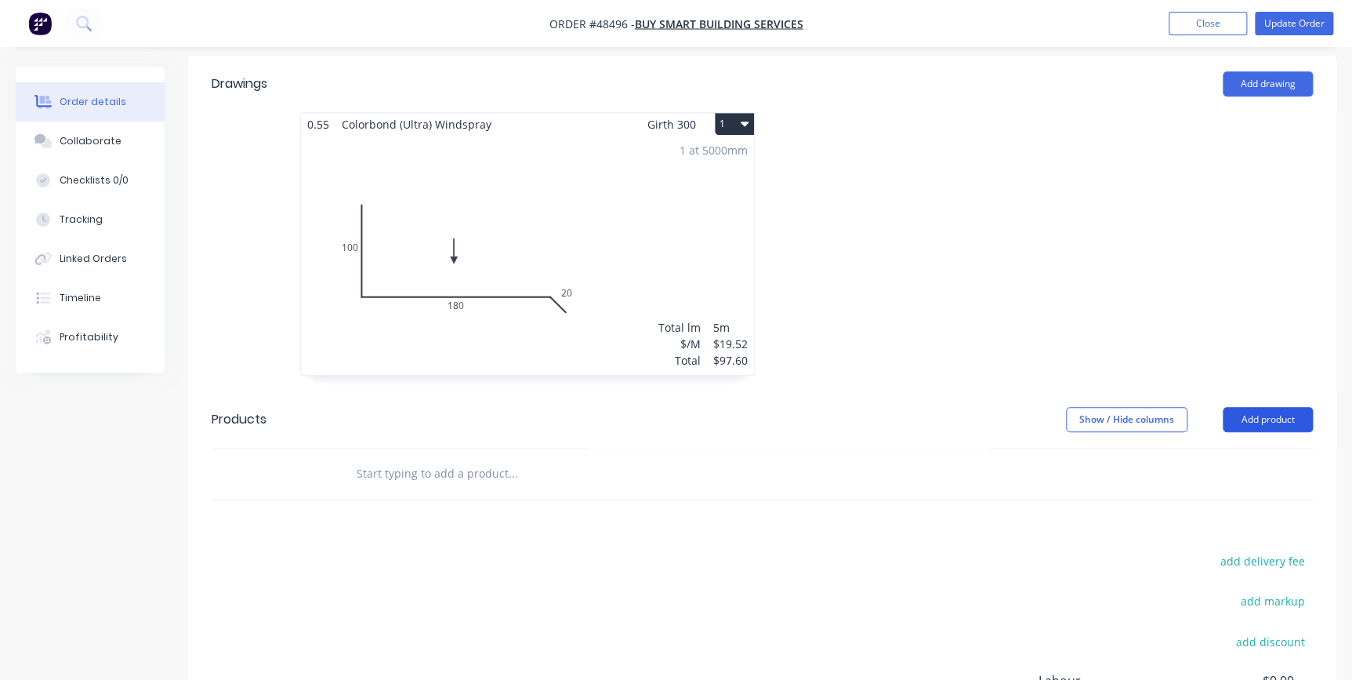
click at [1256, 407] on button "Add product" at bounding box center [1268, 419] width 90 height 25
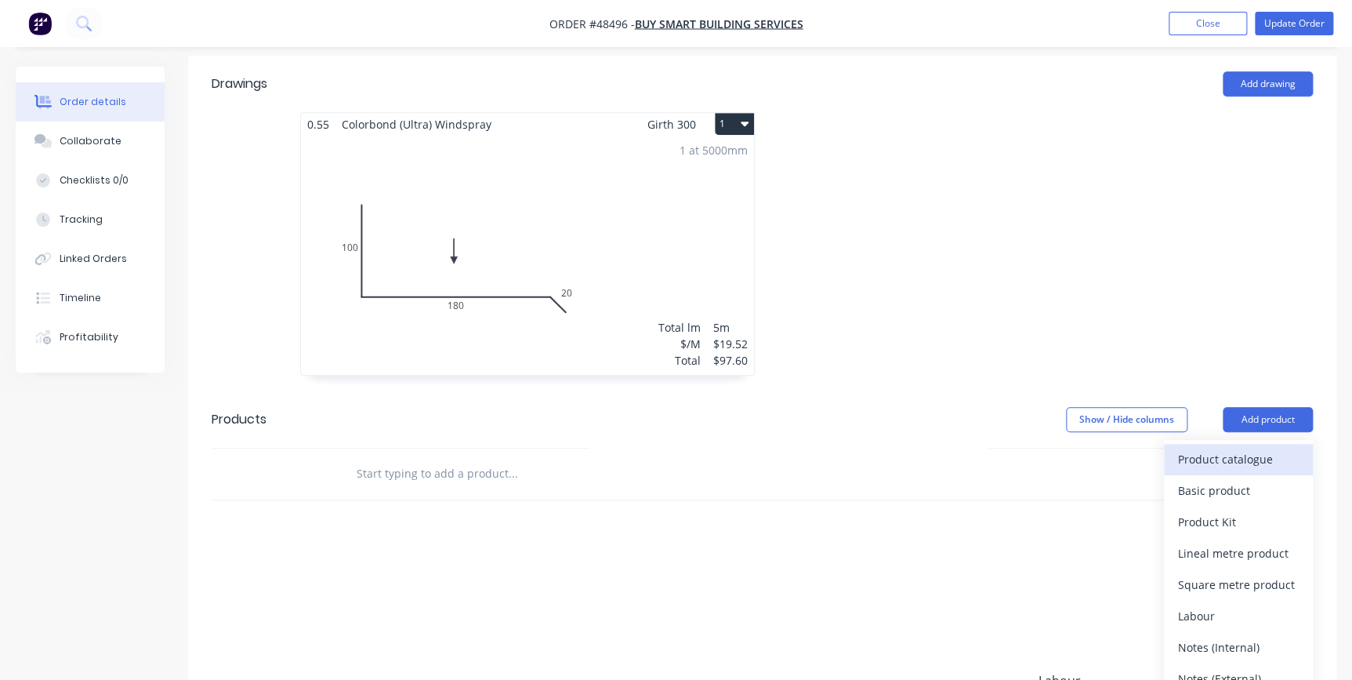
click at [1254, 448] on div "Product catalogue" at bounding box center [1238, 459] width 121 height 23
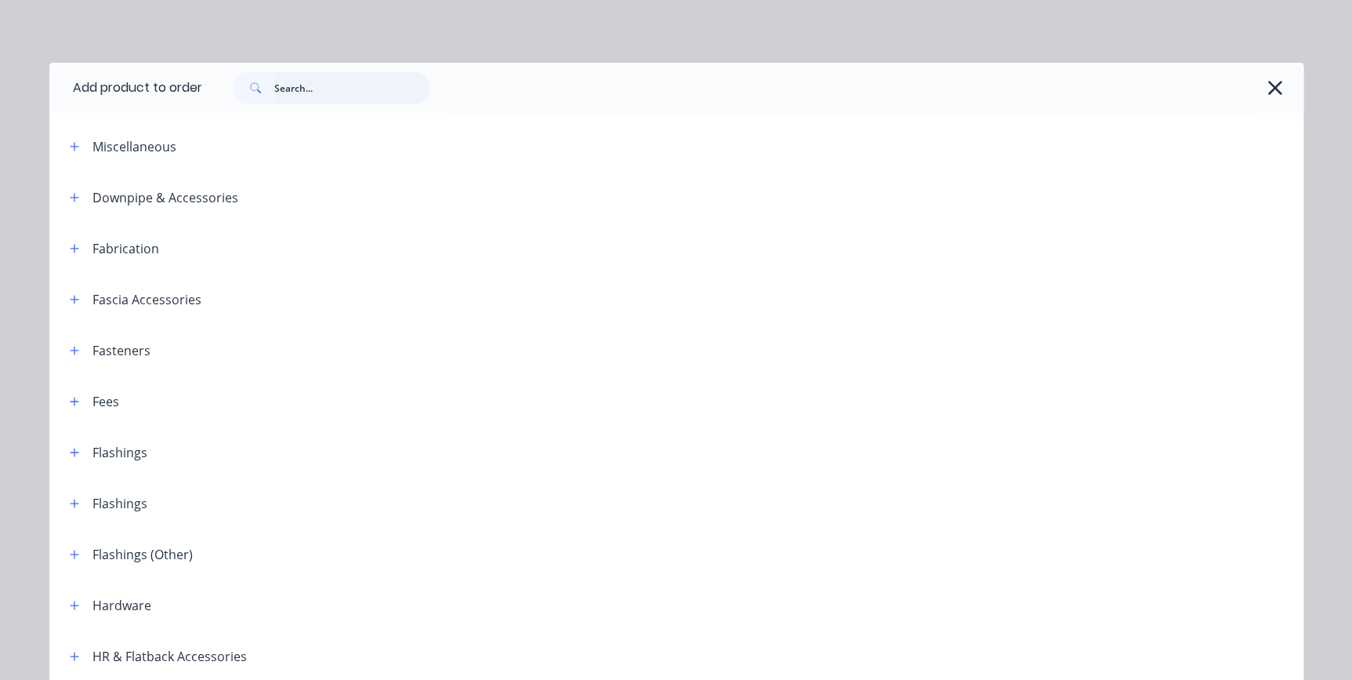
click at [377, 73] on input "text" at bounding box center [351, 87] width 155 height 31
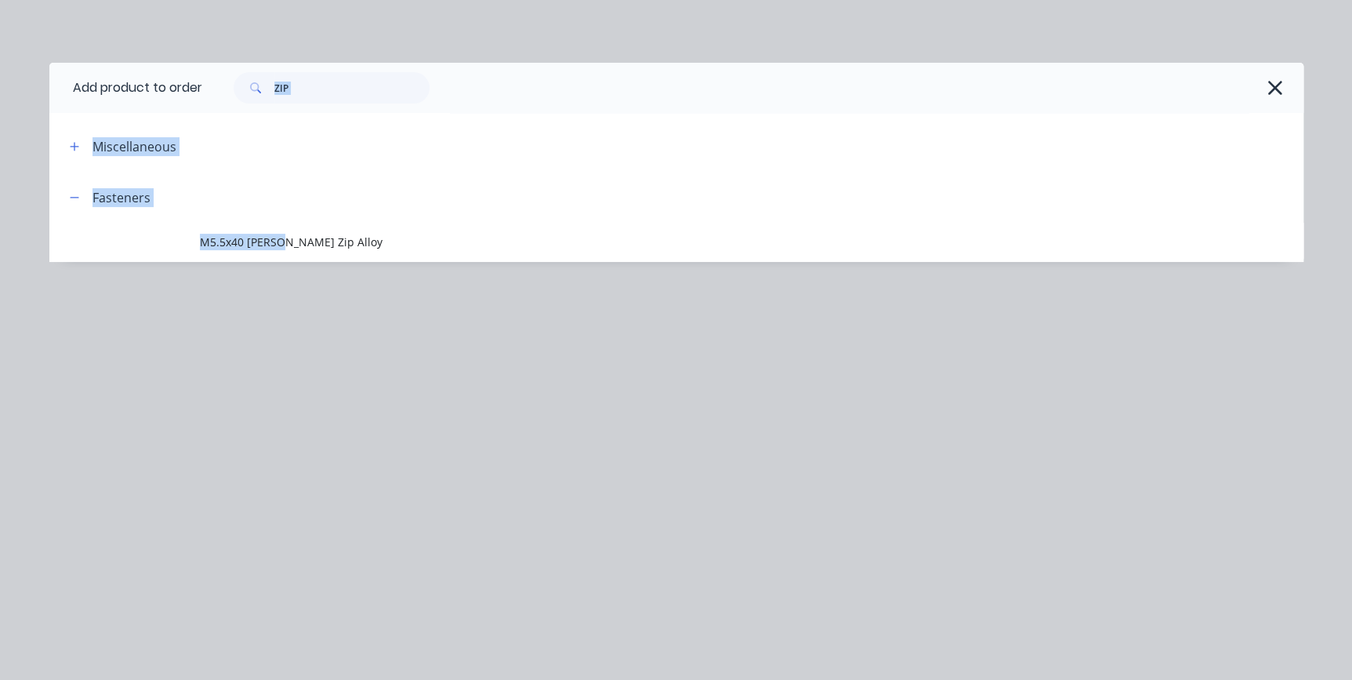
drag, startPoint x: 278, startPoint y: 250, endPoint x: 329, endPoint y: 91, distance: 167.1
click at [329, 91] on div "Add product to order ZIP Miscellaneous Fasteners M5.5x40 [PERSON_NAME] Zip Alloy" at bounding box center [676, 162] width 1254 height 199
click at [329, 91] on input "ZIP" at bounding box center [351, 87] width 155 height 31
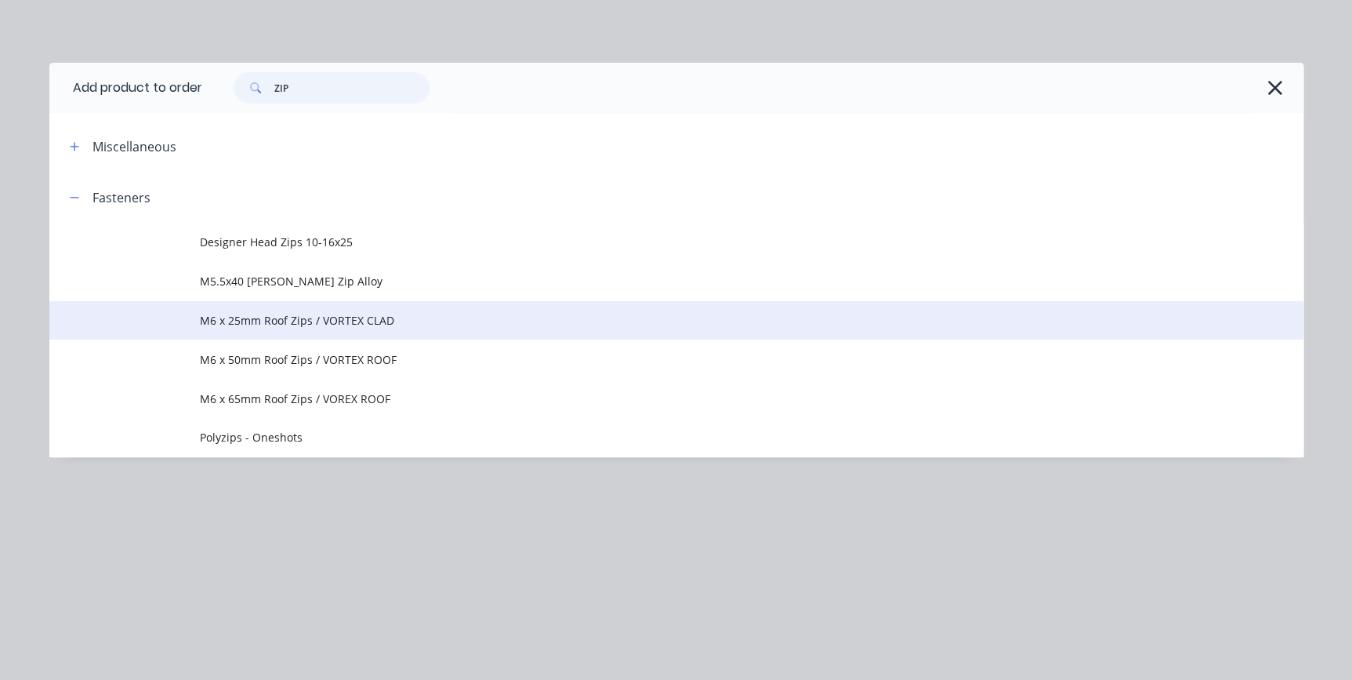
type input "ZIP"
click at [226, 322] on span "M6 x 25mm Roof Zips / VORTEX CLAD" at bounding box center [641, 320] width 883 height 16
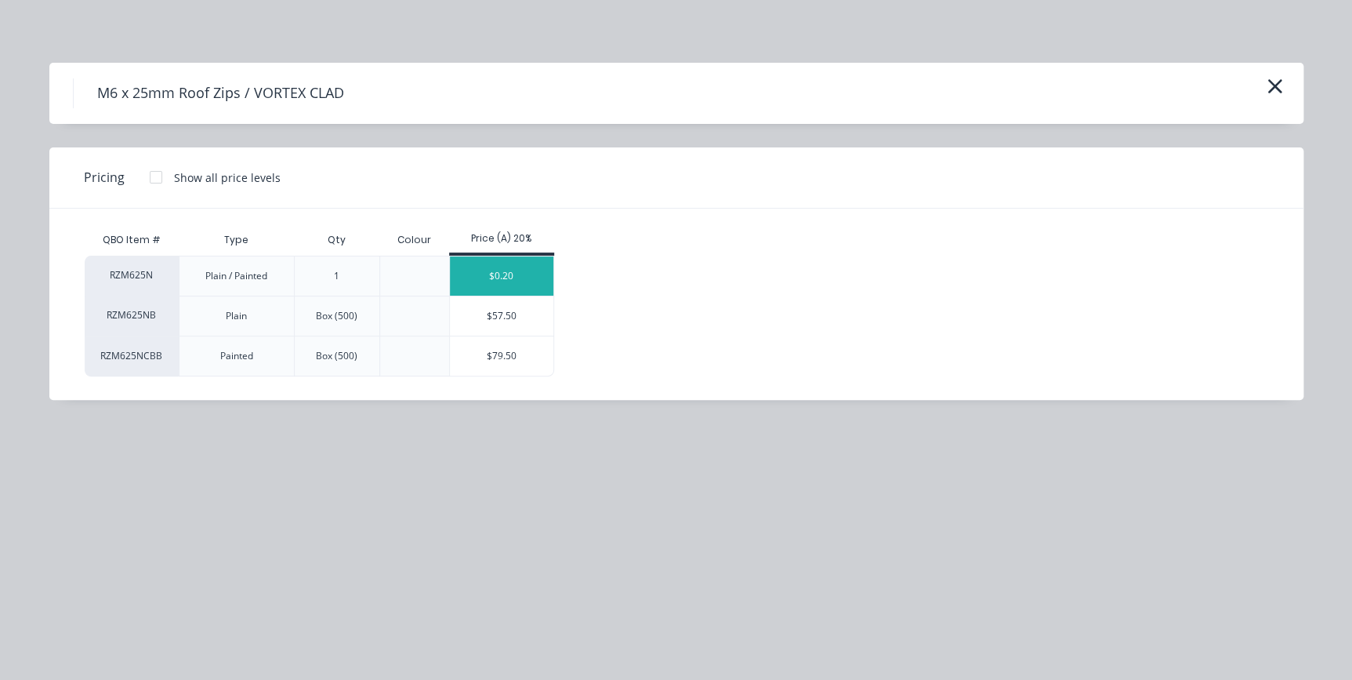
click at [486, 274] on div "$0.20" at bounding box center [502, 275] width 104 height 39
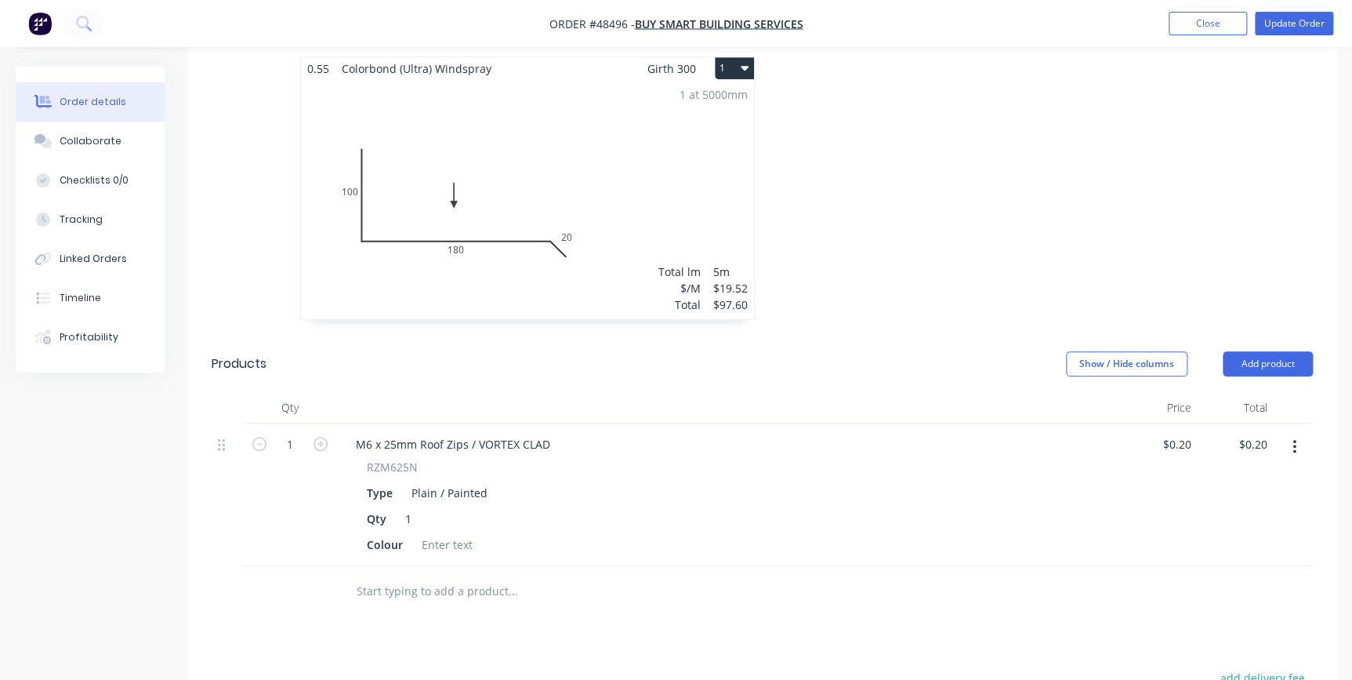
scroll to position [570, 0]
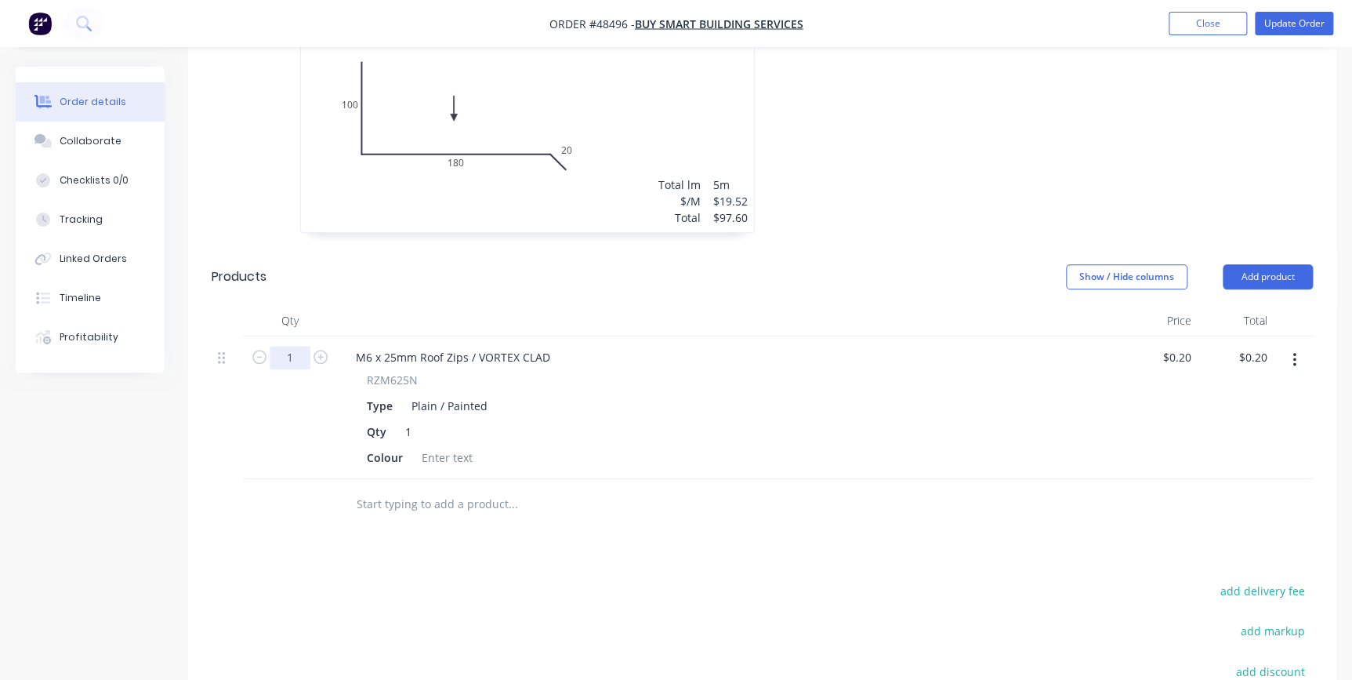
click at [301, 346] on input "1" at bounding box center [290, 358] width 41 height 24
type input "100"
type input "$20.00"
click at [439, 446] on div at bounding box center [448, 457] width 64 height 23
click at [429, 446] on div at bounding box center [448, 457] width 64 height 23
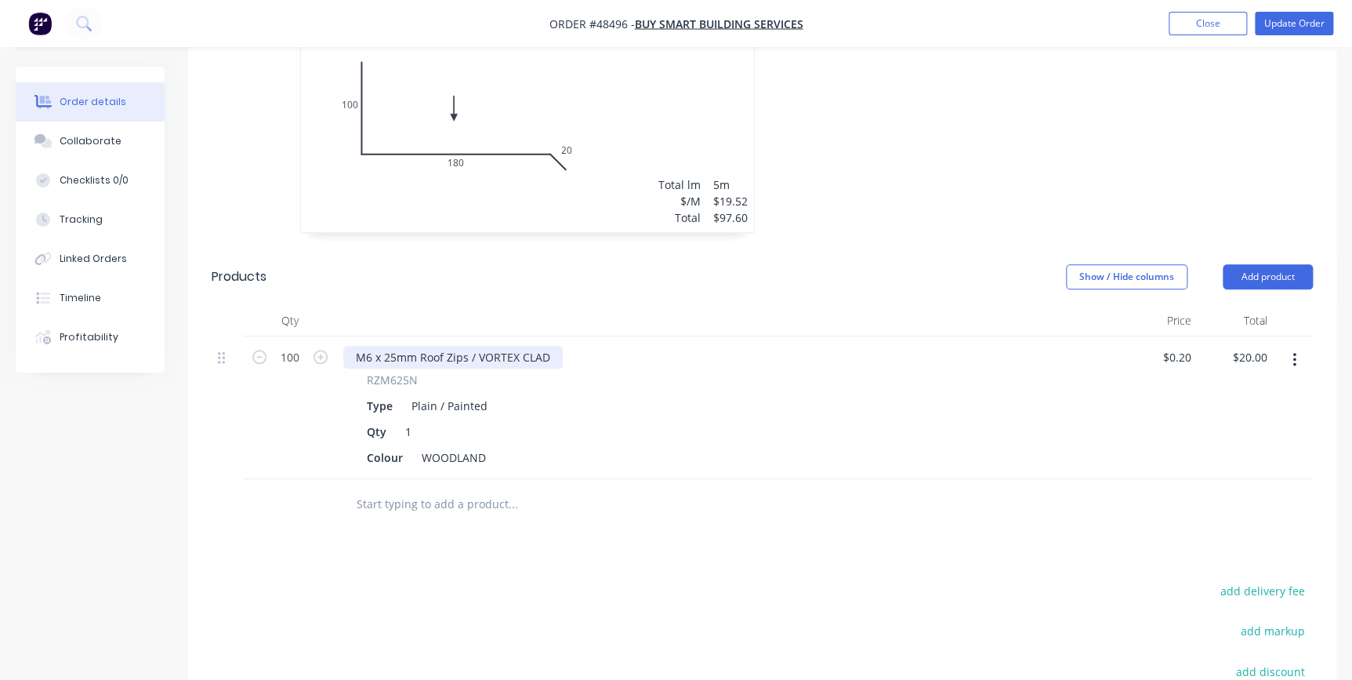
click at [550, 346] on div "M6 x 25mm Roof Zips / VORTEX CLAD" at bounding box center [453, 357] width 220 height 23
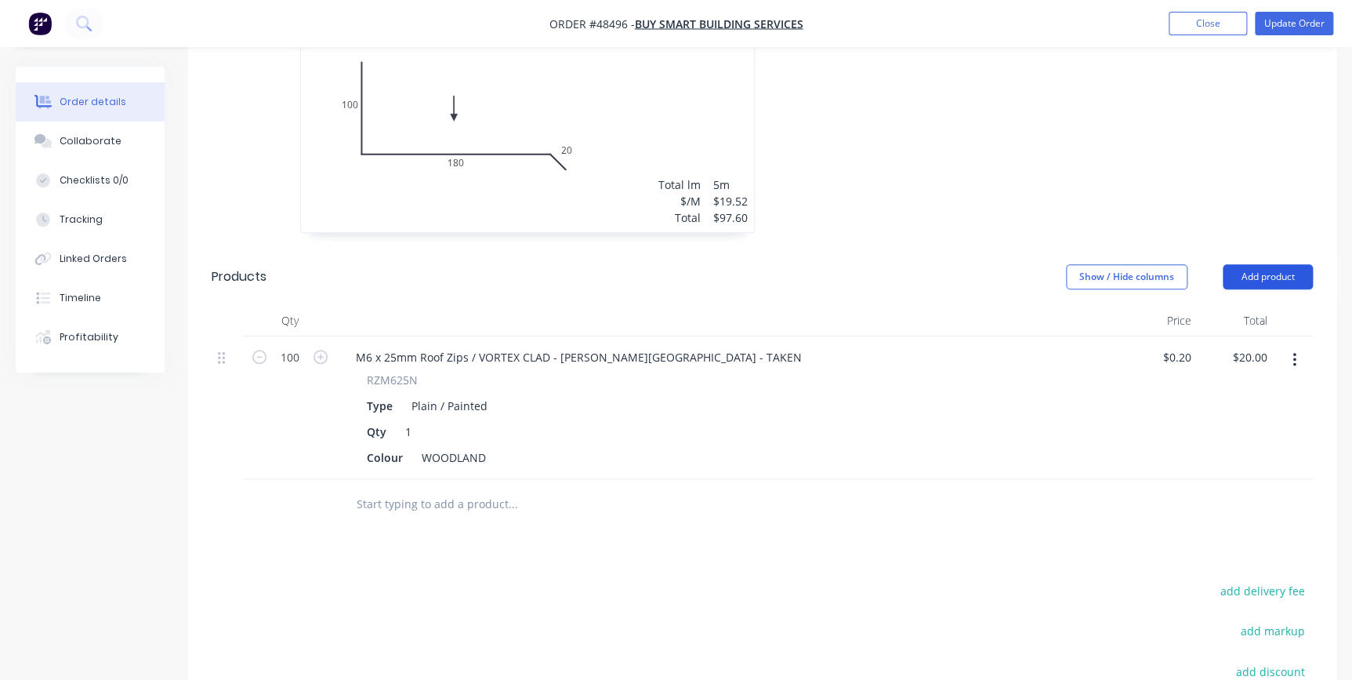
click at [1283, 264] on button "Add product" at bounding box center [1268, 276] width 90 height 25
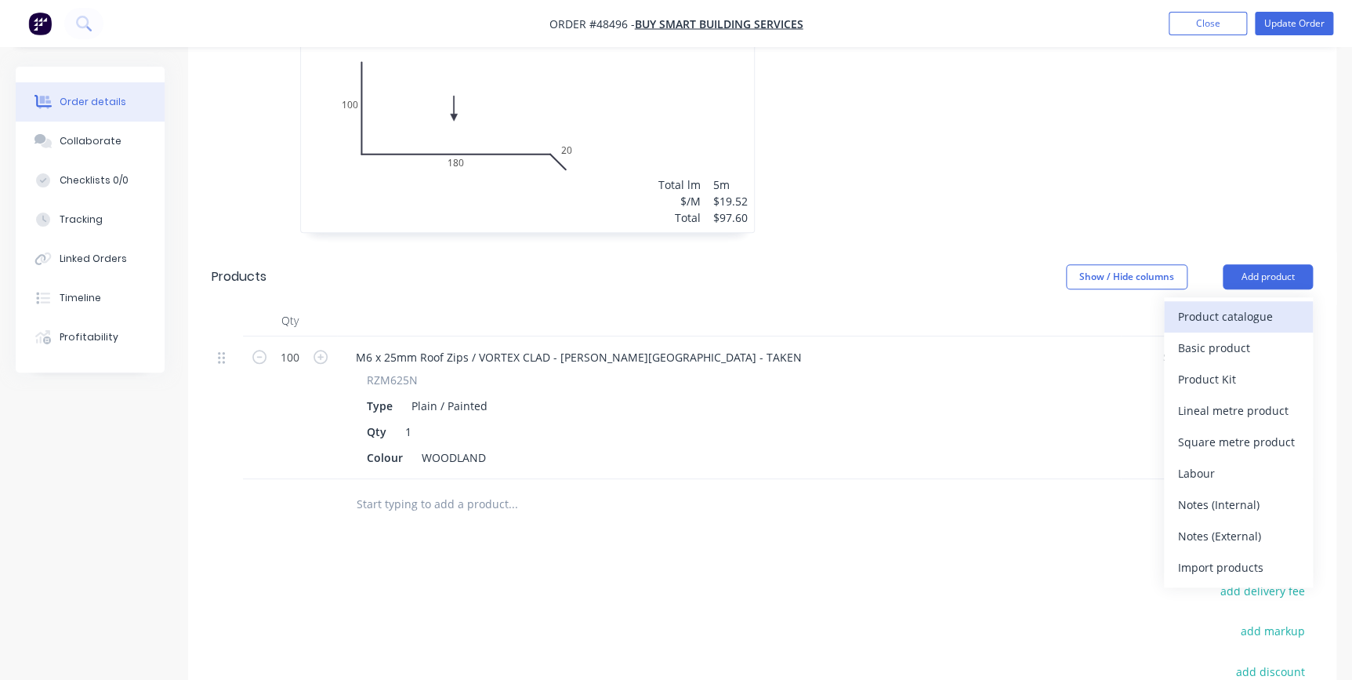
click at [1248, 305] on div "Product catalogue" at bounding box center [1238, 316] width 121 height 23
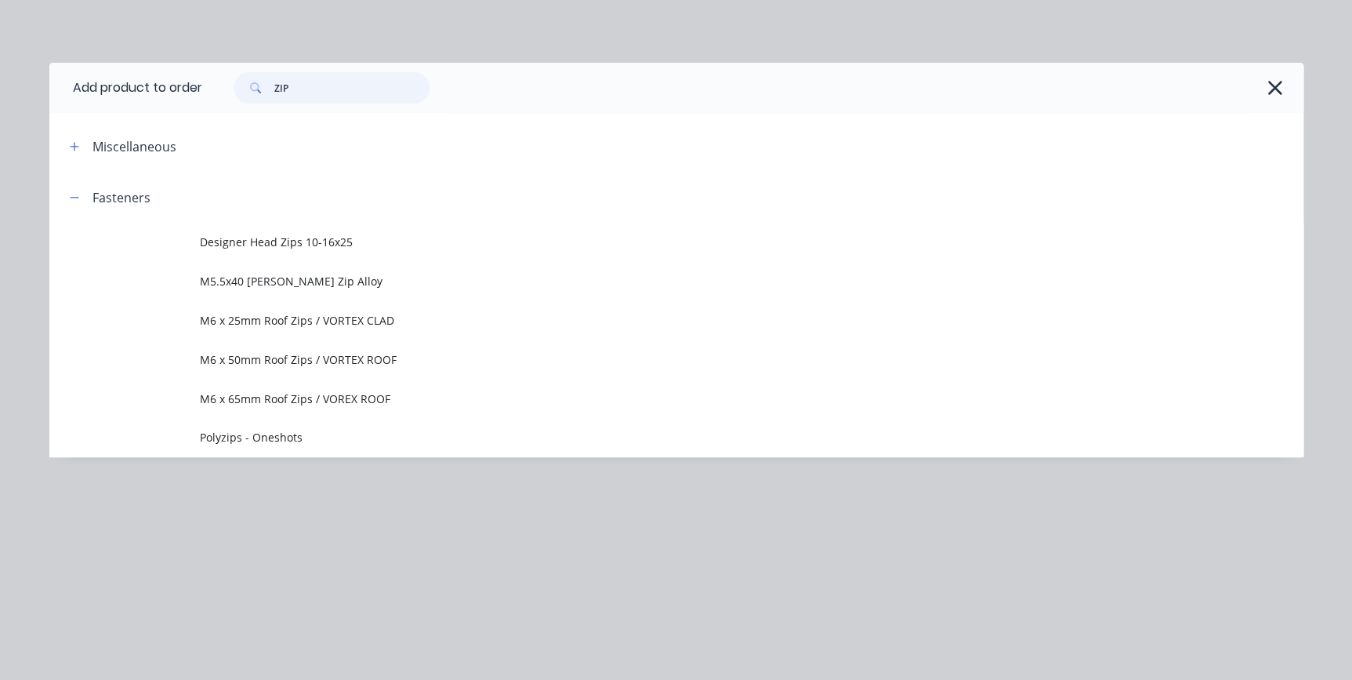
drag, startPoint x: 380, startPoint y: 85, endPoint x: 191, endPoint y: 55, distance: 191.4
click at [191, 59] on div "Add product to order ZIP Miscellaneous Fasteners Designer Head Zips 10-16x25 M5…" at bounding box center [676, 340] width 1352 height 680
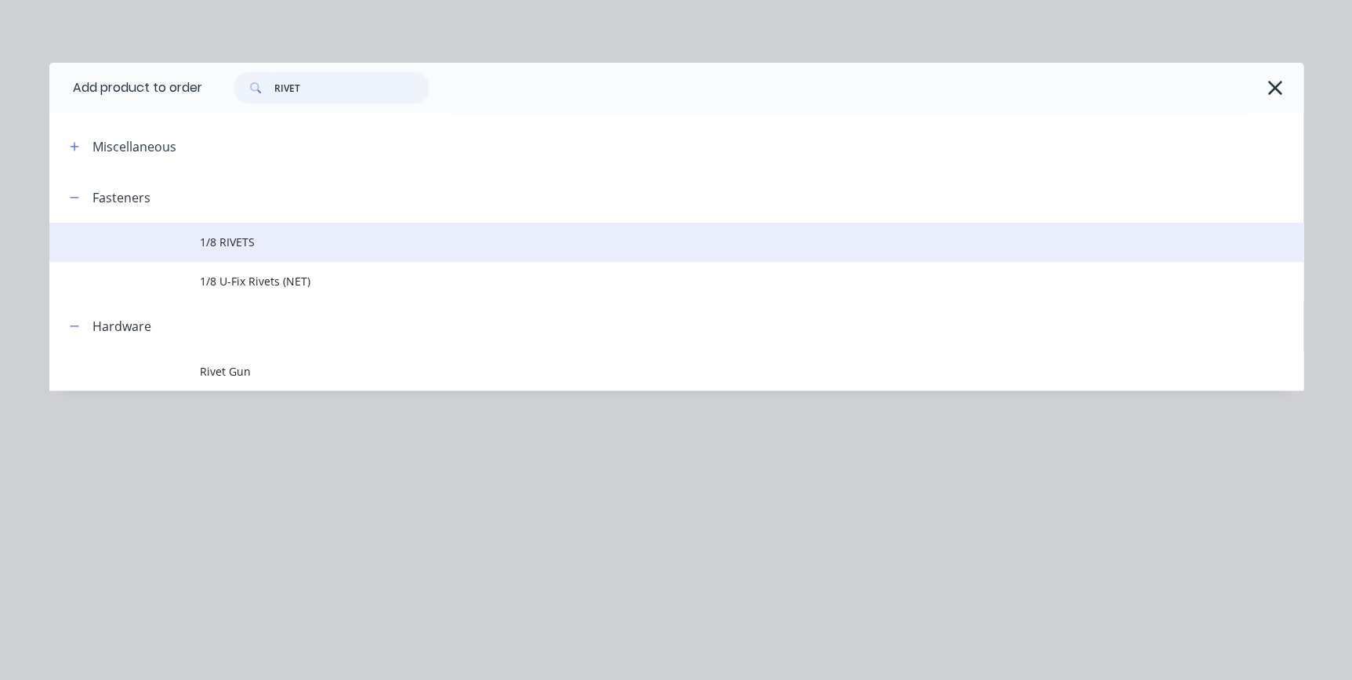
type input "RIVET"
click at [258, 235] on span "1/8 RIVETS" at bounding box center [641, 242] width 883 height 16
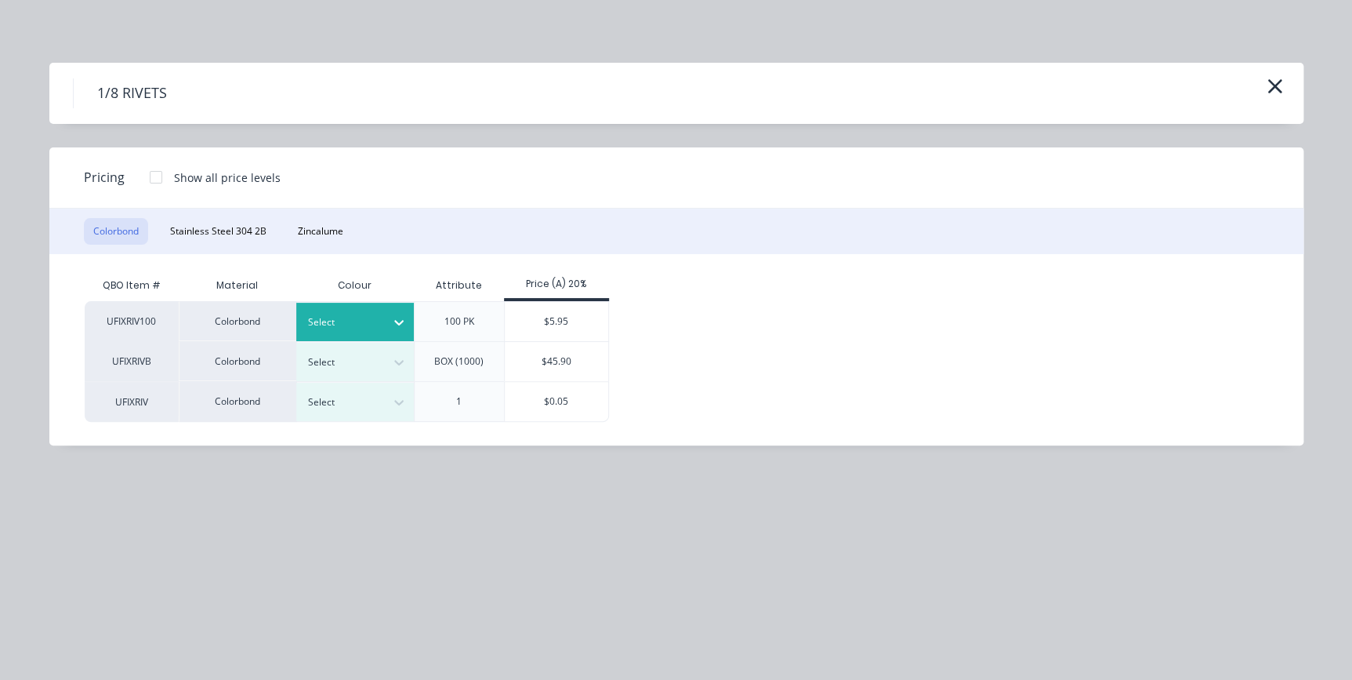
click at [311, 323] on div at bounding box center [343, 322] width 71 height 17
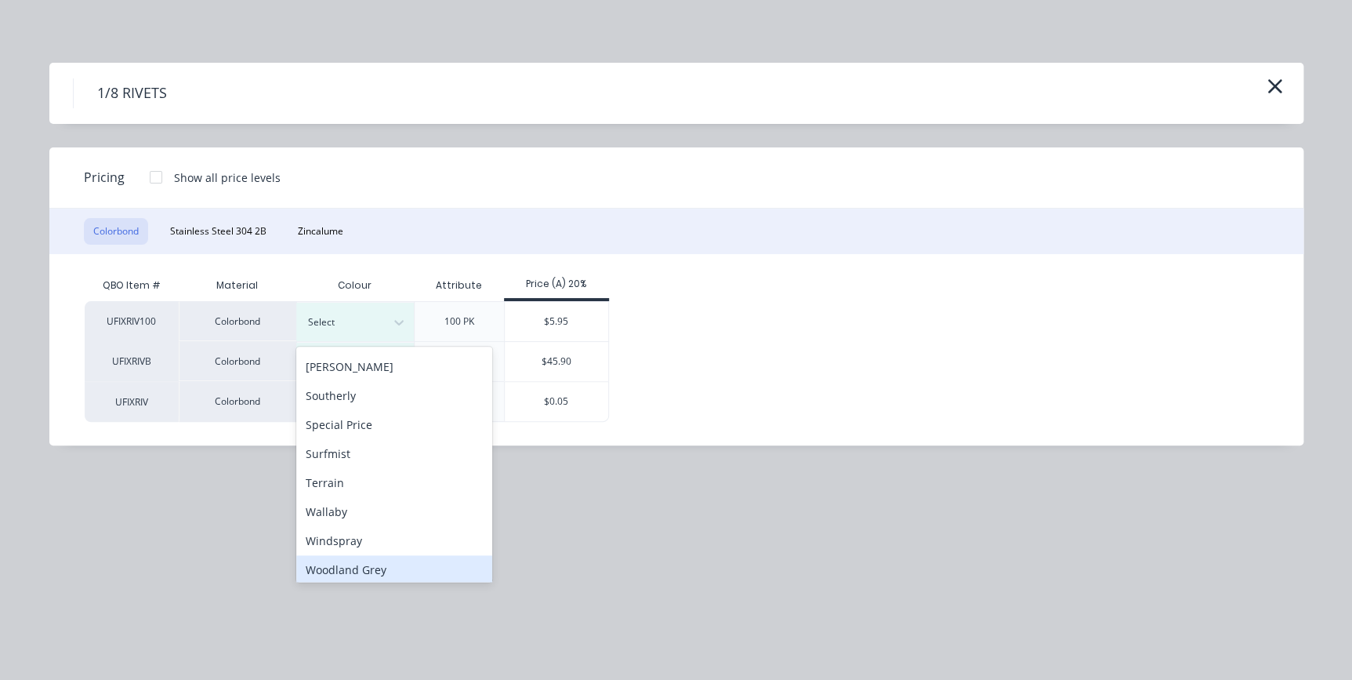
scroll to position [525, 0]
click at [361, 566] on div "Woodland Grey" at bounding box center [394, 564] width 196 height 29
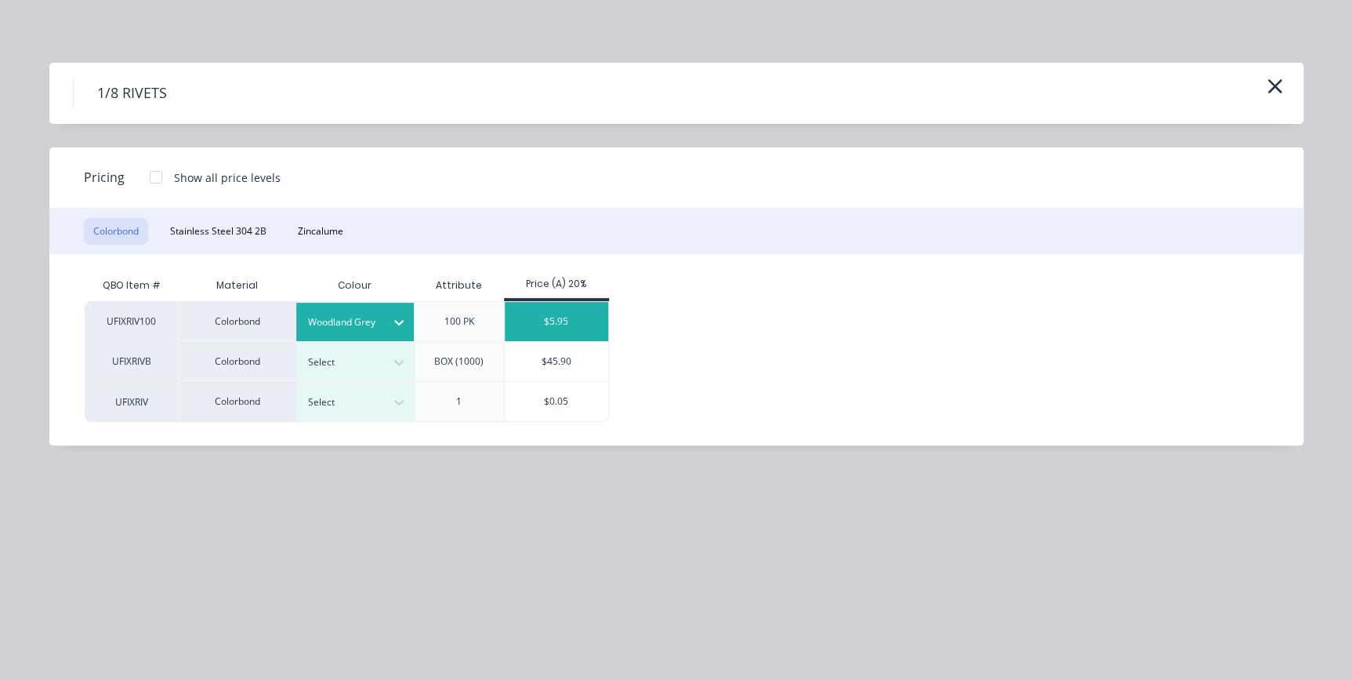
click at [565, 314] on div "$5.95" at bounding box center [557, 321] width 104 height 39
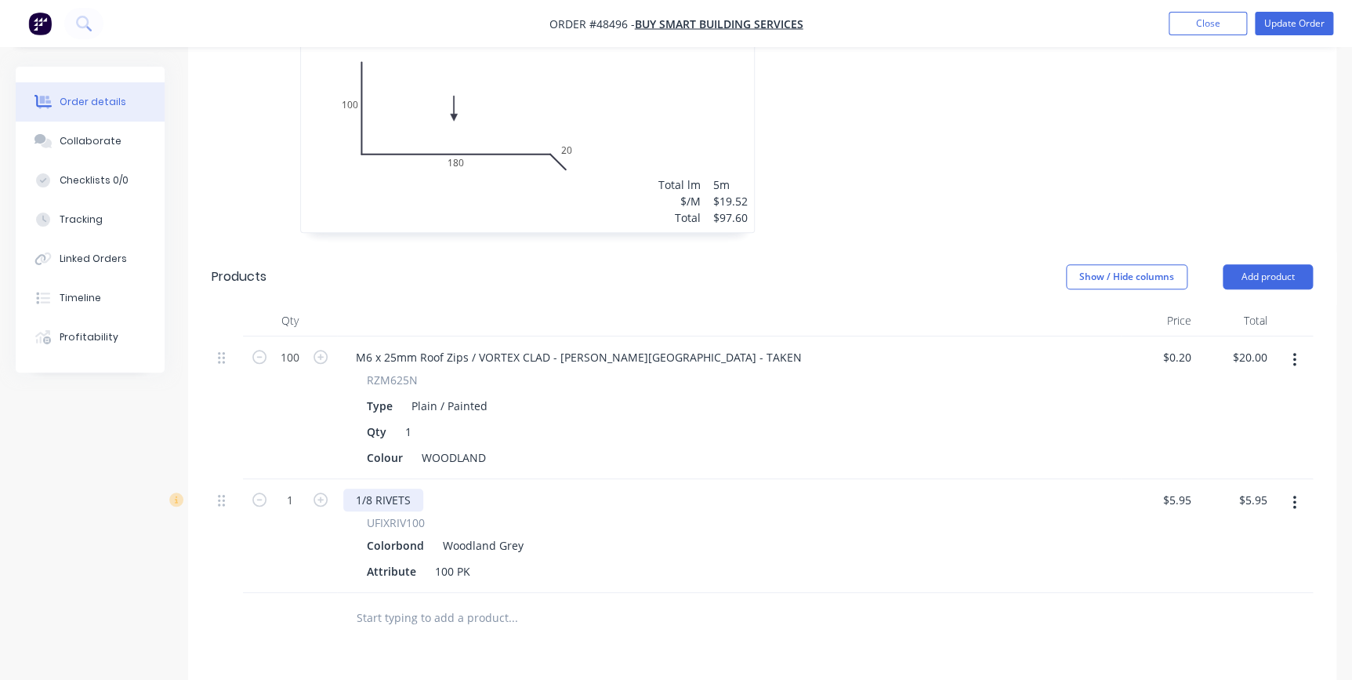
click at [409, 488] on div "1/8 RIVETS" at bounding box center [383, 499] width 80 height 23
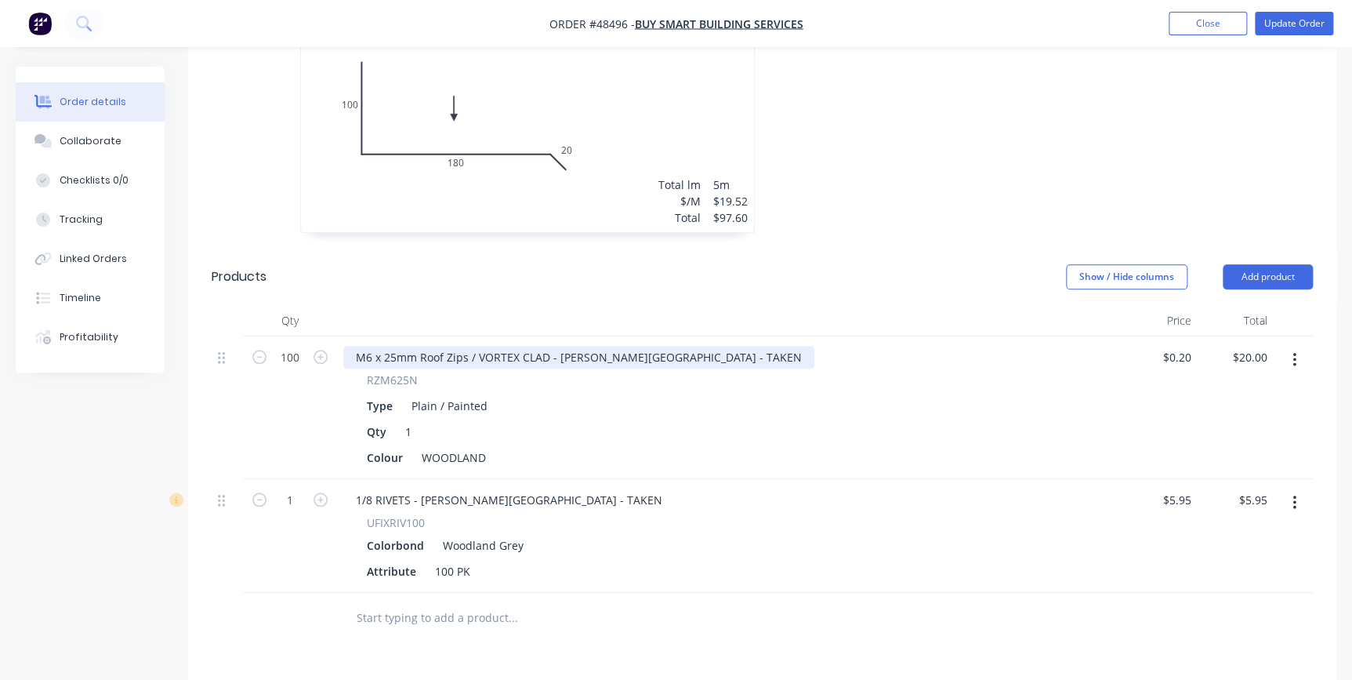
drag, startPoint x: 674, startPoint y: 328, endPoint x: 691, endPoint y: 325, distance: 16.8
click at [675, 346] on div "M6 x 25mm Roof Zips / VORTEX CLAD - [PERSON_NAME][GEOGRAPHIC_DATA] - TAKEN" at bounding box center [578, 357] width 471 height 23
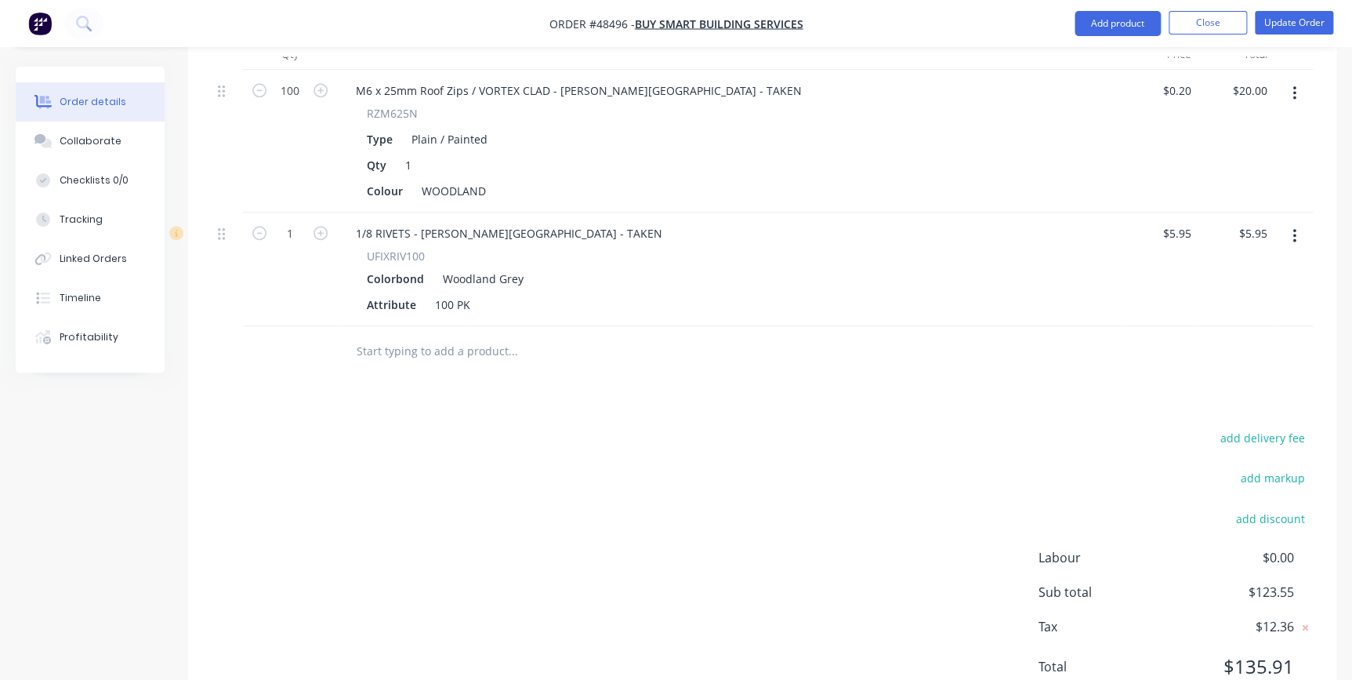
scroll to position [804, 0]
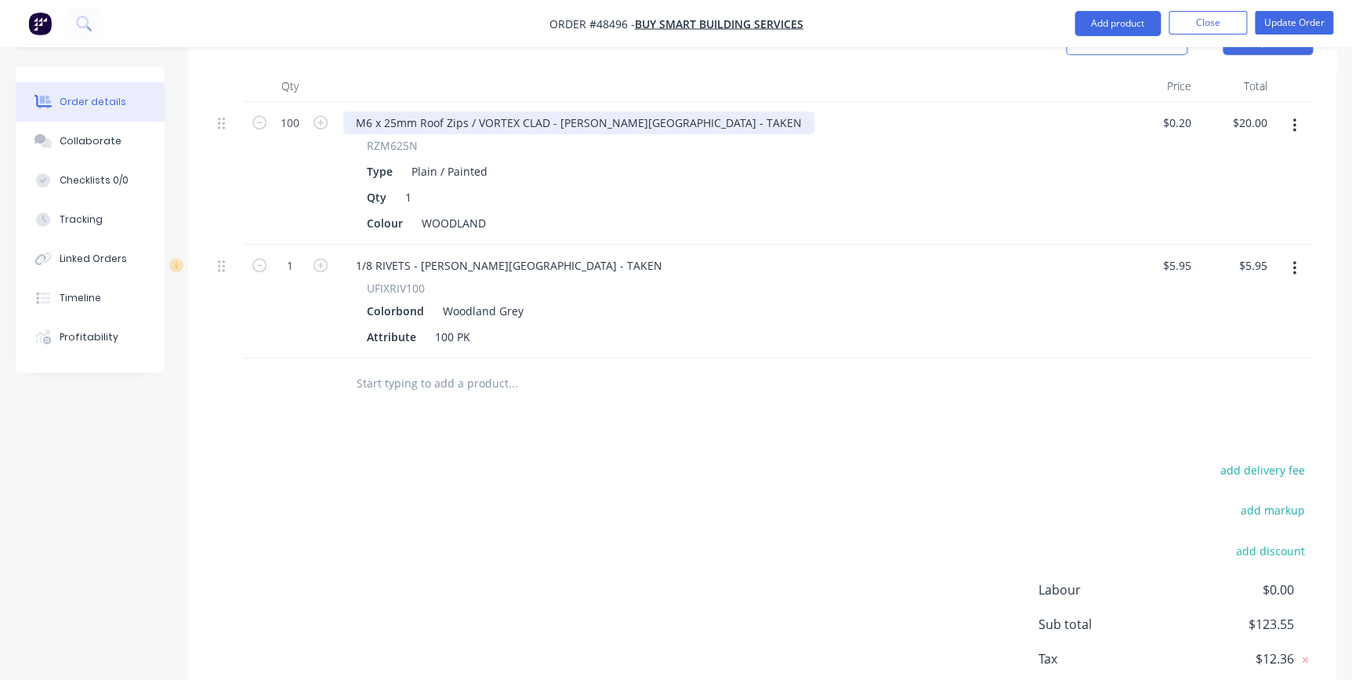
click at [674, 111] on div "M6 x 25mm Roof Zips / VORTEX CLAD - [PERSON_NAME][GEOGRAPHIC_DATA] - TAKEN" at bounding box center [578, 122] width 471 height 23
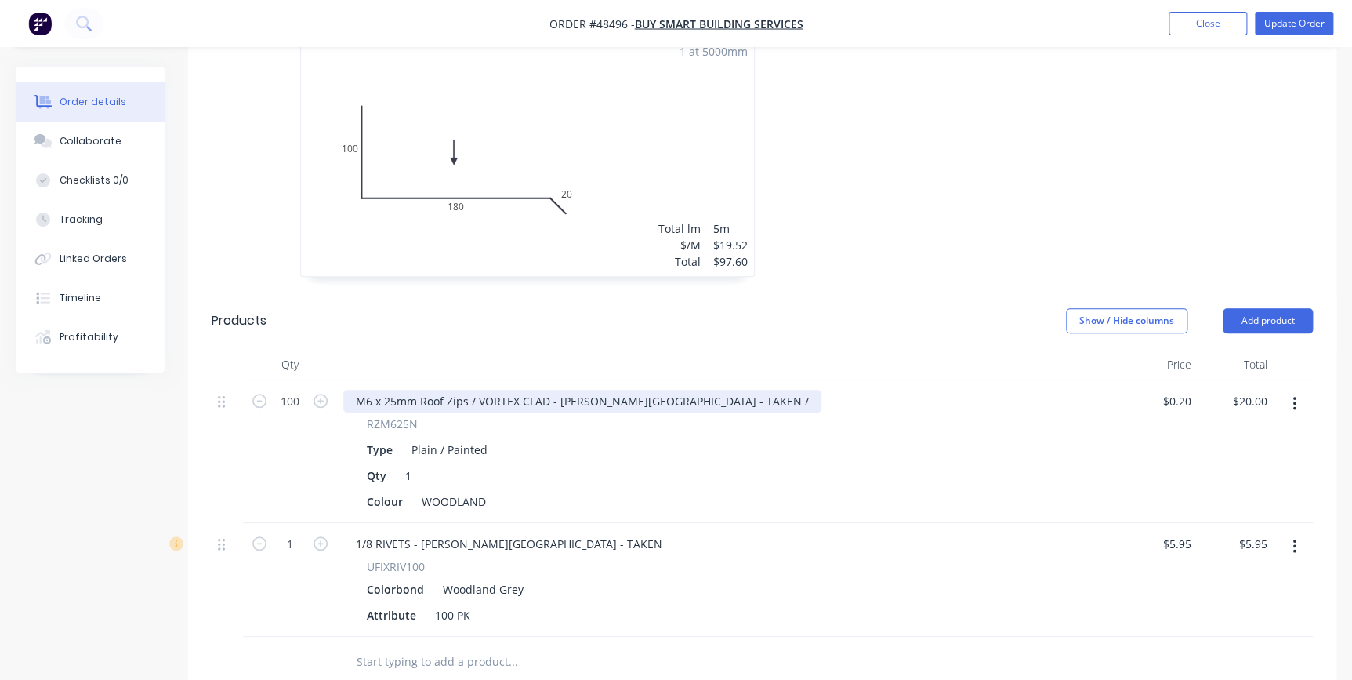
scroll to position [519, 0]
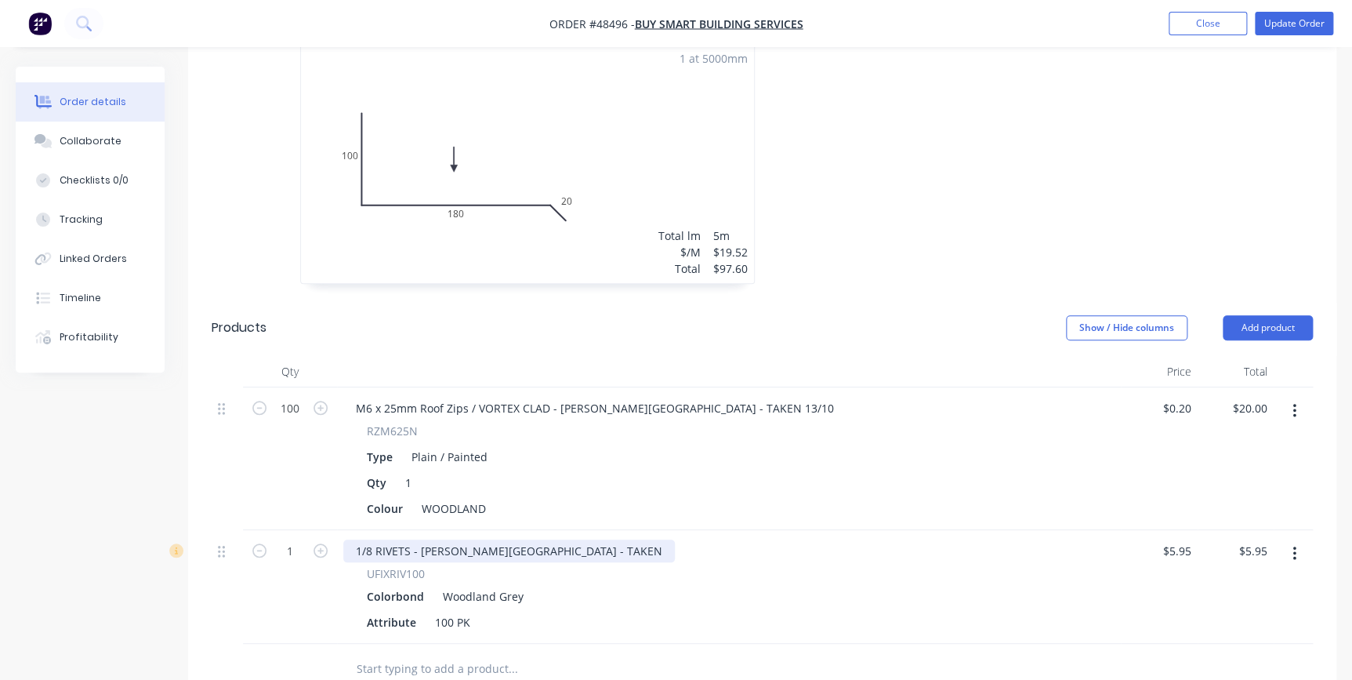
click at [541, 539] on div "1/8 RIVETS - [PERSON_NAME][GEOGRAPHIC_DATA] - TAKEN" at bounding box center [509, 550] width 332 height 23
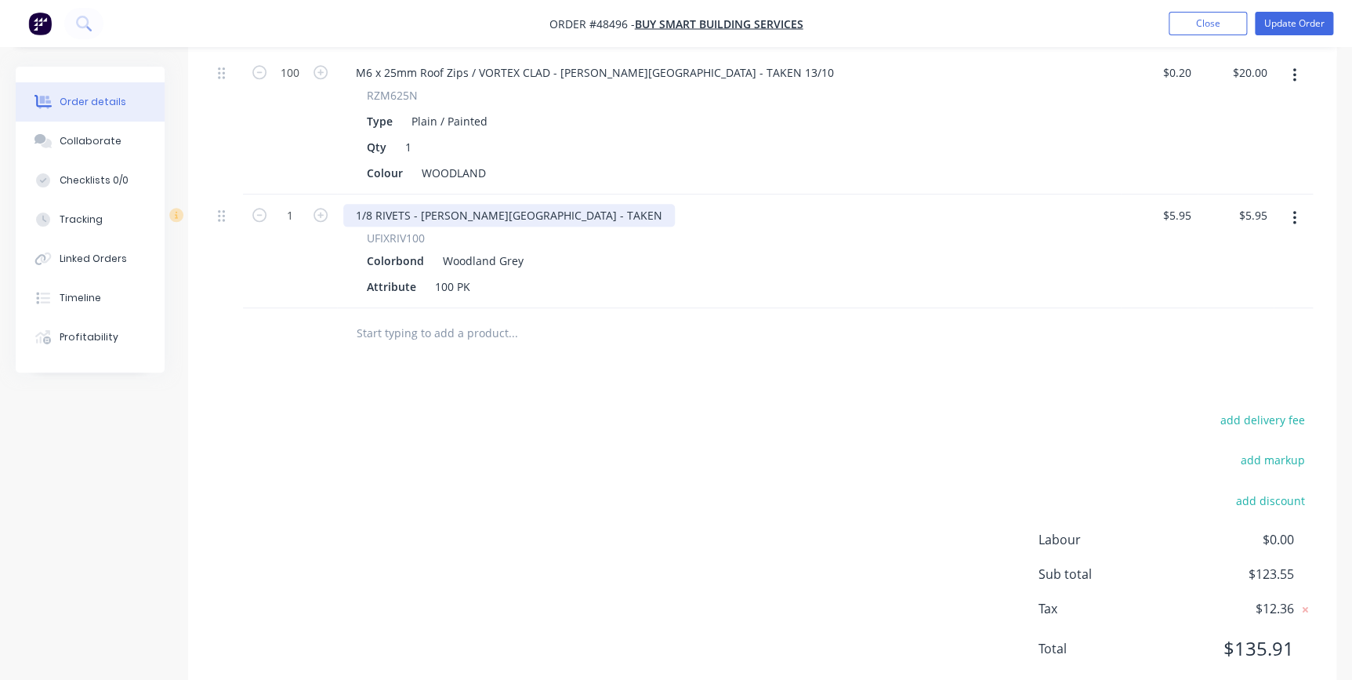
scroll to position [876, 0]
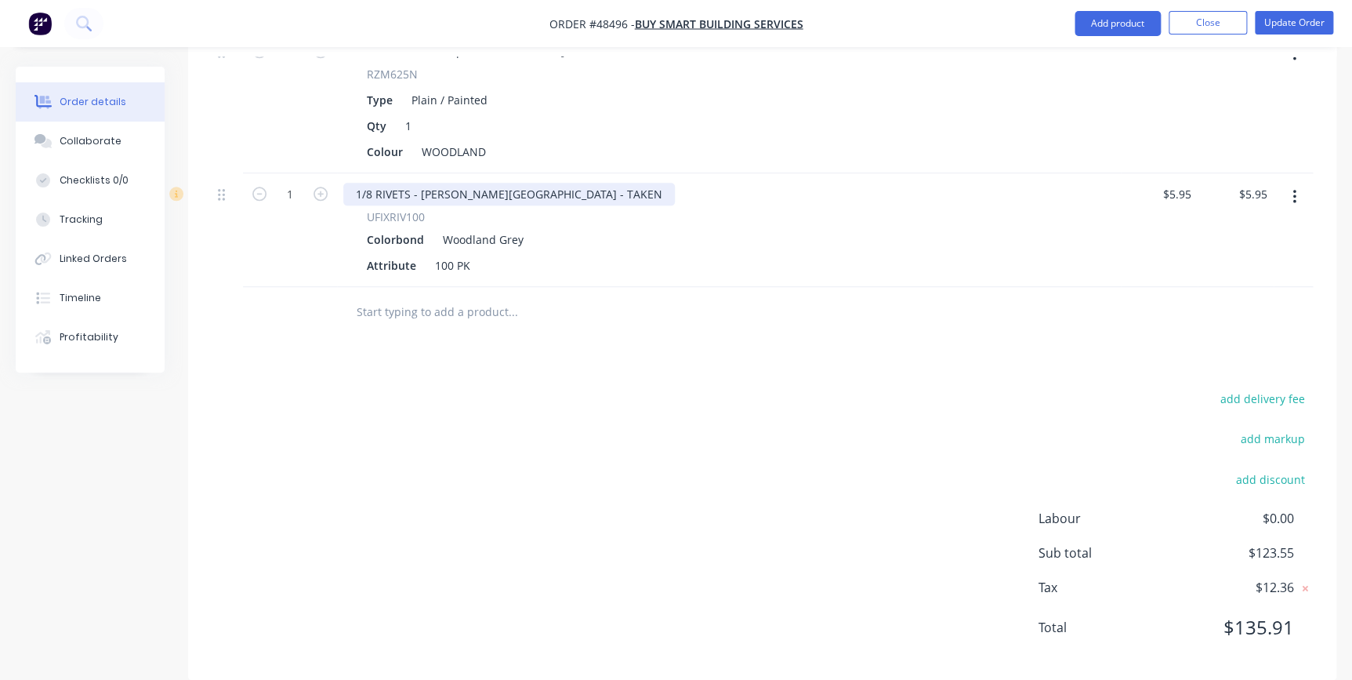
click at [539, 183] on div "1/8 RIVETS - [PERSON_NAME][GEOGRAPHIC_DATA] - TAKEN" at bounding box center [509, 194] width 332 height 23
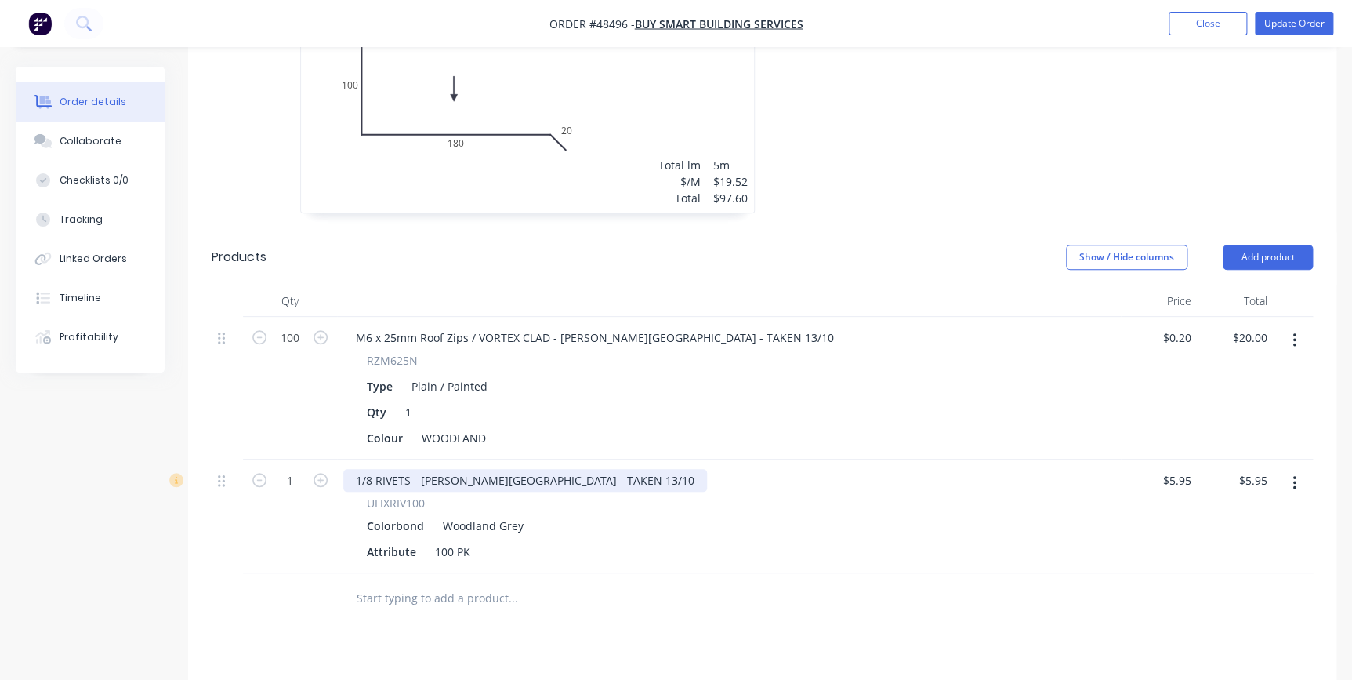
scroll to position [448, 0]
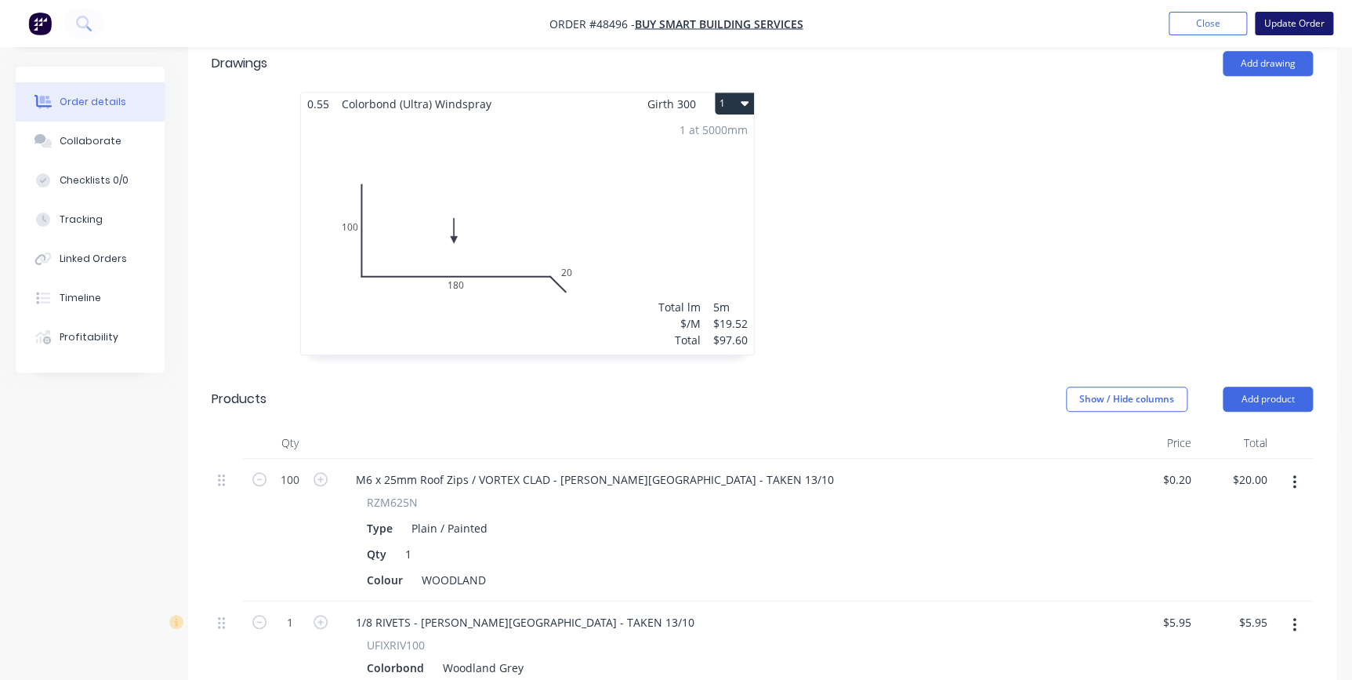
click at [1306, 23] on button "Update Order" at bounding box center [1294, 24] width 78 height 24
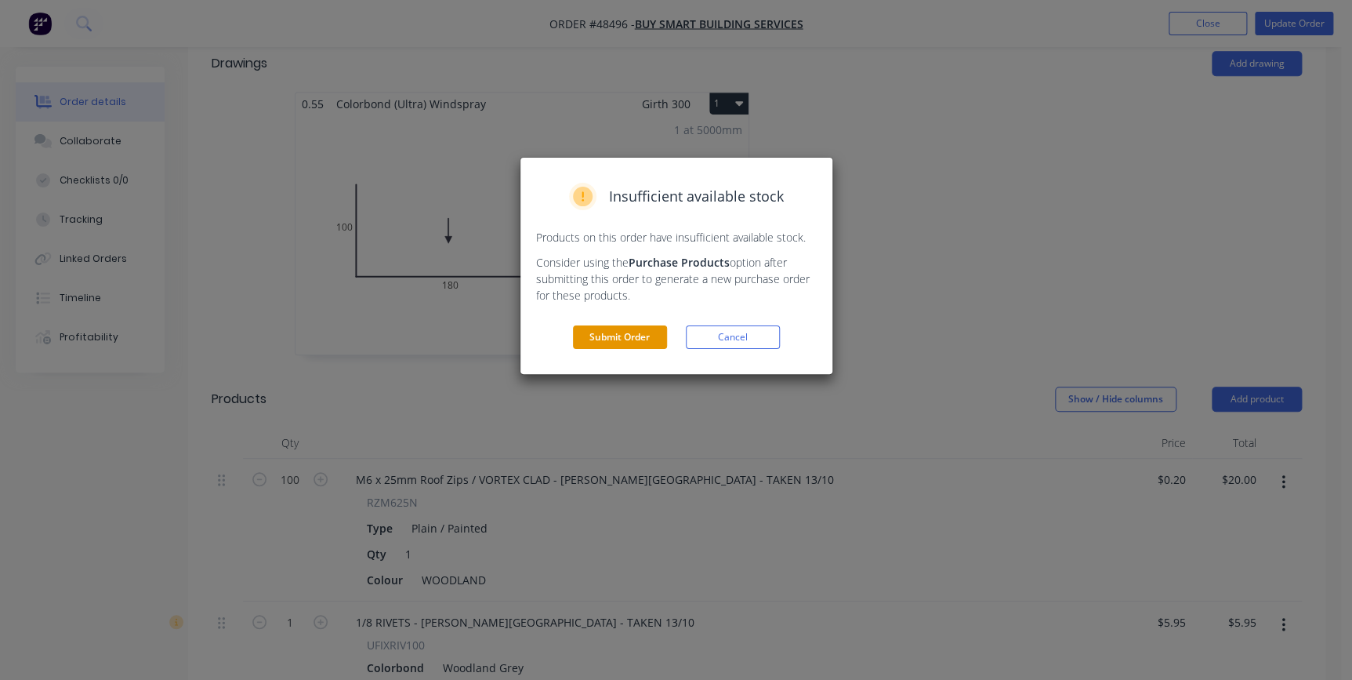
click at [611, 339] on button "Submit Order" at bounding box center [620, 337] width 94 height 24
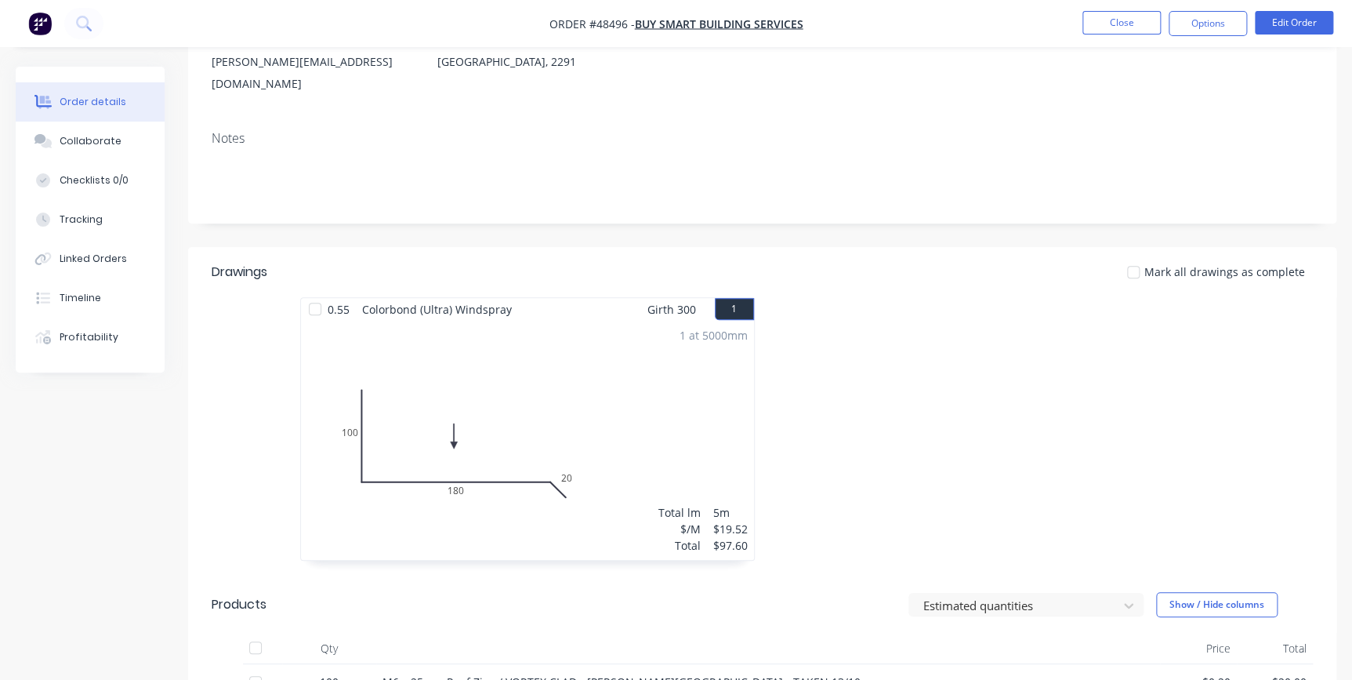
scroll to position [210, 0]
click at [1231, 24] on button "Options" at bounding box center [1208, 23] width 78 height 25
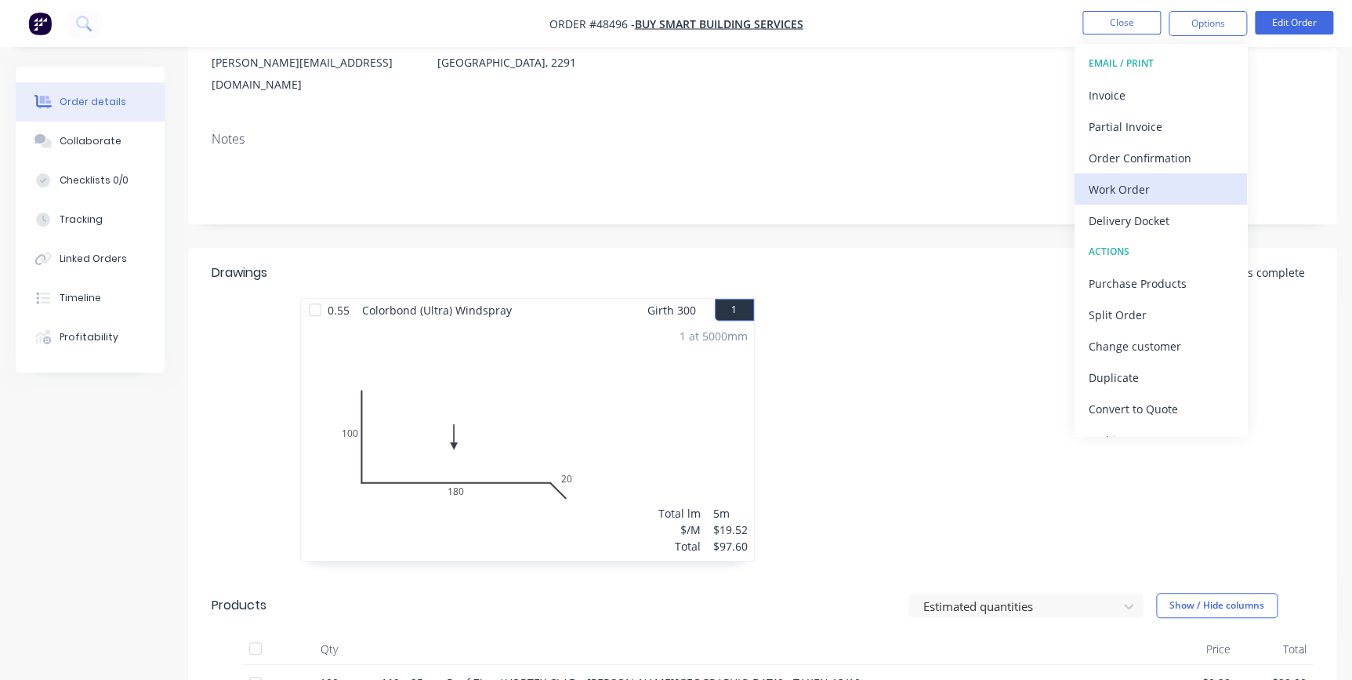
click at [1128, 190] on div "Work Order" at bounding box center [1161, 189] width 144 height 23
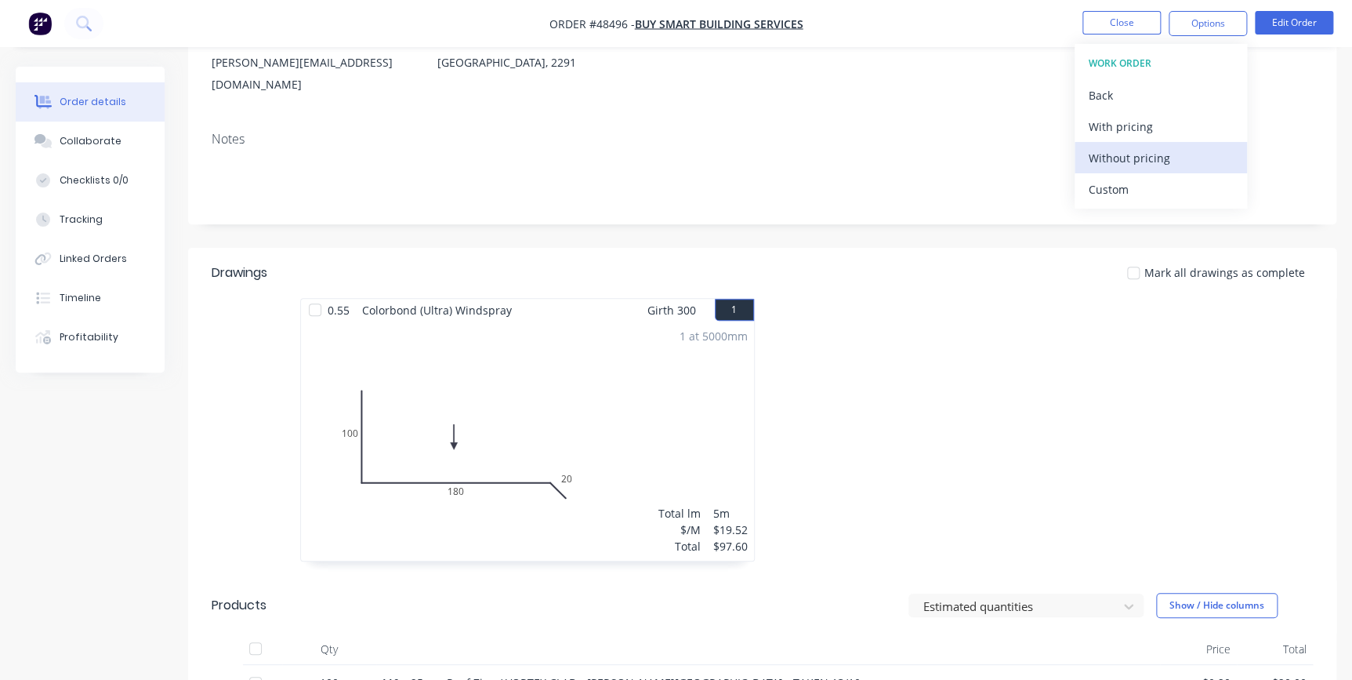
click at [1132, 157] on div "Without pricing" at bounding box center [1161, 158] width 144 height 23
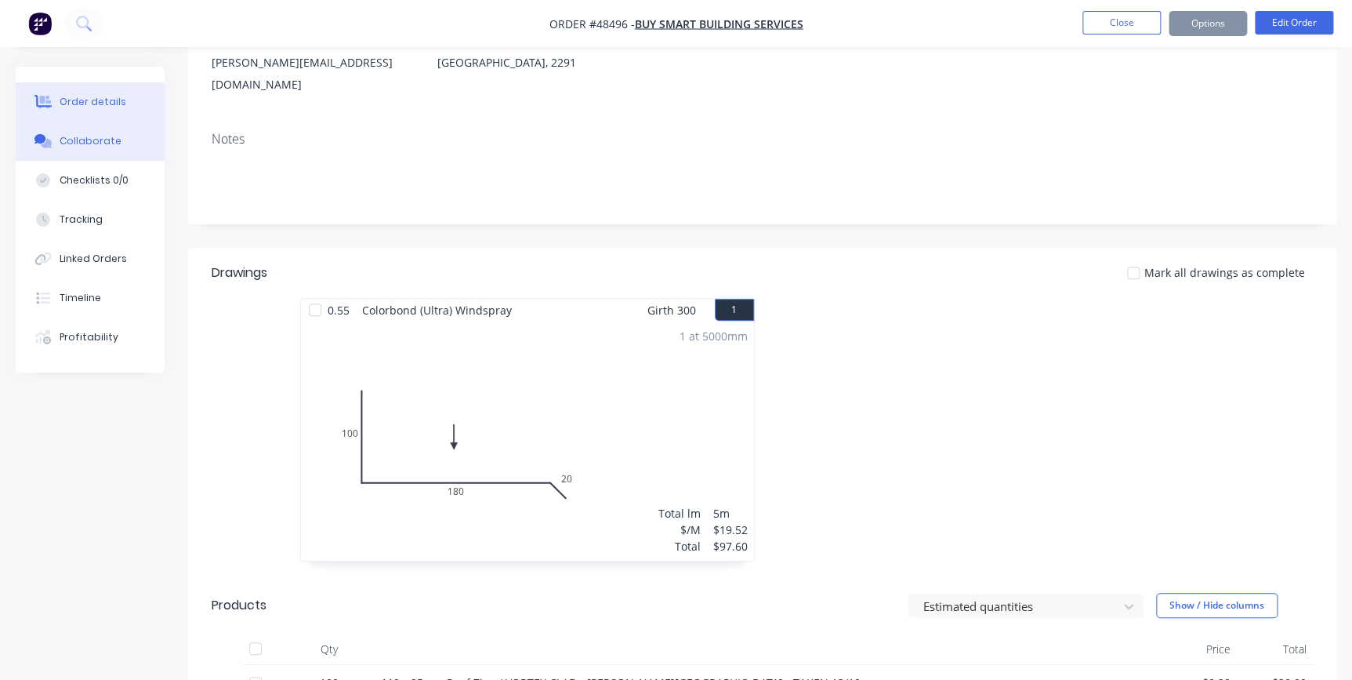
click at [73, 148] on button "Collaborate" at bounding box center [90, 141] width 149 height 39
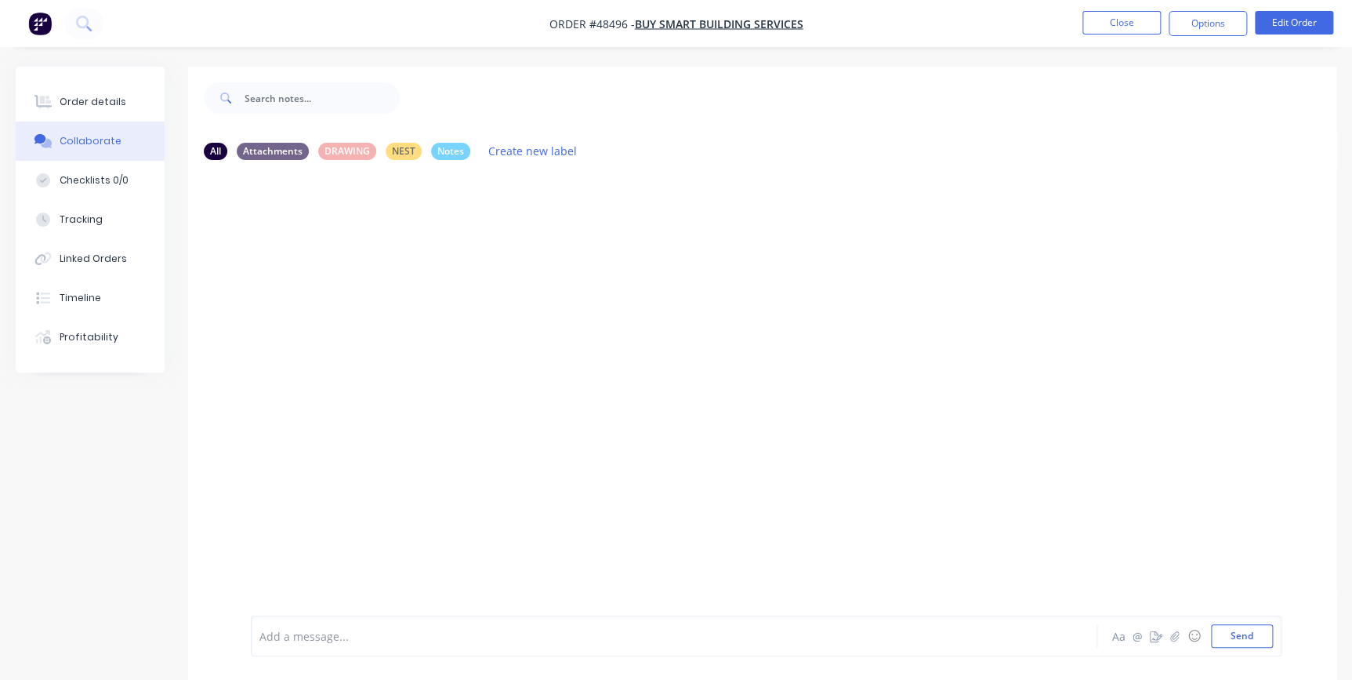
click at [71, 137] on div "Collaborate" at bounding box center [91, 141] width 62 height 14
click at [356, 638] on div at bounding box center [640, 636] width 760 height 16
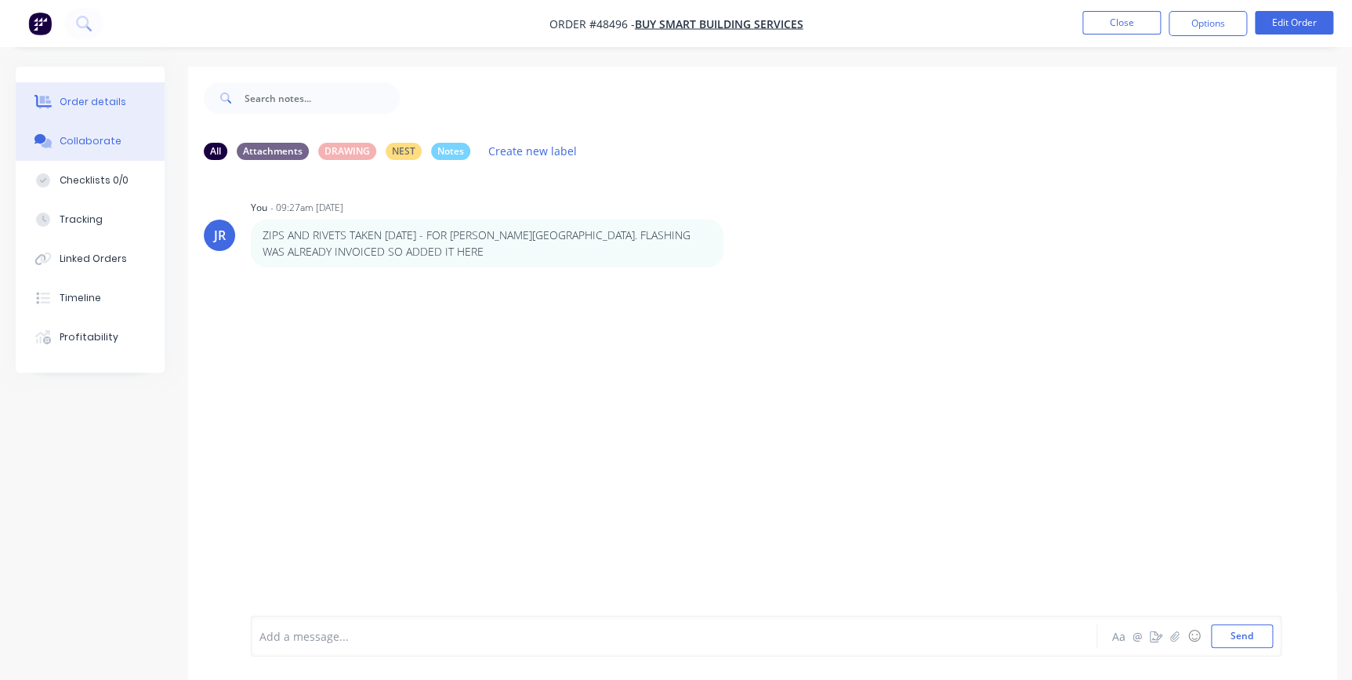
click at [70, 78] on div "Order details Collaborate Checklists 0/0 Tracking Linked Orders Timeline Profit…" at bounding box center [90, 220] width 149 height 306
click at [71, 82] on button "Order details" at bounding box center [90, 101] width 149 height 39
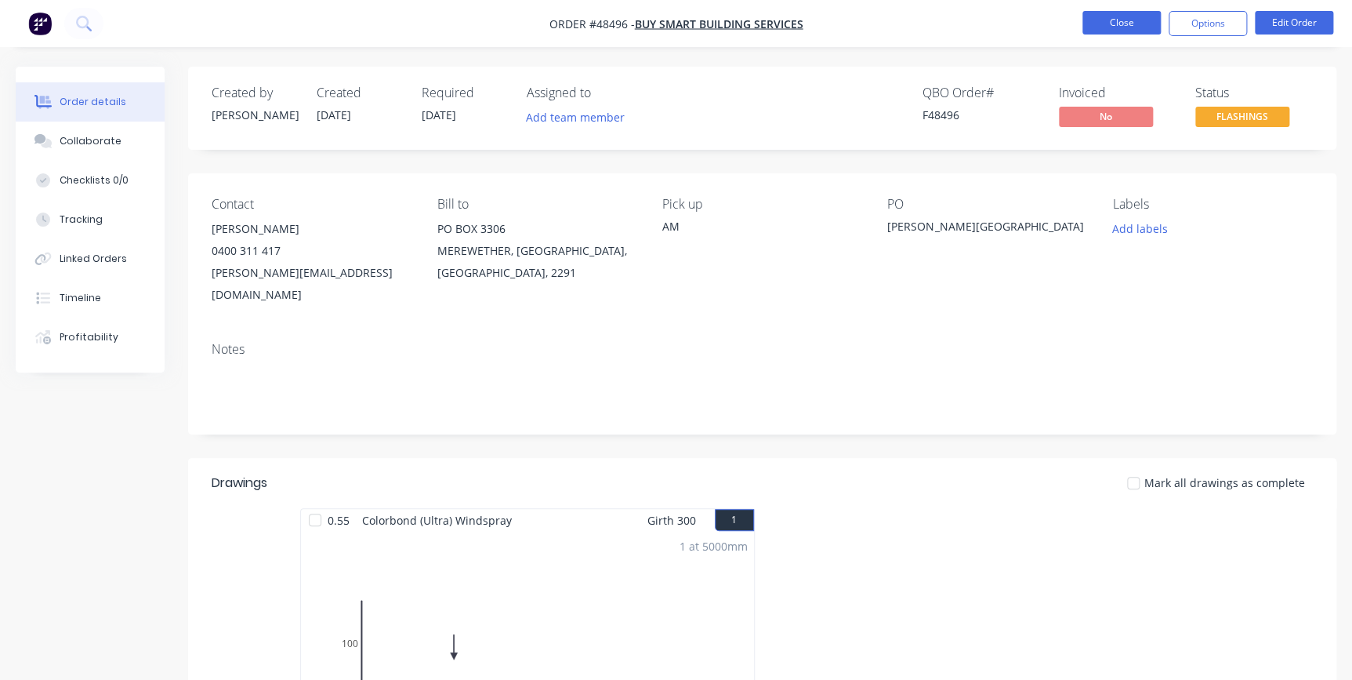
click at [1108, 27] on button "Close" at bounding box center [1122, 23] width 78 height 24
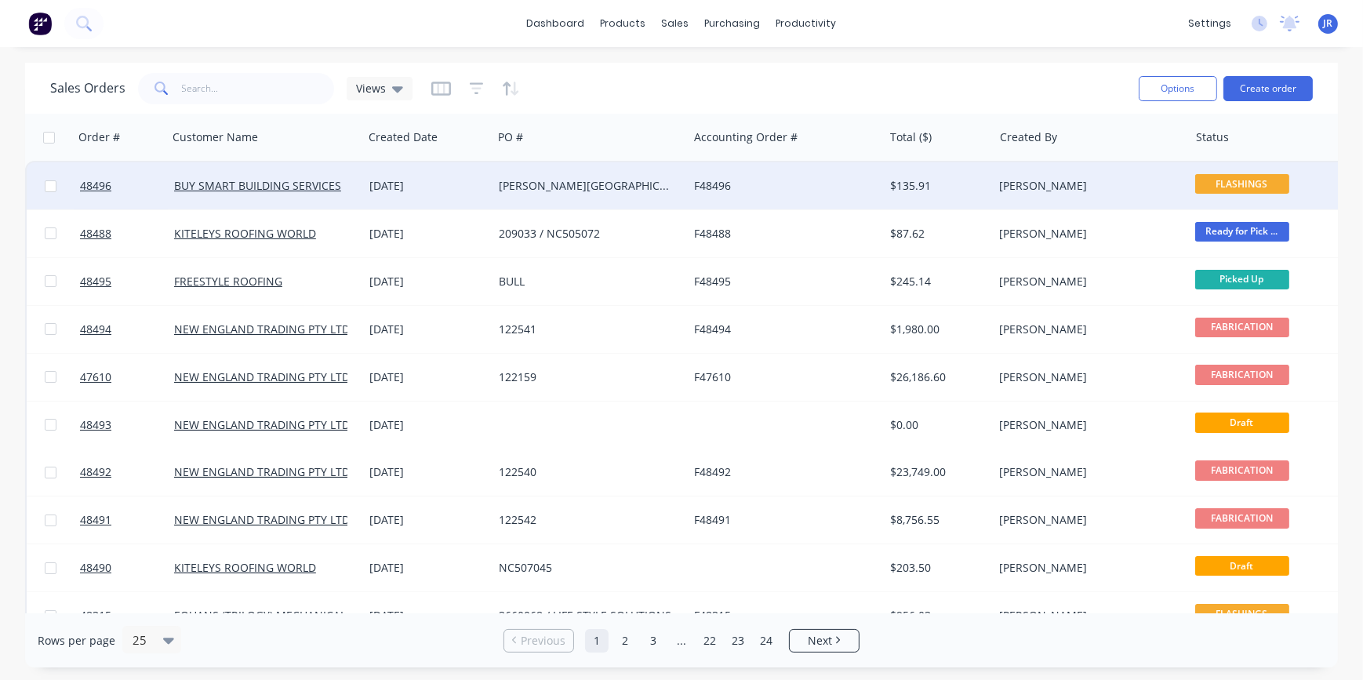
click at [542, 172] on div "[PERSON_NAME][GEOGRAPHIC_DATA]" at bounding box center [589, 185] width 195 height 47
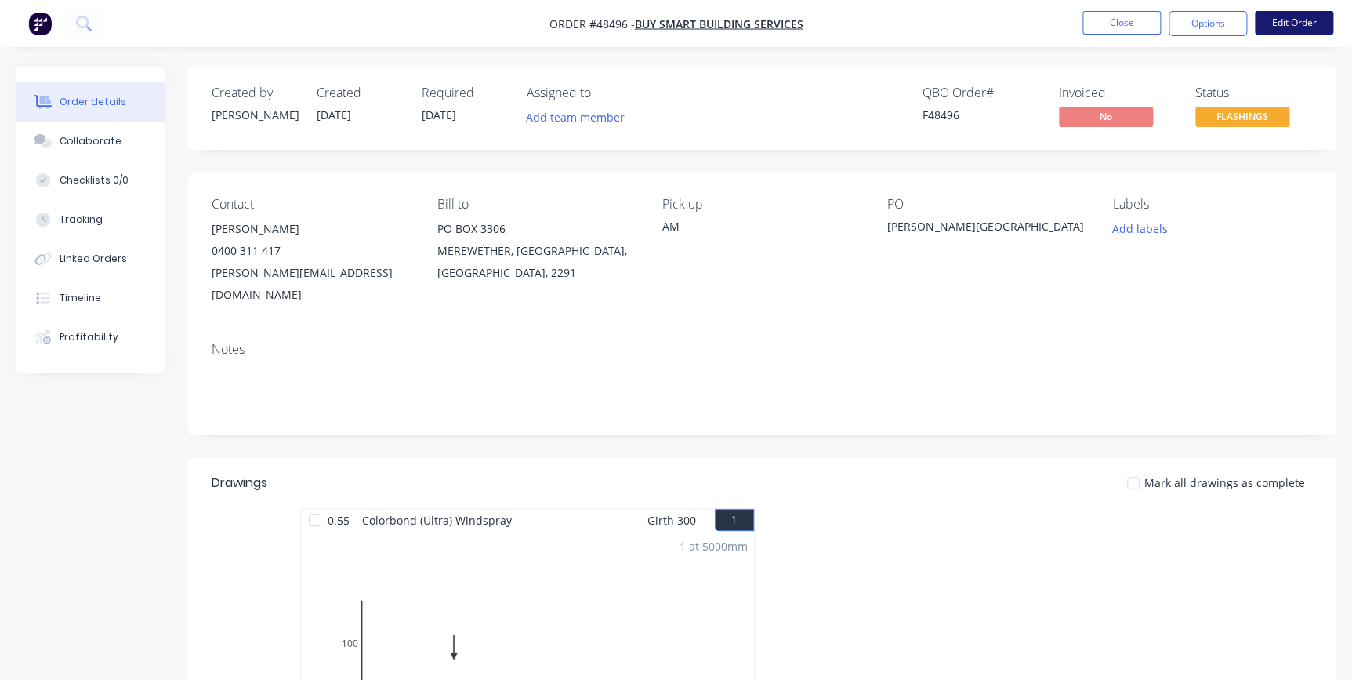
click at [1275, 27] on button "Edit Order" at bounding box center [1294, 23] width 78 height 24
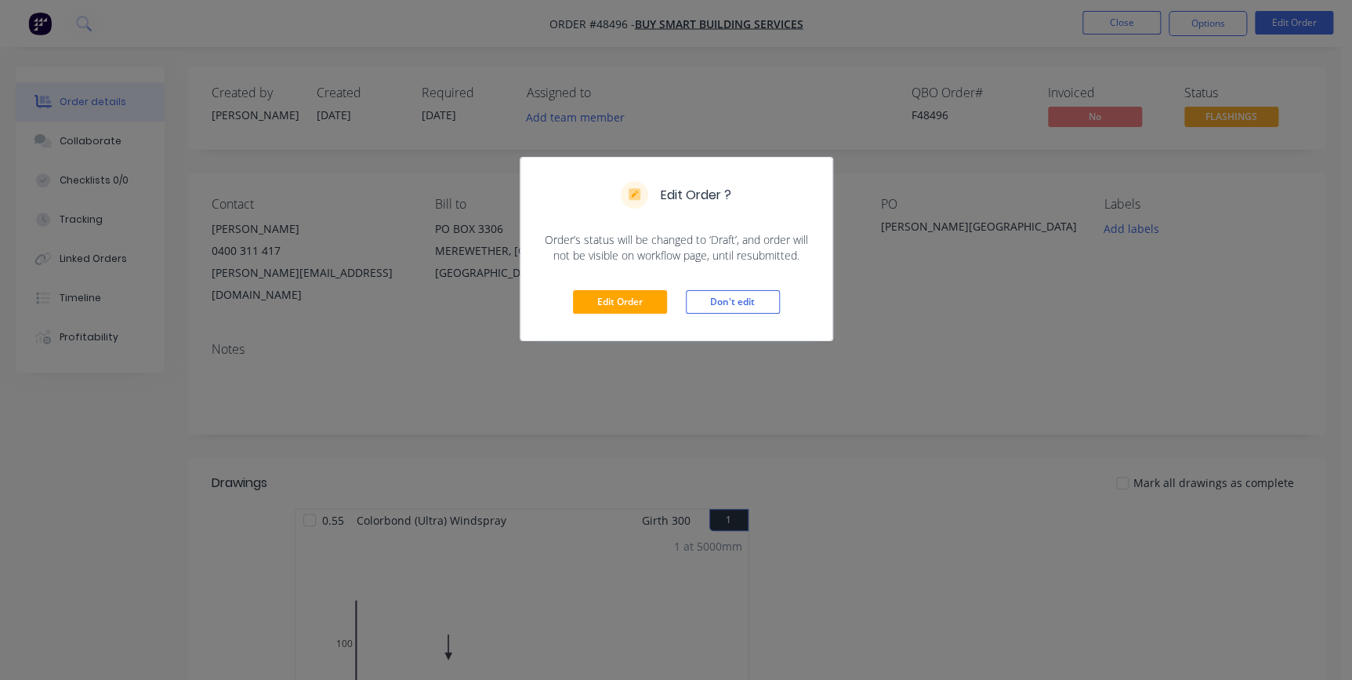
click at [612, 288] on div "Edit Order Don't edit" at bounding box center [677, 301] width 312 height 77
click at [612, 292] on button "Edit Order" at bounding box center [620, 302] width 94 height 24
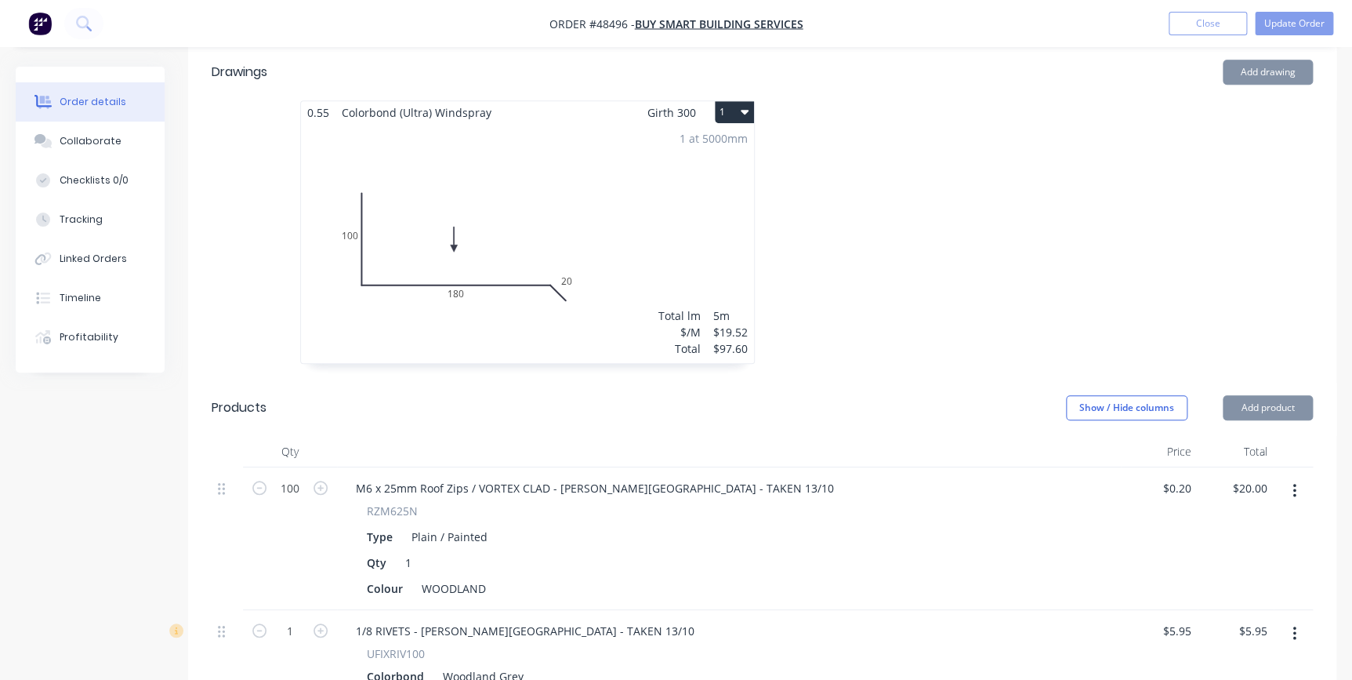
scroll to position [570, 0]
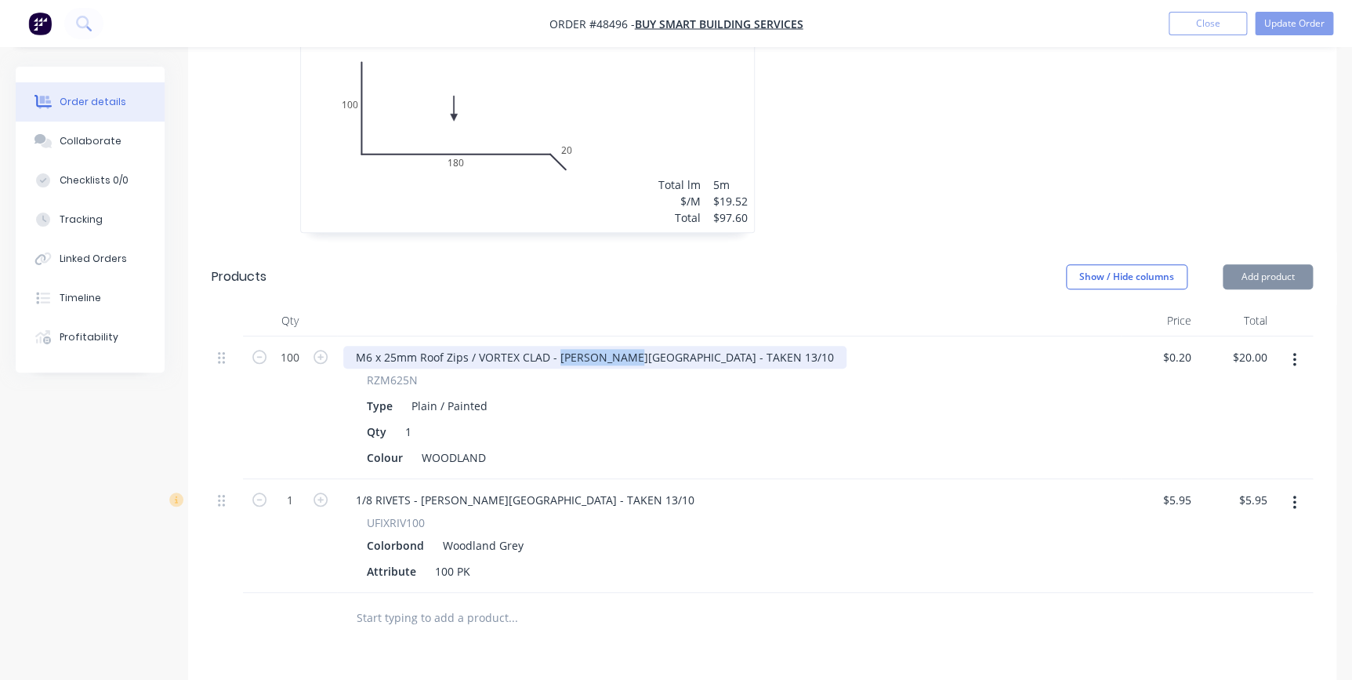
drag, startPoint x: 559, startPoint y: 331, endPoint x: 628, endPoint y: 332, distance: 69.0
click at [628, 346] on div "M6 x 25mm Roof Zips / VORTEX CLAD - [PERSON_NAME][GEOGRAPHIC_DATA] - TAKEN 13/10" at bounding box center [594, 357] width 503 height 23
click at [630, 346] on div "M6 x 25mm Roof Zips / VORTEX CLAD - [PERSON_NAME][GEOGRAPHIC_DATA] - TAKEN 13/10" at bounding box center [594, 357] width 503 height 23
drag, startPoint x: 630, startPoint y: 332, endPoint x: 557, endPoint y: 320, distance: 73.9
click at [557, 336] on div "M6 x 25mm Roof Zips / VORTEX CLAD - [PERSON_NAME][GEOGRAPHIC_DATA] - TAKEN 13/1…" at bounding box center [729, 407] width 784 height 143
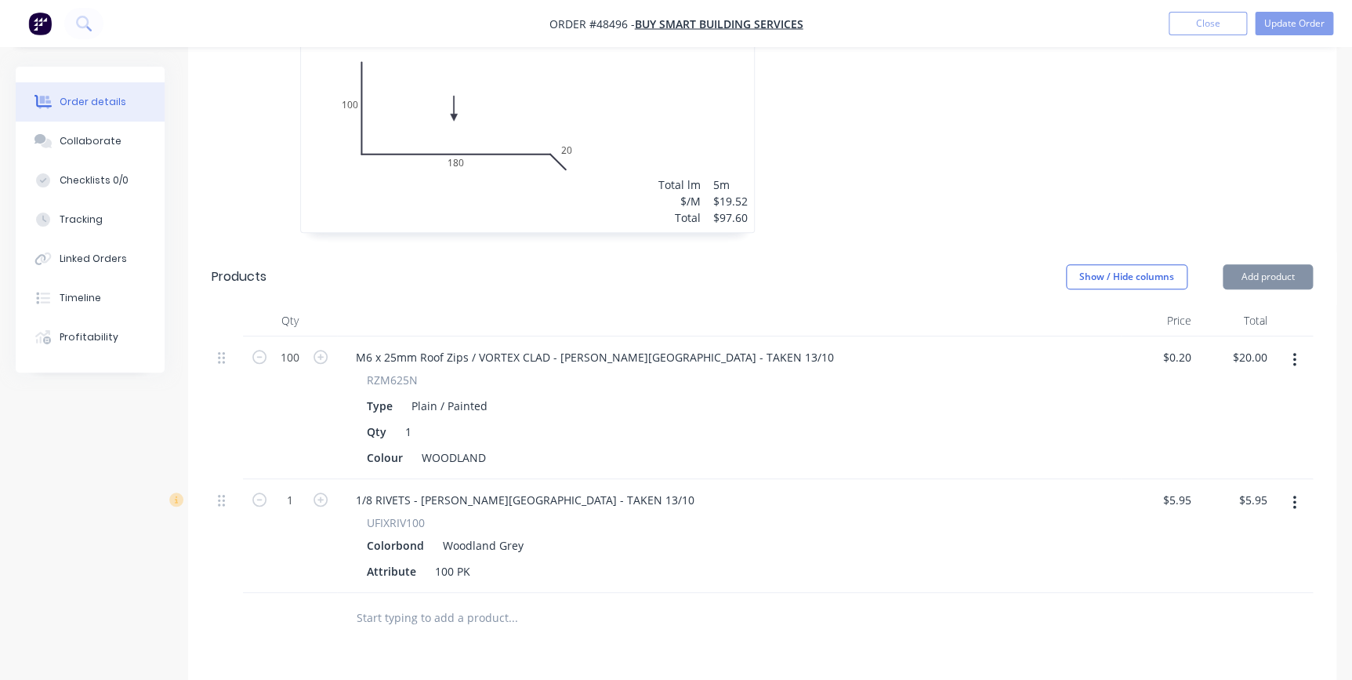
drag, startPoint x: 831, startPoint y: 331, endPoint x: 839, endPoint y: 315, distance: 17.5
click at [830, 346] on div "M6 x 25mm Roof Zips / VORTEX CLAD - [PERSON_NAME][GEOGRAPHIC_DATA] - TAKEN 13/10" at bounding box center [728, 357] width 771 height 23
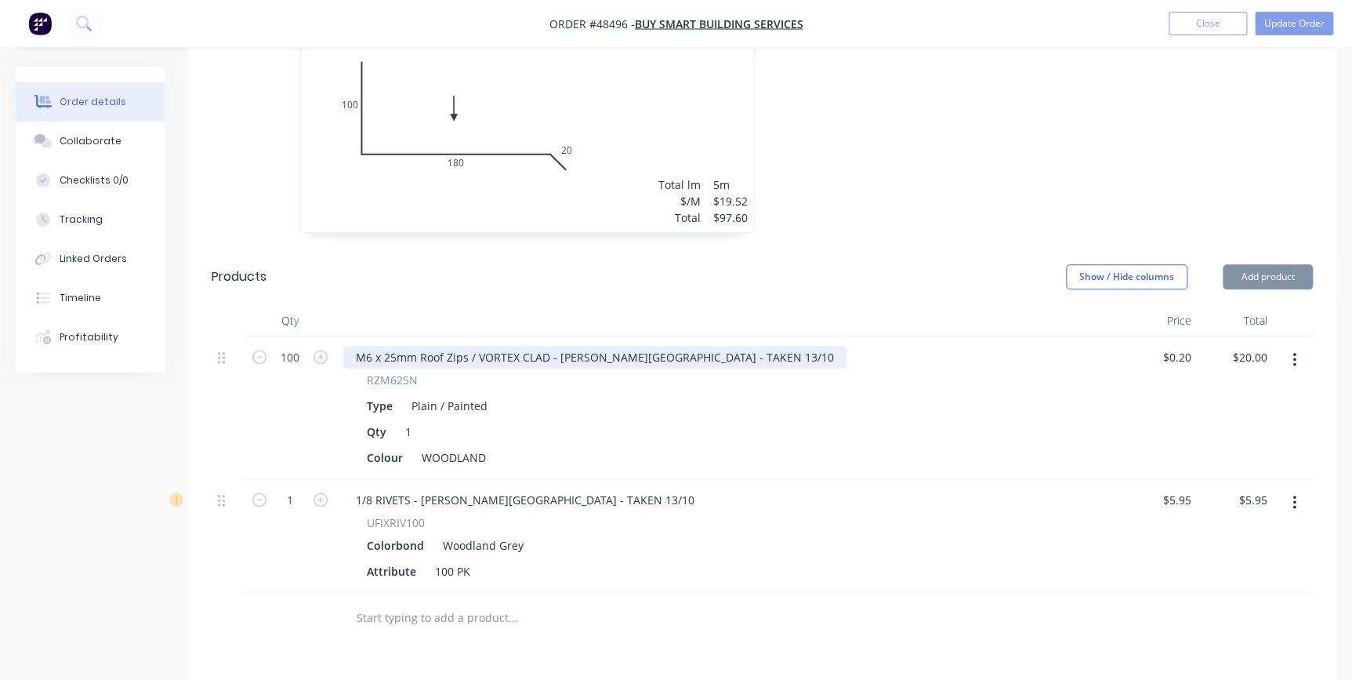
click at [627, 346] on div "M6 x 25mm Roof Zips / VORTEX CLAD - [PERSON_NAME][GEOGRAPHIC_DATA] - TAKEN 13/10" at bounding box center [594, 357] width 503 height 23
click at [630, 346] on div "M6 x 25mm Roof Zips / VORTEX CLAD - [PERSON_NAME][GEOGRAPHIC_DATA] - TAKEN 13/10" at bounding box center [594, 357] width 503 height 23
click at [627, 346] on div "M6 x 25mm Roof Zips / VORTEX CLAD - [PERSON_NAME][GEOGRAPHIC_DATA] - TAKEN 13/10" at bounding box center [594, 357] width 503 height 23
click at [631, 346] on div "M6 x 25mm Roof Zips / VORTEX CLAD - [PERSON_NAME][GEOGRAPHIC_DATA] - TAKEN 13/10" at bounding box center [594, 357] width 503 height 23
click at [630, 346] on div "M6 x 25mm Roof Zips / VORTEX CLAD - [PERSON_NAME][GEOGRAPHIC_DATA] - TAKEN 13/10" at bounding box center [594, 357] width 503 height 23
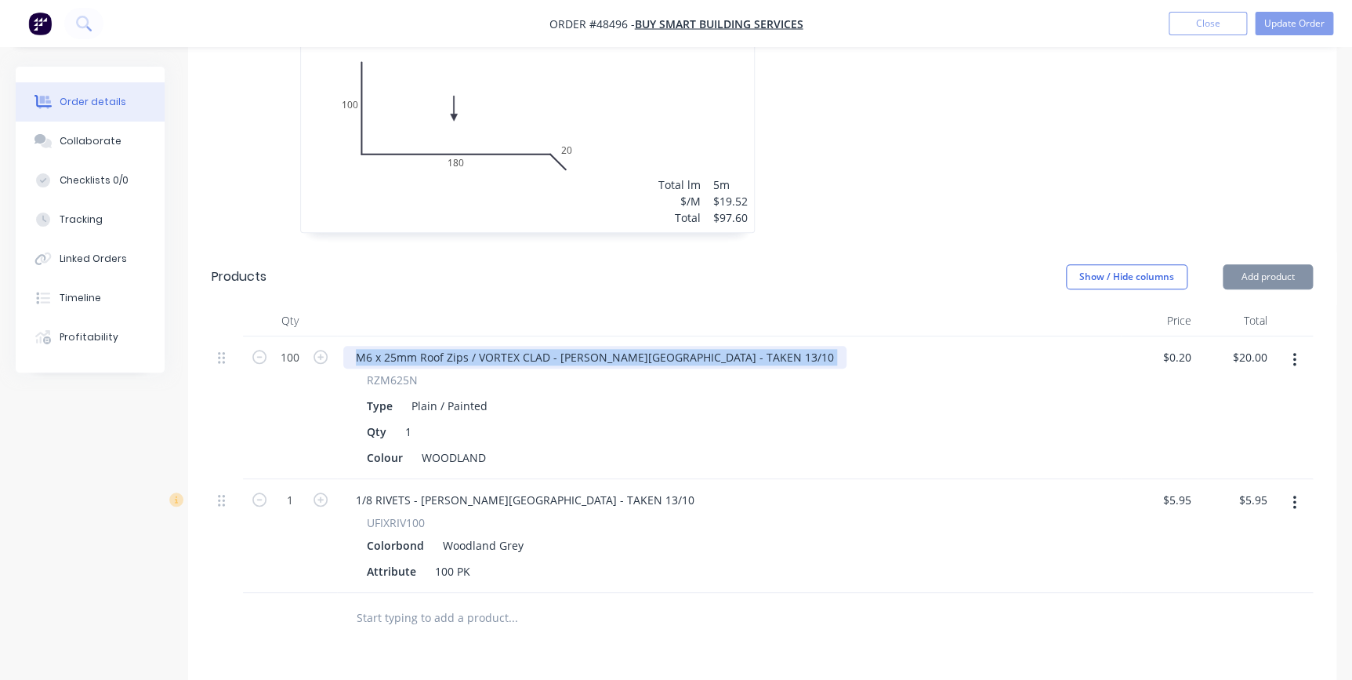
click at [630, 346] on div "M6 x 25mm Roof Zips / VORTEX CLAD - [PERSON_NAME][GEOGRAPHIC_DATA] - TAKEN 13/10" at bounding box center [594, 357] width 503 height 23
click at [631, 346] on div "M6 x 25mm Roof Zips / VORTEX CLAD - [PERSON_NAME][GEOGRAPHIC_DATA] - TAKEN 13/10" at bounding box center [594, 357] width 503 height 23
click at [633, 346] on div "M6 x 25mm Roof Zips / VORTEX CLAD - [PERSON_NAME][GEOGRAPHIC_DATA] - TAKEN 13/10" at bounding box center [594, 357] width 503 height 23
click at [622, 346] on div "M6 x 25mm Roof Zips / VORTEX CLAD - [PERSON_NAME][GEOGRAPHIC_DATA] - TAKEN 13/10" at bounding box center [594, 357] width 503 height 23
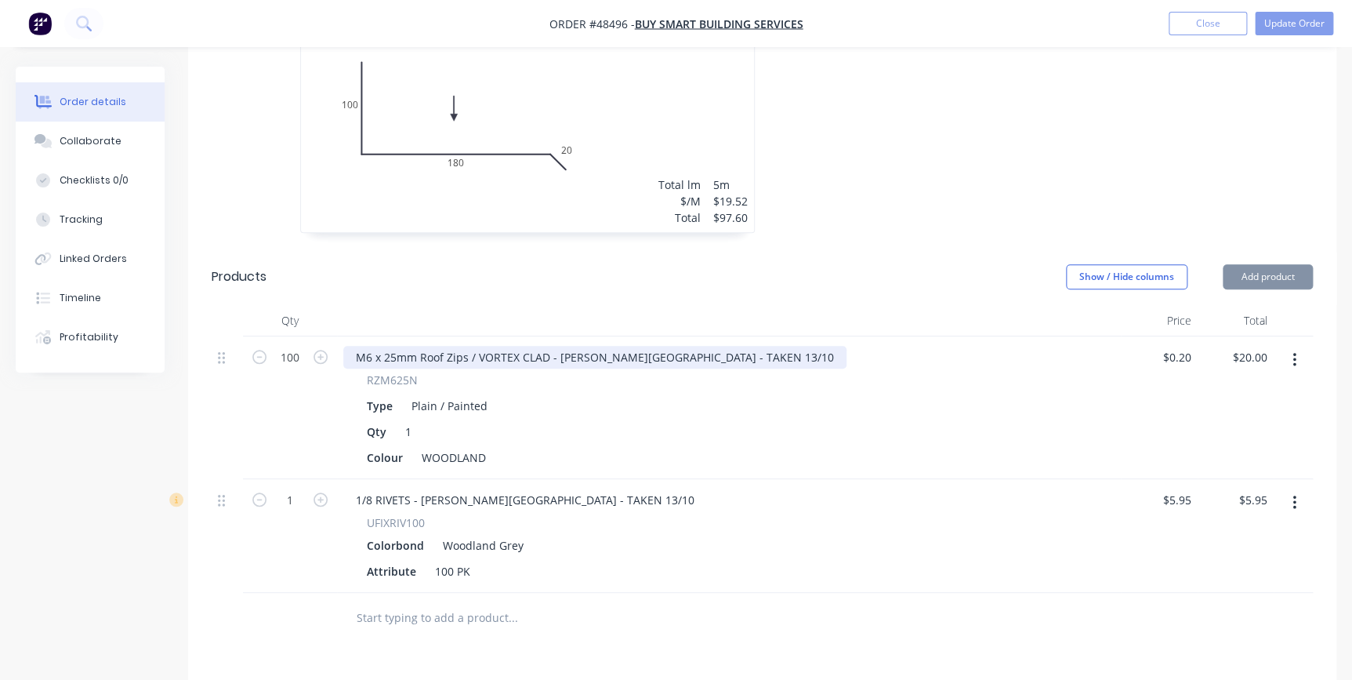
click at [633, 346] on div "M6 x 25mm Roof Zips / VORTEX CLAD - [PERSON_NAME][GEOGRAPHIC_DATA] - TAKEN 13/10" at bounding box center [594, 357] width 503 height 23
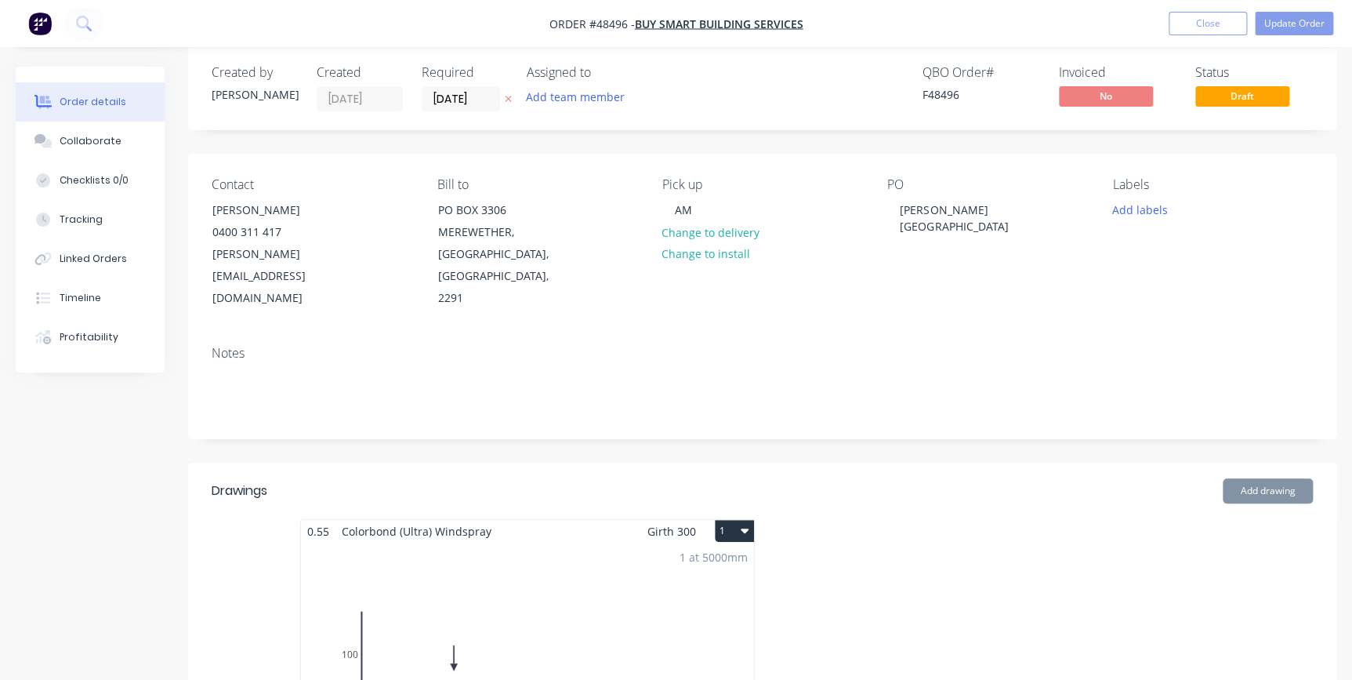
scroll to position [0, 0]
